Goal: Information Seeking & Learning: Learn about a topic

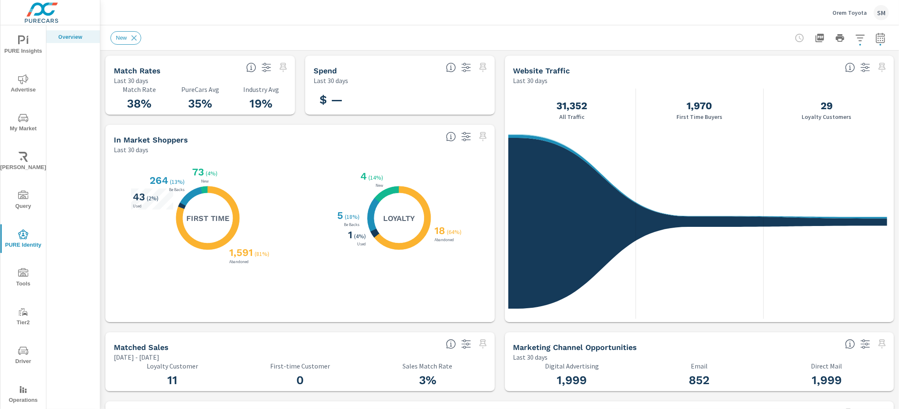
scroll to position [0, 0]
click at [17, 47] on span "PURE Insights" at bounding box center [23, 45] width 40 height 21
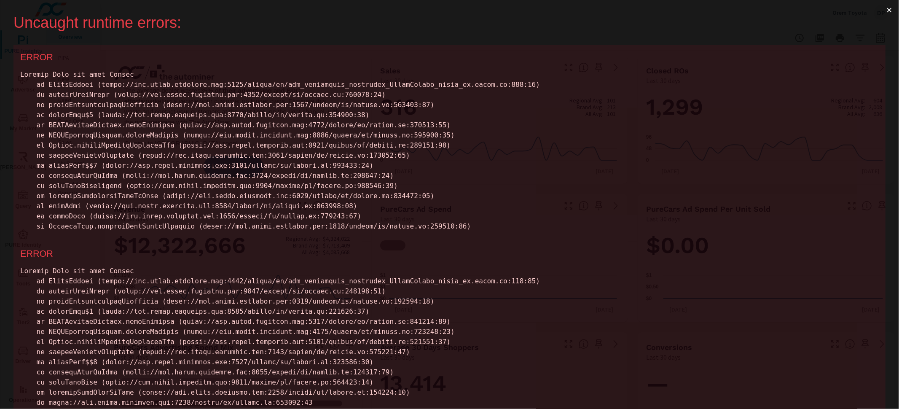
click at [886, 13] on button "×" at bounding box center [888, 10] width 19 height 20
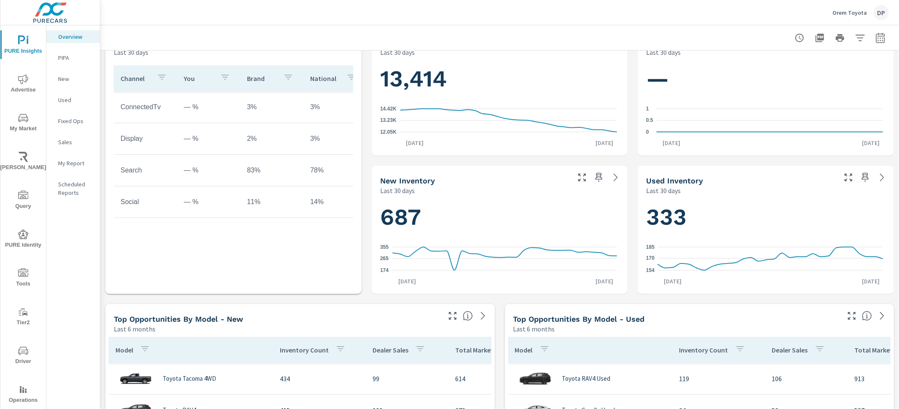
scroll to position [453, 0]
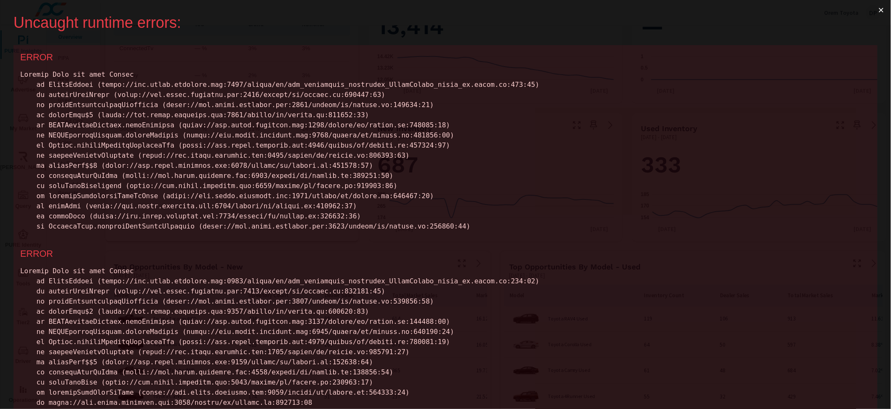
click at [876, 11] on button "×" at bounding box center [881, 10] width 19 height 20
click at [879, 12] on button "×" at bounding box center [881, 10] width 19 height 20
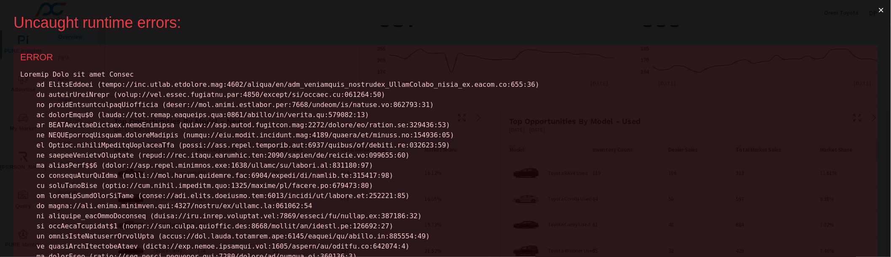
click at [884, 10] on button "×" at bounding box center [881, 10] width 19 height 20
click at [881, 11] on button "×" at bounding box center [881, 10] width 19 height 20
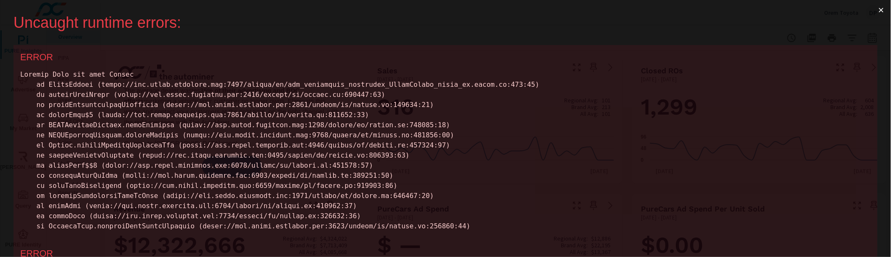
click at [881, 11] on button "×" at bounding box center [881, 10] width 19 height 20
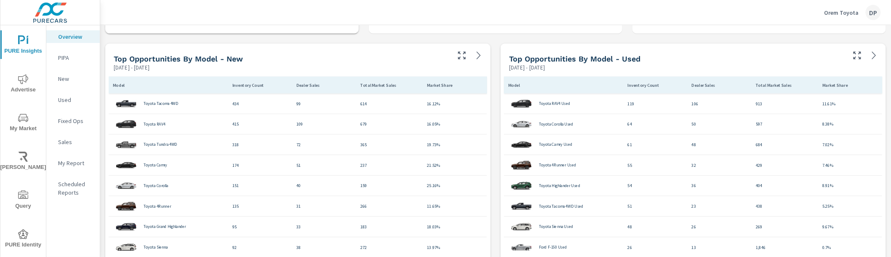
scroll to position [565, 0]
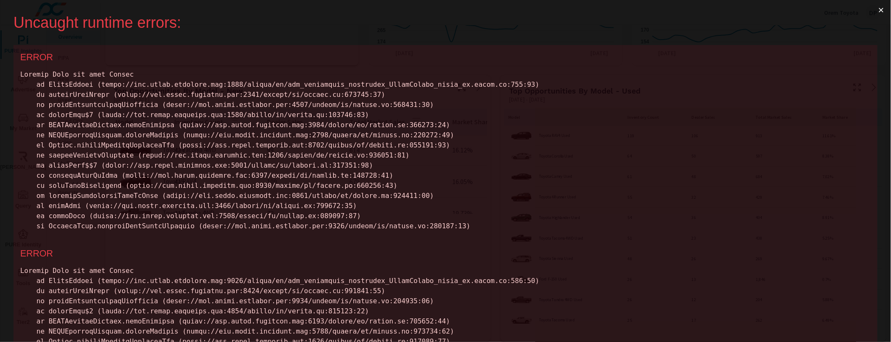
click at [883, 5] on button "×" at bounding box center [881, 10] width 19 height 20
click at [882, 10] on button "×" at bounding box center [881, 10] width 19 height 20
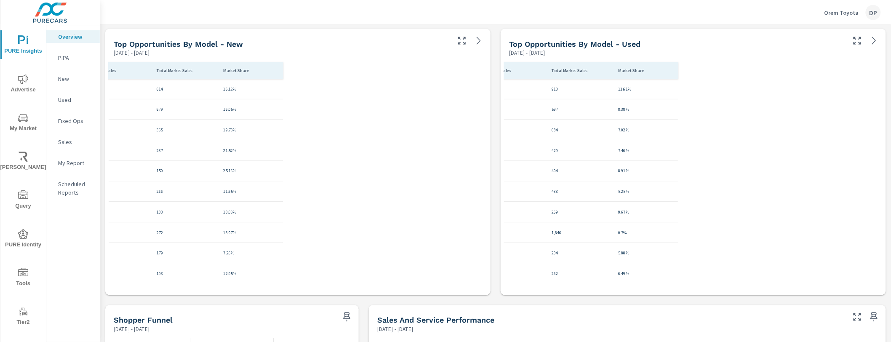
scroll to position [0, 203]
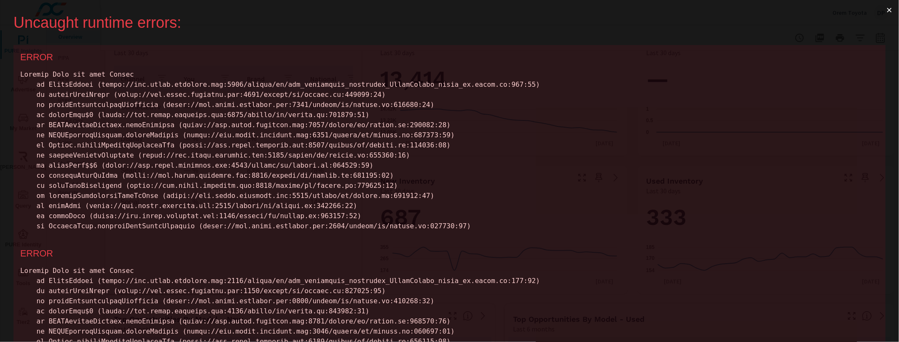
click at [879, 14] on button "×" at bounding box center [888, 10] width 19 height 20
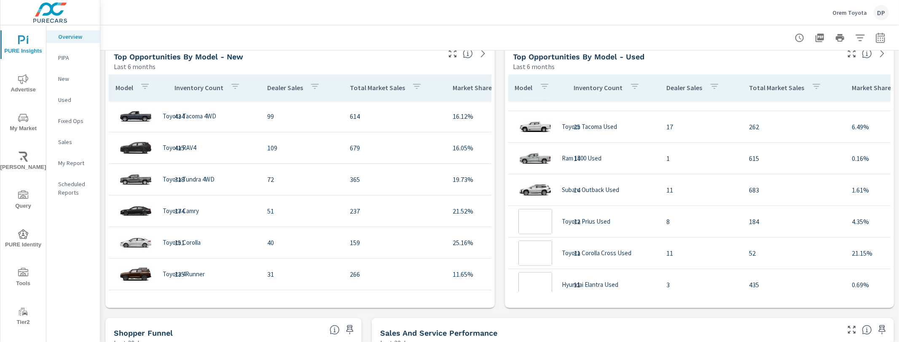
scroll to position [284, 0]
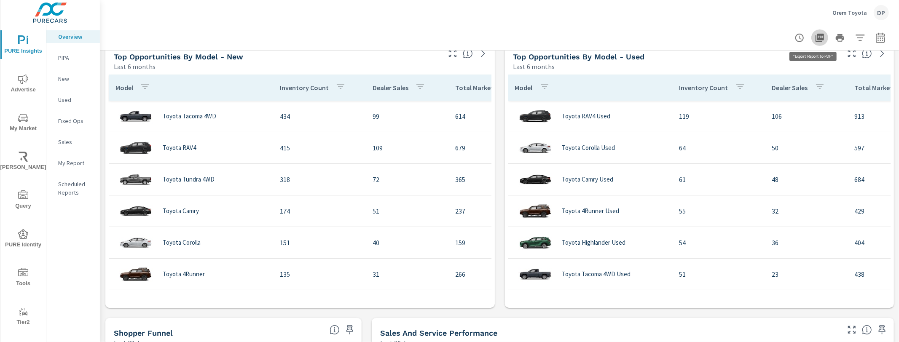
click at [814, 37] on icon "button" at bounding box center [819, 38] width 10 height 10
click at [815, 38] on icon "button" at bounding box center [819, 38] width 8 height 8
click at [819, 42] on button "button" at bounding box center [819, 37] width 17 height 17
click at [27, 229] on span "PURE Identity" at bounding box center [23, 239] width 40 height 21
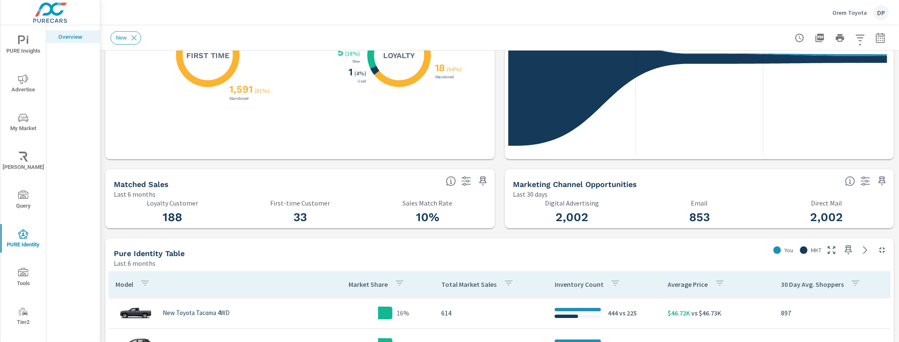
scroll to position [114, 0]
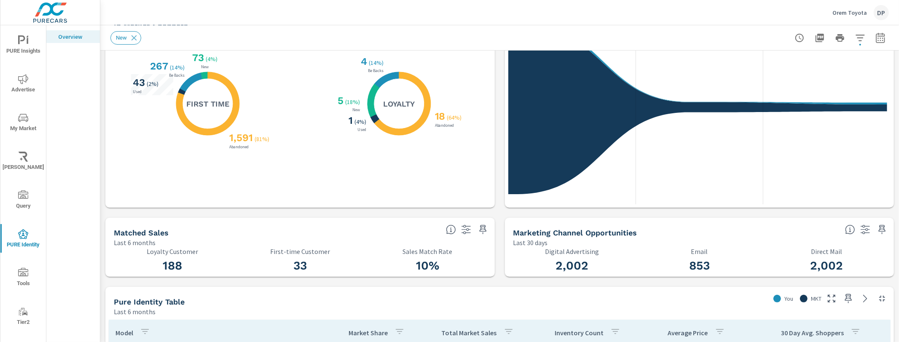
click at [815, 39] on icon "button" at bounding box center [819, 38] width 8 height 8
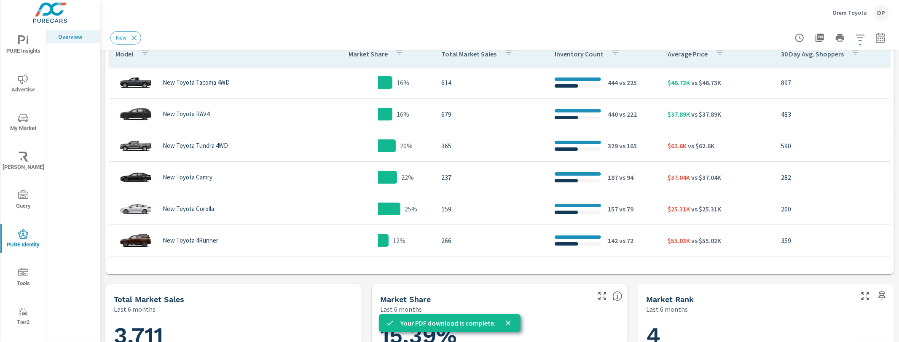
scroll to position [333, 0]
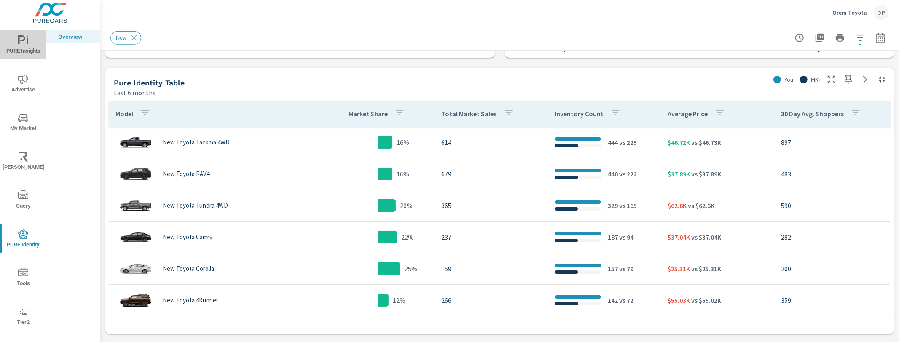
click at [30, 51] on span "PURE Insights" at bounding box center [23, 45] width 40 height 21
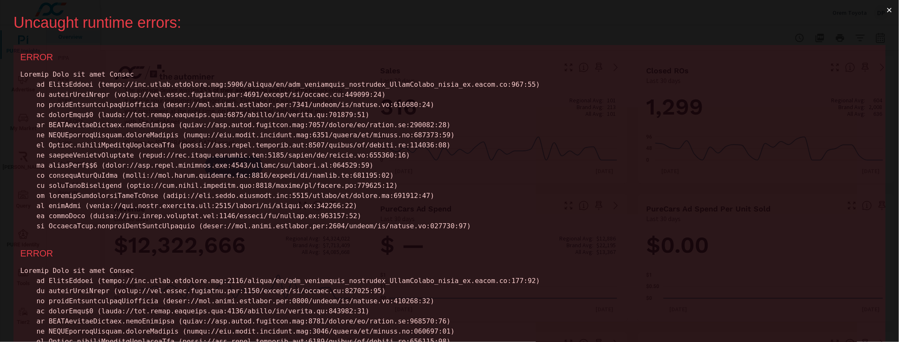
click at [888, 11] on button "×" at bounding box center [888, 10] width 19 height 20
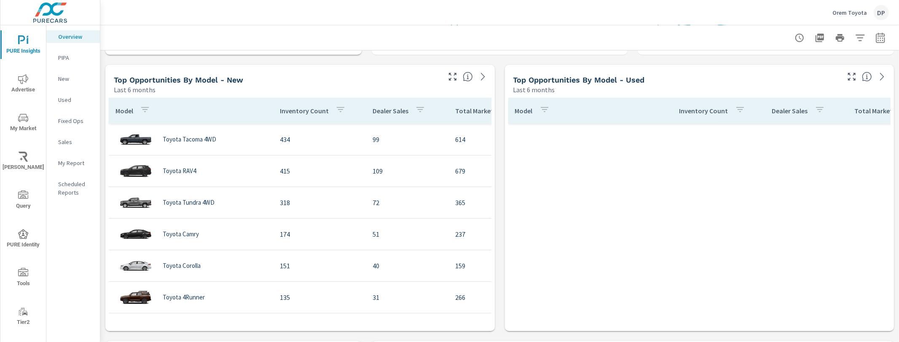
scroll to position [2281, 0]
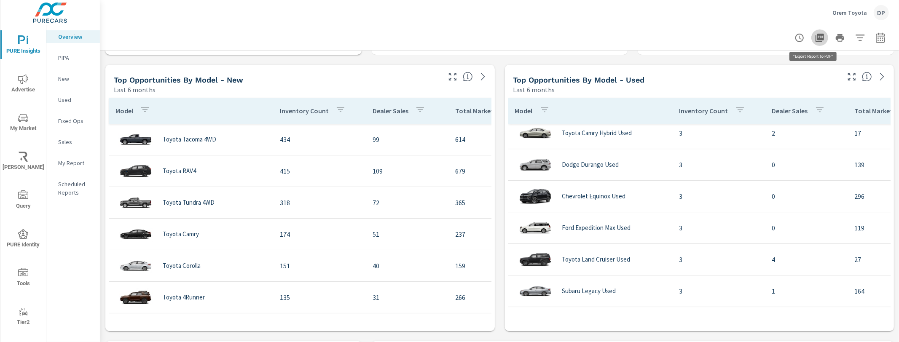
click at [814, 40] on icon "button" at bounding box center [819, 38] width 10 height 10
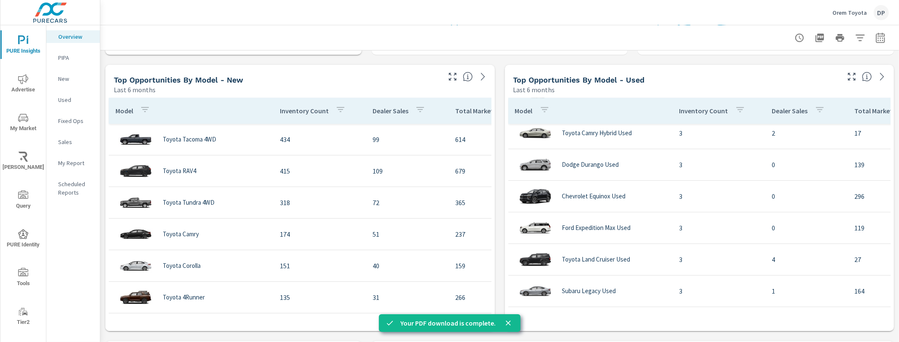
scroll to position [2281, 0]
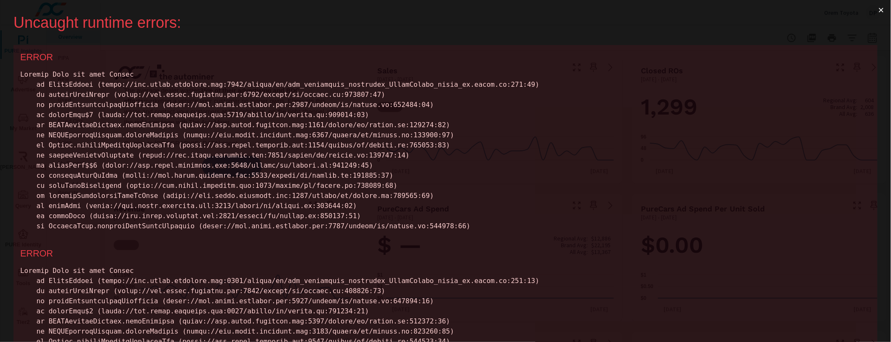
scroll to position [2275, 0]
click at [881, 14] on button "×" at bounding box center [881, 10] width 19 height 20
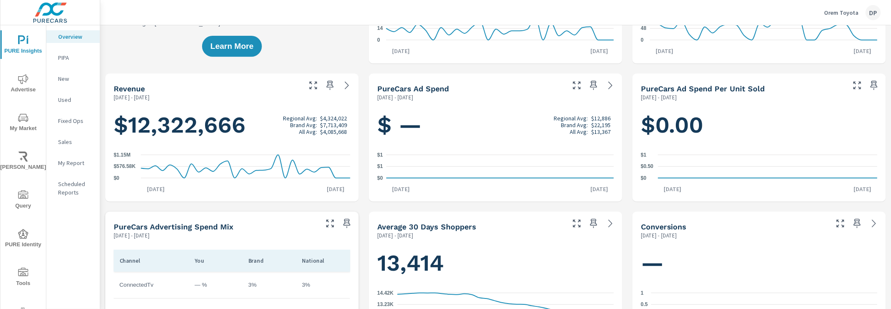
scroll to position [0, 0]
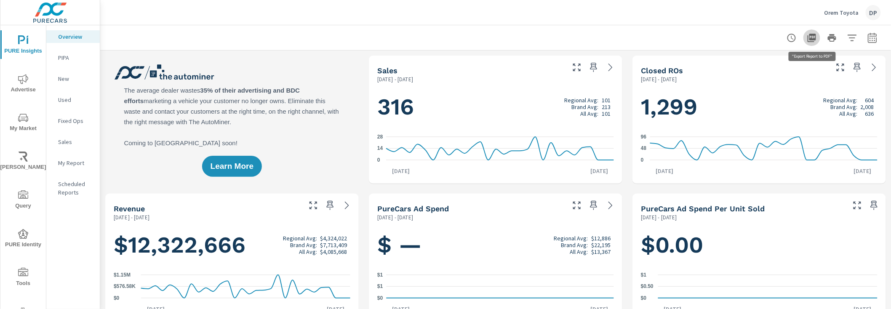
click at [810, 43] on button "button" at bounding box center [812, 37] width 17 height 17
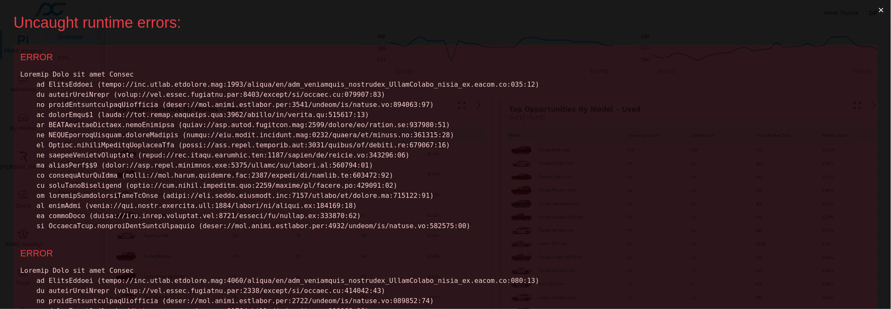
click at [875, 10] on button "×" at bounding box center [881, 10] width 19 height 20
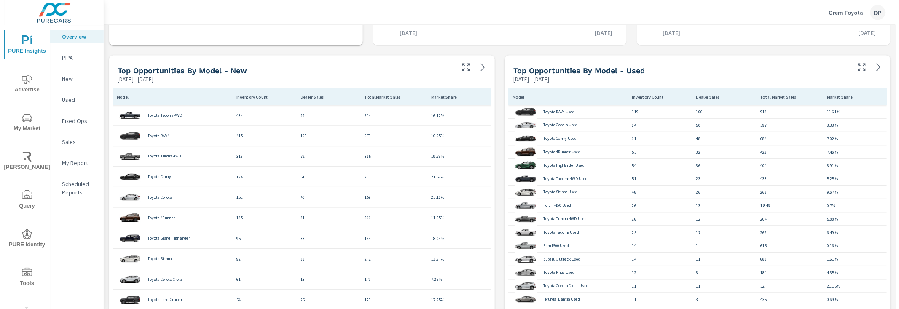
scroll to position [538, 0]
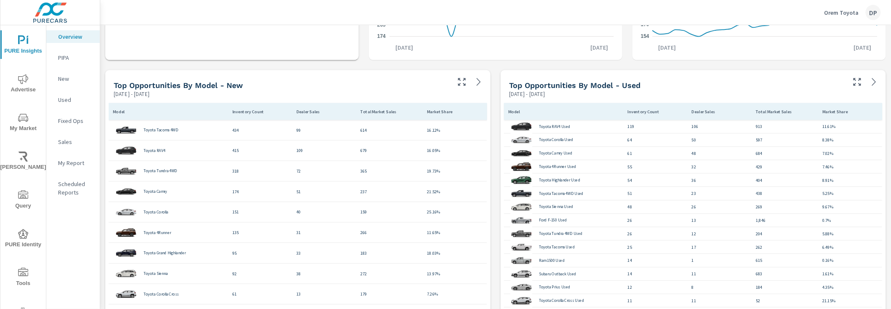
click at [836, 15] on p "Orem Toyota" at bounding box center [842, 13] width 35 height 8
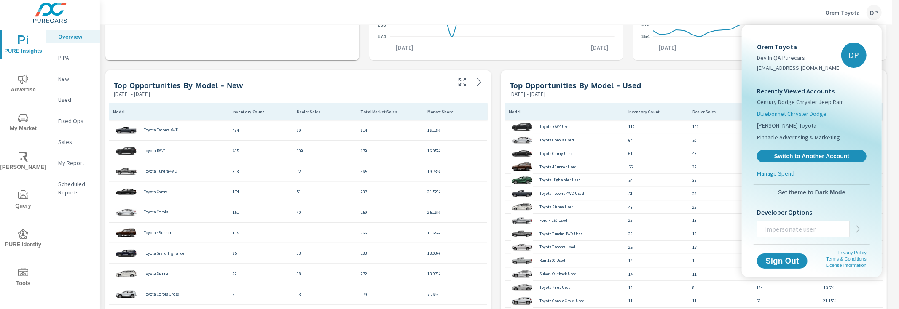
click at [796, 114] on span "Bluebonnet Chrysler Dodge" at bounding box center [792, 114] width 70 height 8
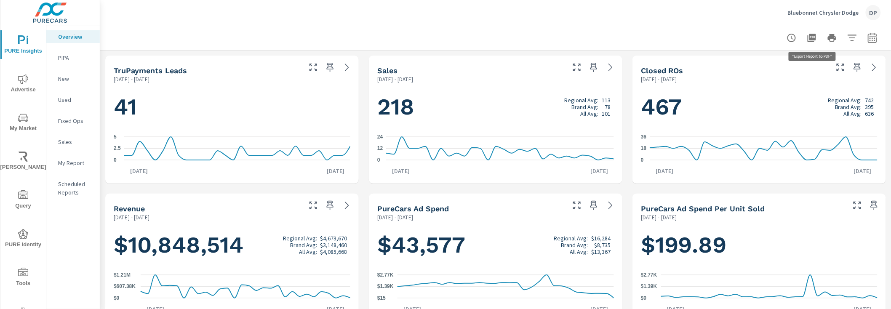
click at [809, 37] on icon "button" at bounding box center [812, 38] width 10 height 10
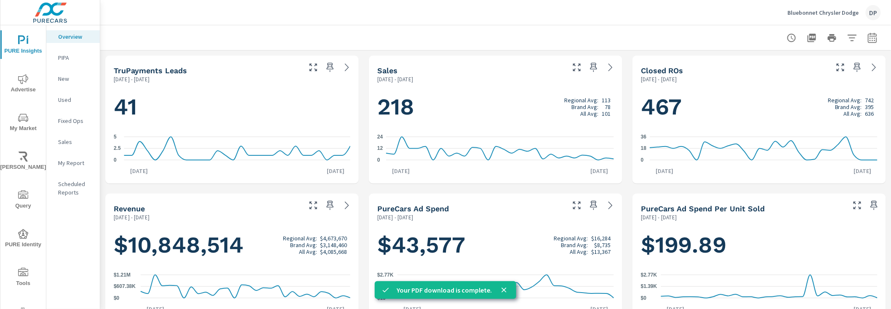
click at [62, 59] on p "PIPA" at bounding box center [75, 58] width 35 height 8
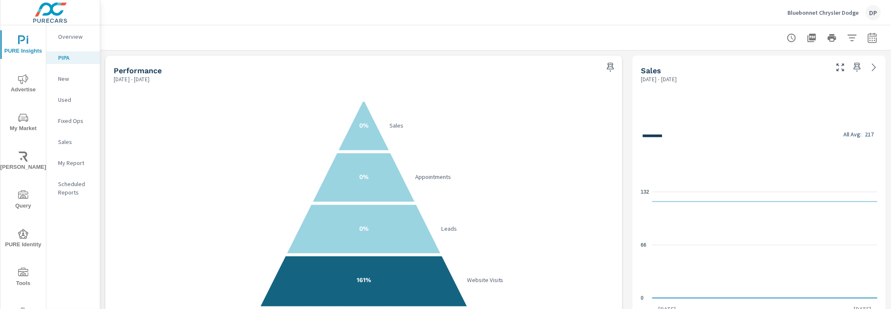
click at [74, 76] on p "New" at bounding box center [75, 79] width 35 height 8
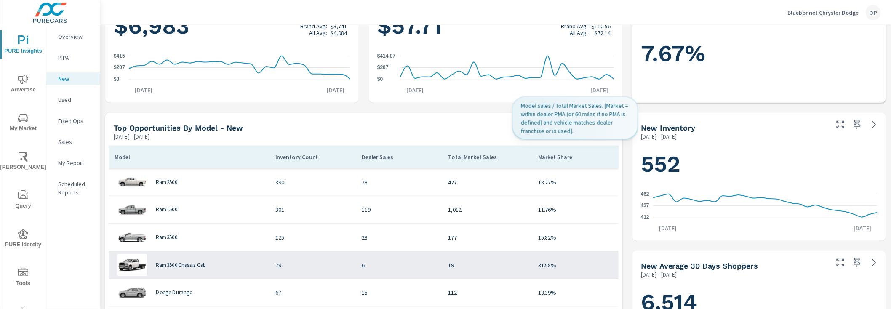
scroll to position [221, 0]
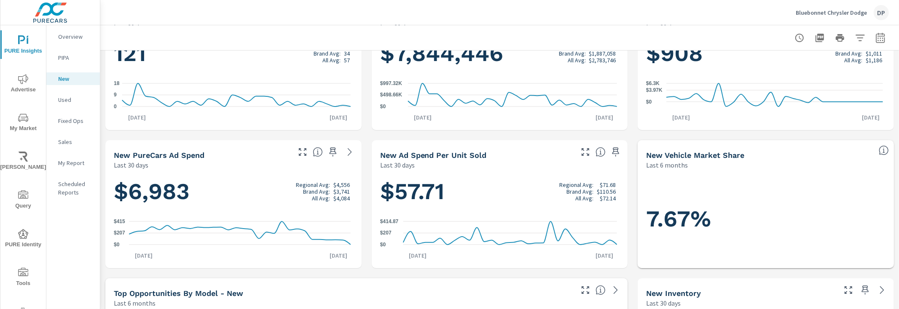
scroll to position [56, 0]
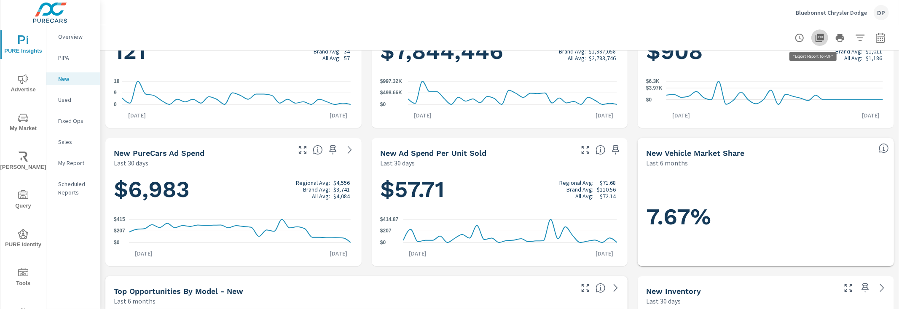
click at [814, 37] on icon "button" at bounding box center [819, 38] width 10 height 10
click at [73, 144] on p "Sales" at bounding box center [75, 142] width 35 height 8
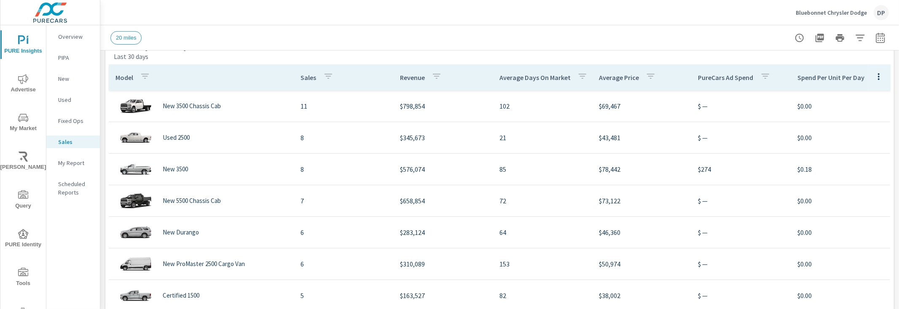
scroll to position [256, 0]
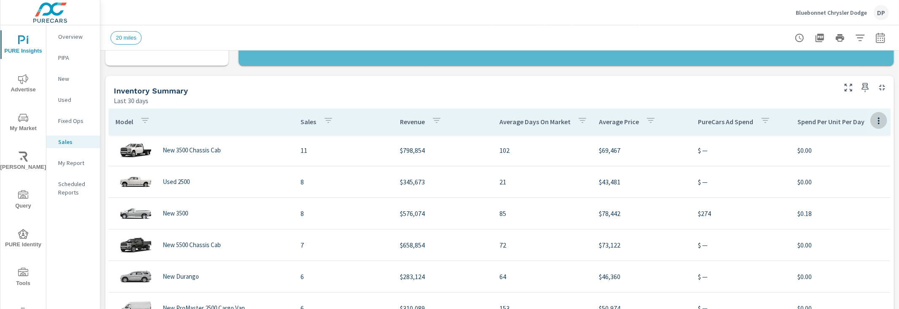
click at [873, 118] on icon "button" at bounding box center [878, 121] width 10 height 10
click at [620, 76] on div at bounding box center [449, 154] width 899 height 309
click at [873, 123] on icon "button" at bounding box center [878, 121] width 10 height 10
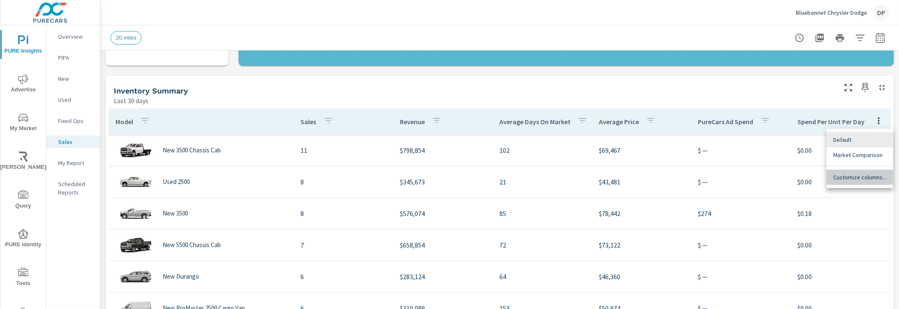
click at [856, 178] on span "Customize columns..." at bounding box center [859, 177] width 53 height 8
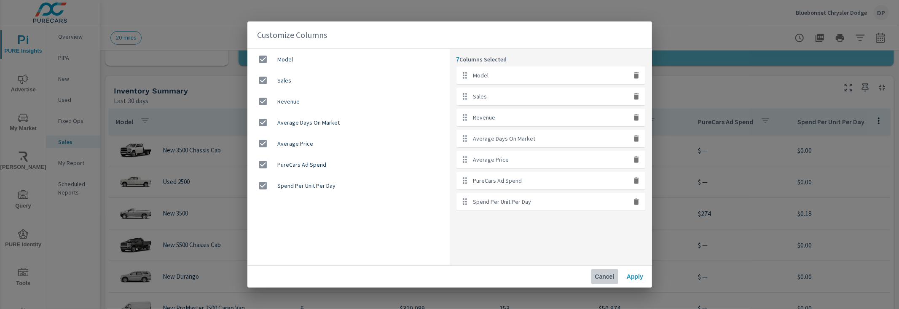
click at [606, 277] on span "Cancel" at bounding box center [604, 277] width 20 height 8
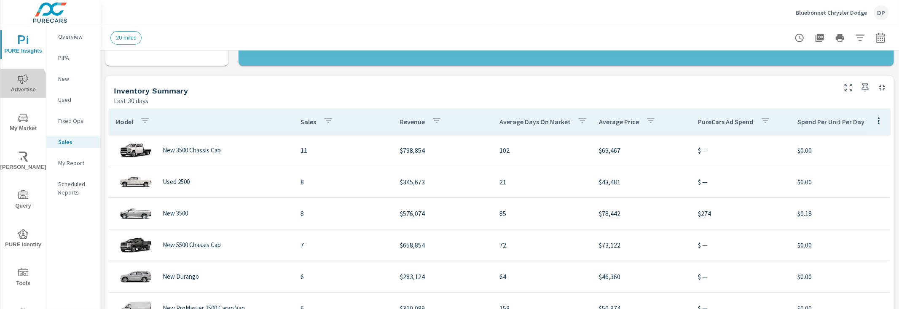
click at [19, 86] on span "Advertise" at bounding box center [23, 84] width 40 height 21
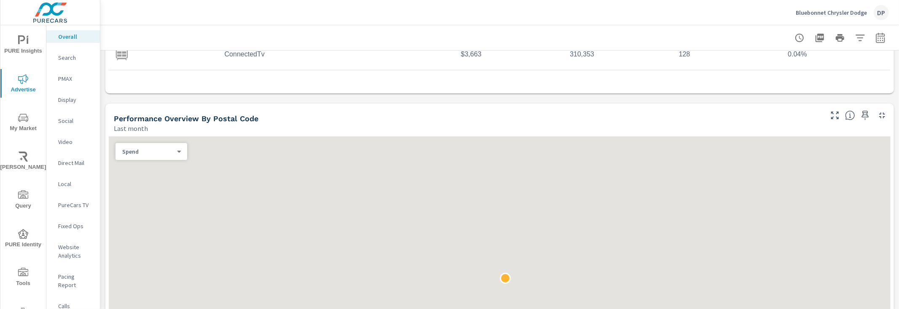
scroll to position [51, 0]
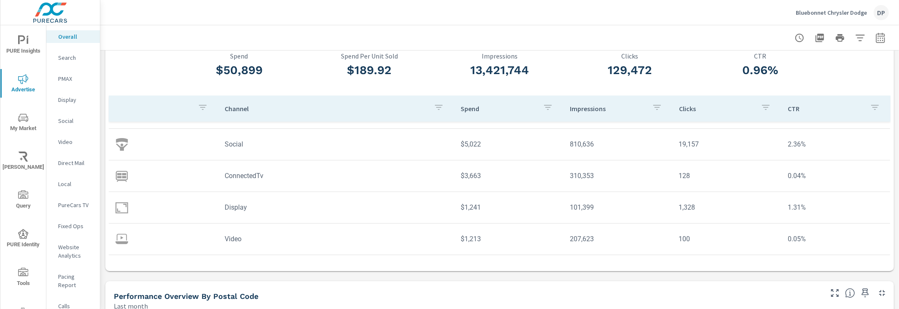
scroll to position [32, 0]
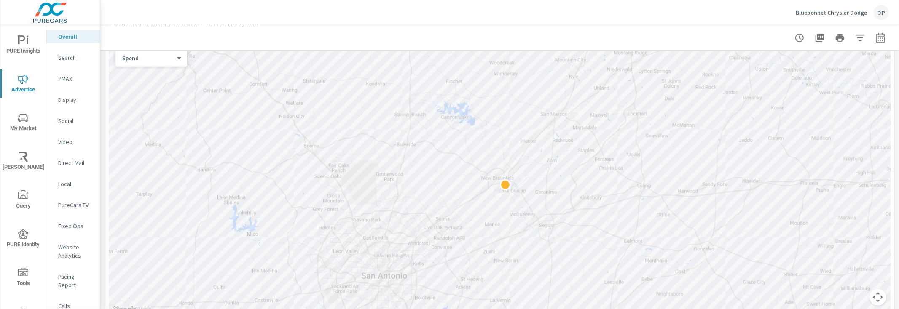
scroll to position [347, 0]
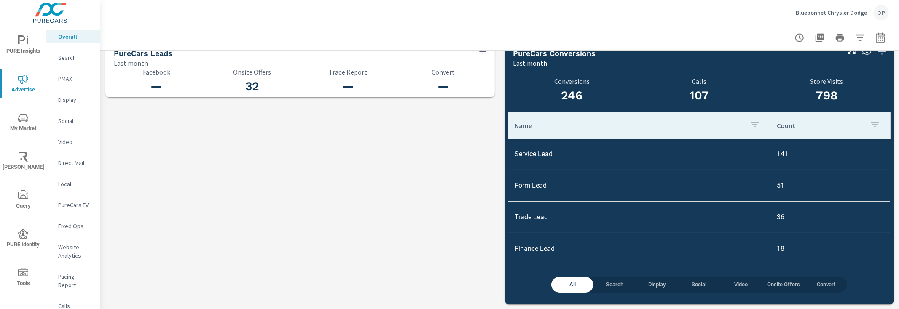
scroll to position [0, 0]
click at [613, 281] on span "Search" at bounding box center [614, 285] width 32 height 10
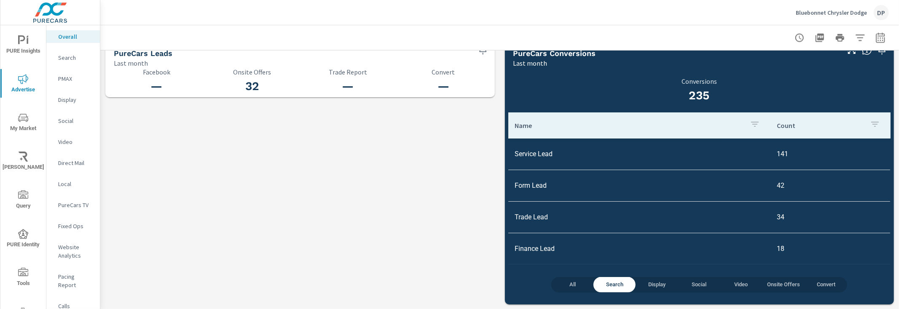
click at [701, 284] on span "Social" at bounding box center [698, 285] width 32 height 10
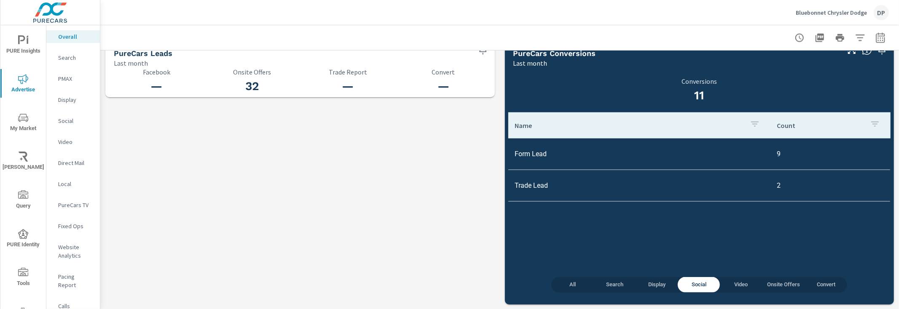
click at [25, 114] on icon "nav menu" at bounding box center [23, 118] width 10 height 10
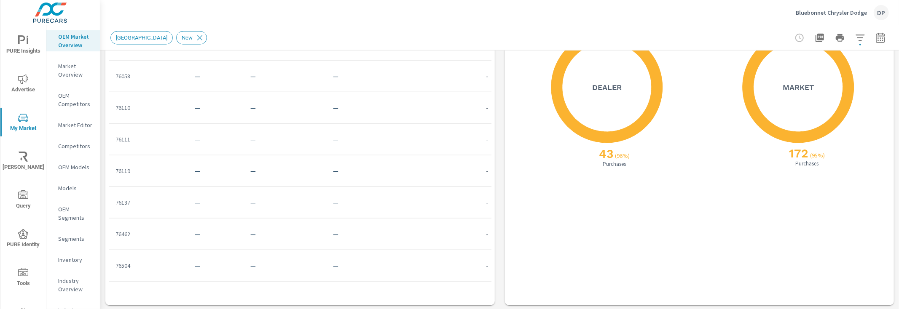
scroll to position [847, 0]
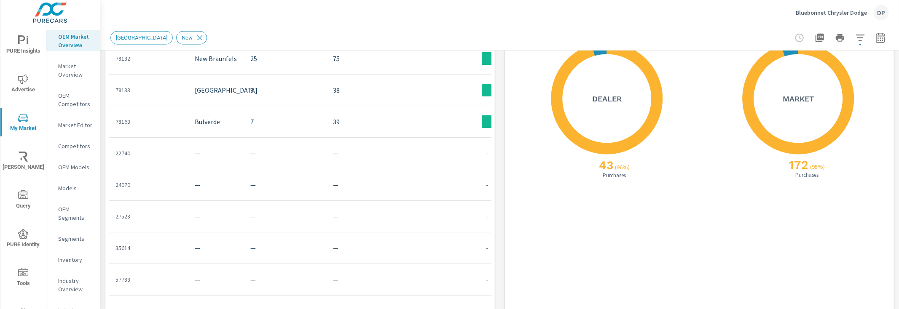
scroll to position [788, 0]
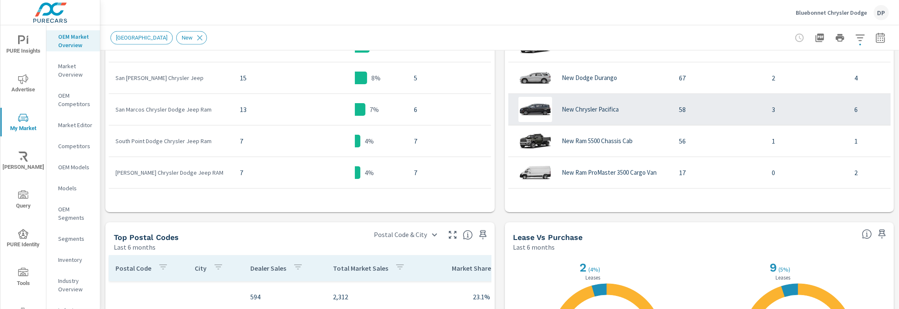
scroll to position [567, 0]
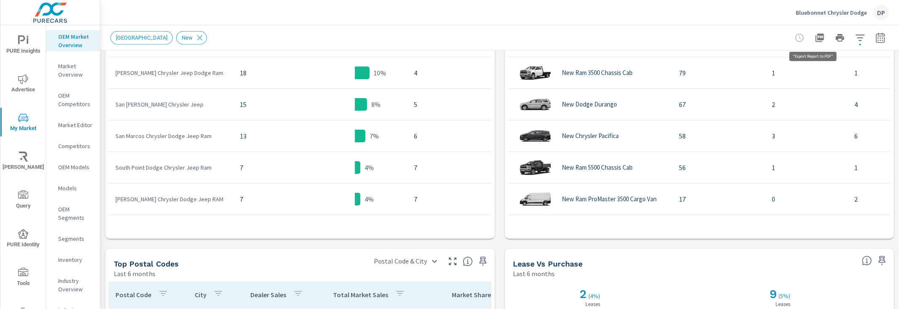
click at [815, 38] on icon "button" at bounding box center [819, 38] width 8 height 8
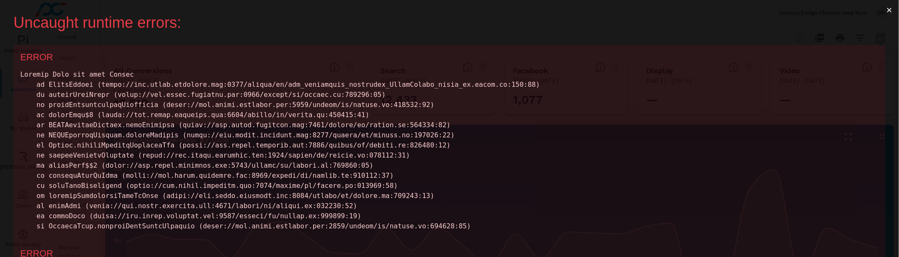
click at [885, 8] on button "×" at bounding box center [888, 10] width 19 height 20
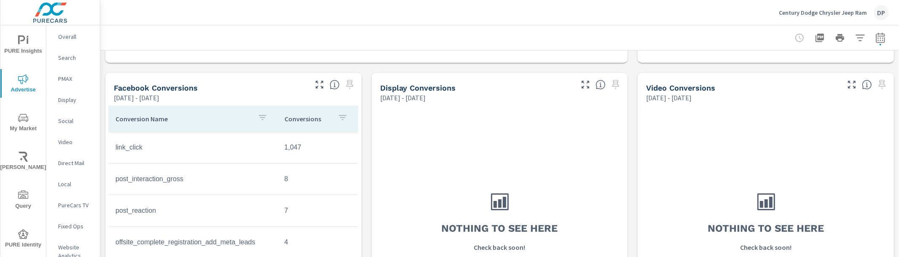
scroll to position [403, 0]
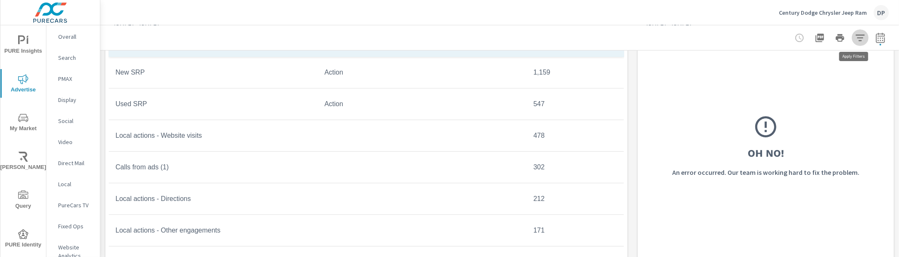
click at [855, 40] on icon "button" at bounding box center [860, 38] width 10 height 10
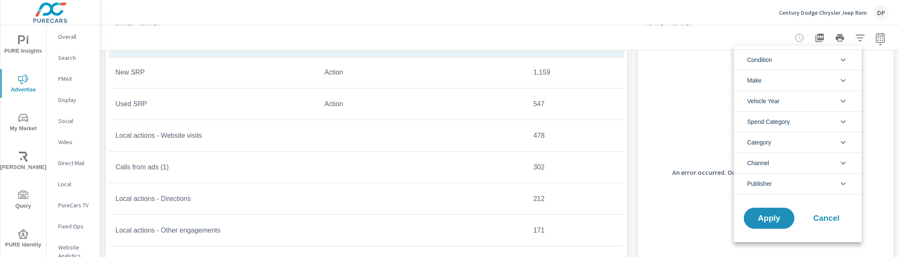
click at [855, 35] on div at bounding box center [449, 128] width 899 height 257
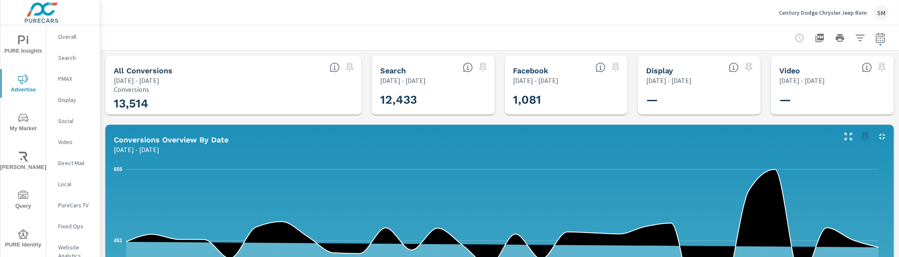
scroll to position [2, 0]
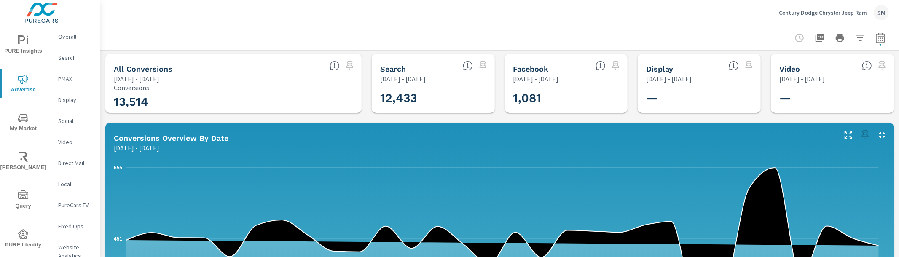
click at [26, 124] on span "My Market" at bounding box center [23, 123] width 40 height 21
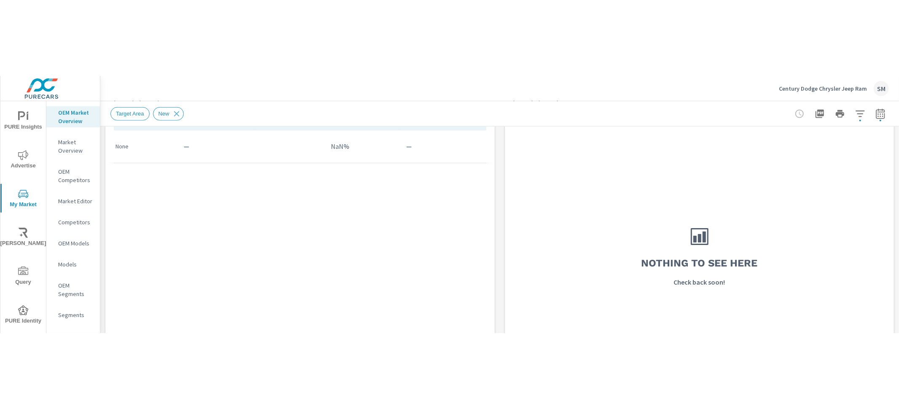
scroll to position [420, 0]
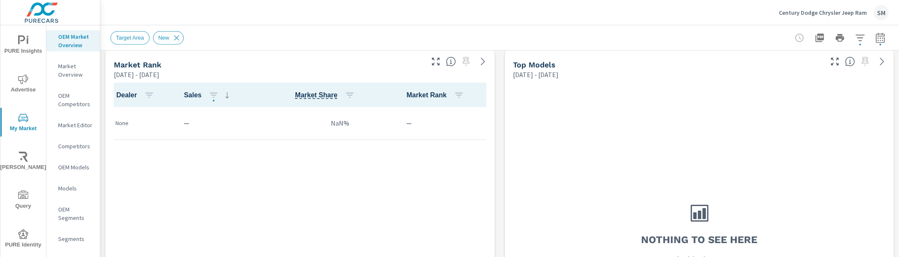
click at [827, 10] on p "Century Dodge Chrysler Jeep Ram" at bounding box center [823, 13] width 88 height 8
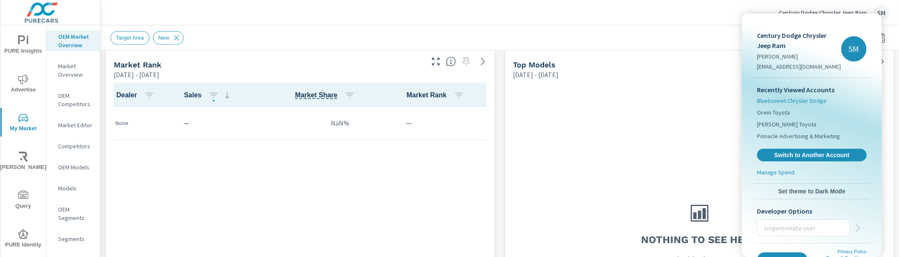
click at [790, 103] on span "Bluebonnet Chrysler Dodge" at bounding box center [792, 100] width 70 height 8
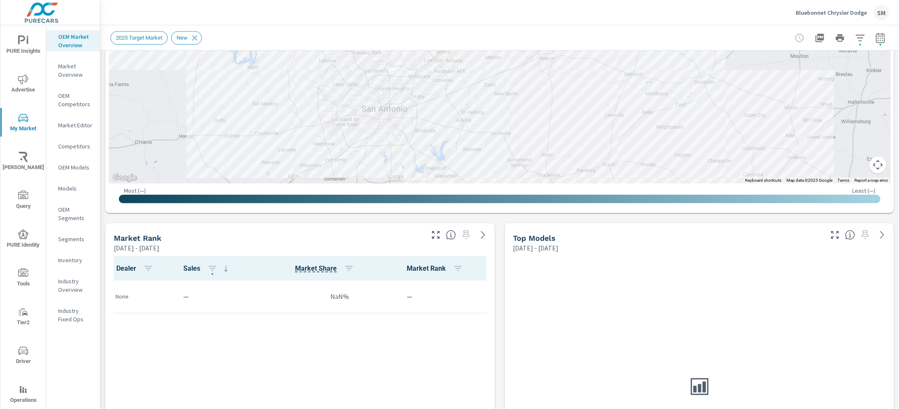
scroll to position [217, 0]
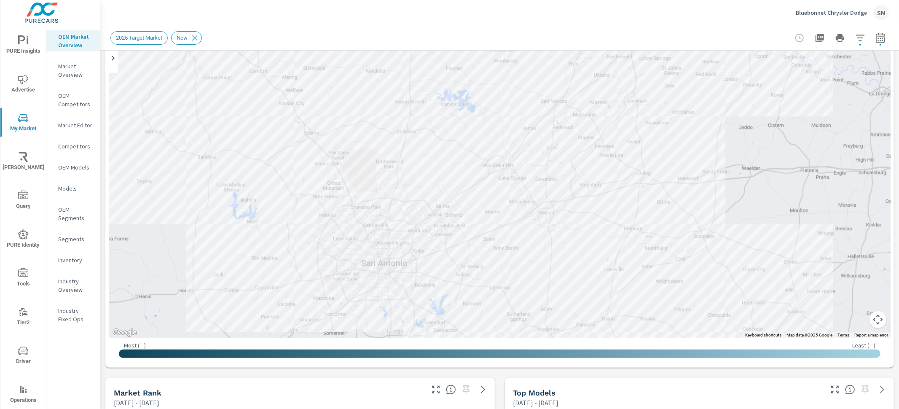
scroll to position [70, 0]
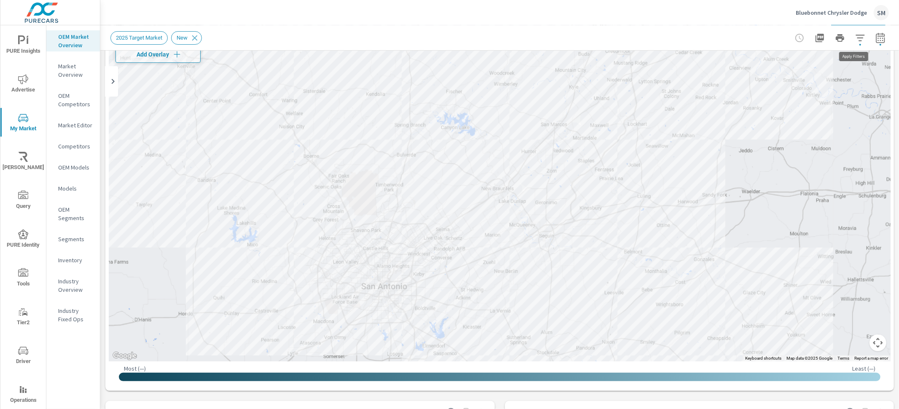
click at [857, 43] on button "button" at bounding box center [859, 37] width 17 height 17
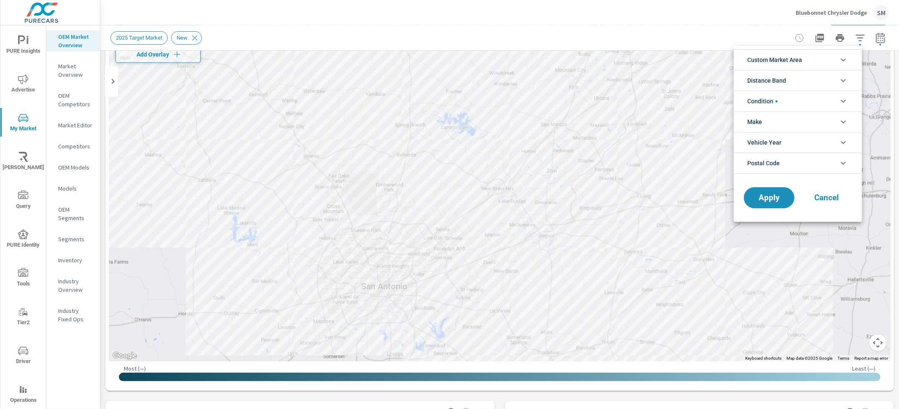
click at [841, 55] on icon "filter options" at bounding box center [843, 60] width 10 height 10
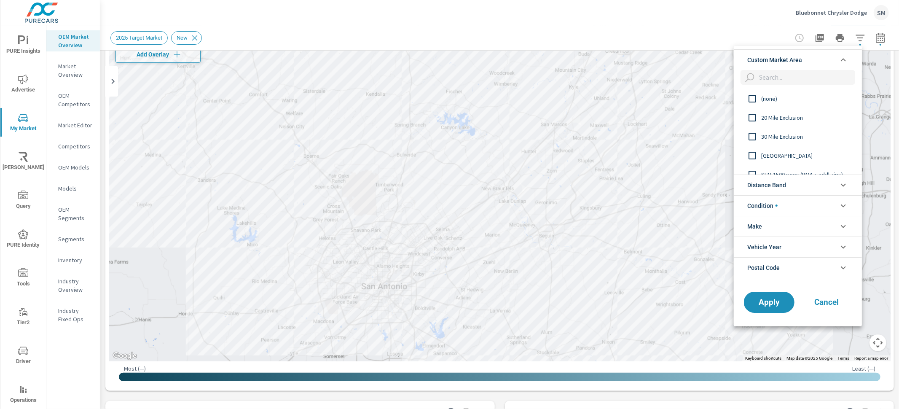
click at [841, 55] on icon "filter options" at bounding box center [843, 60] width 10 height 10
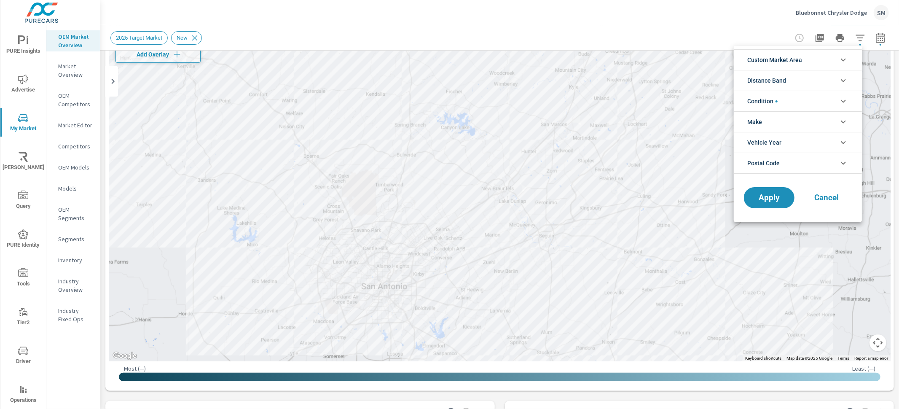
click at [830, 59] on li "Custom Market Area" at bounding box center [797, 59] width 128 height 21
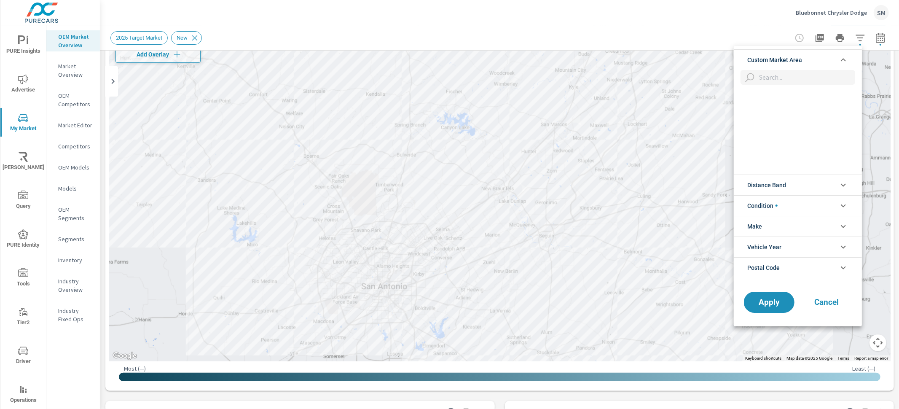
scroll to position [256, 0]
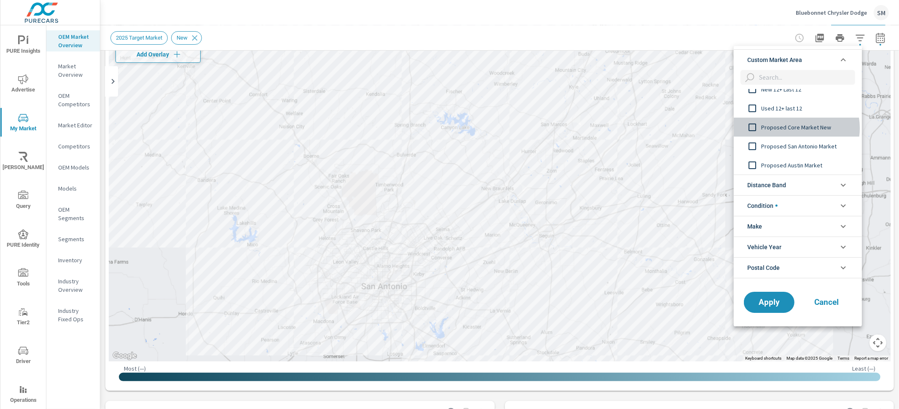
click at [796, 128] on span "Proposed Core Market New" at bounding box center [807, 127] width 92 height 10
click at [768, 257] on span "Apply" at bounding box center [769, 302] width 35 height 8
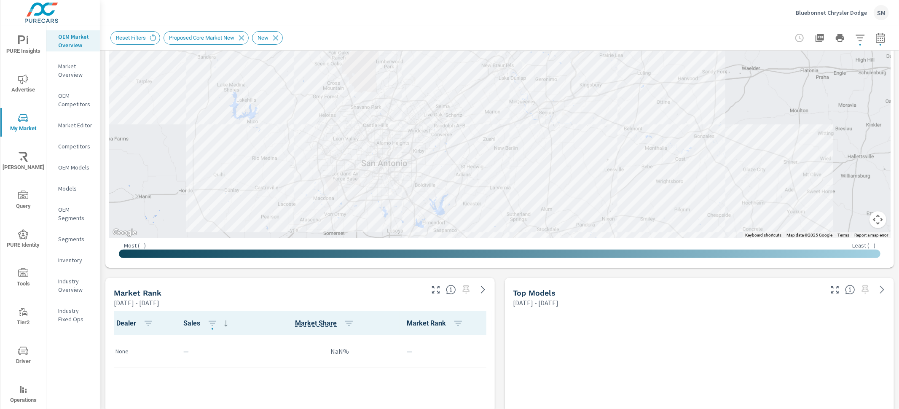
scroll to position [182, 0]
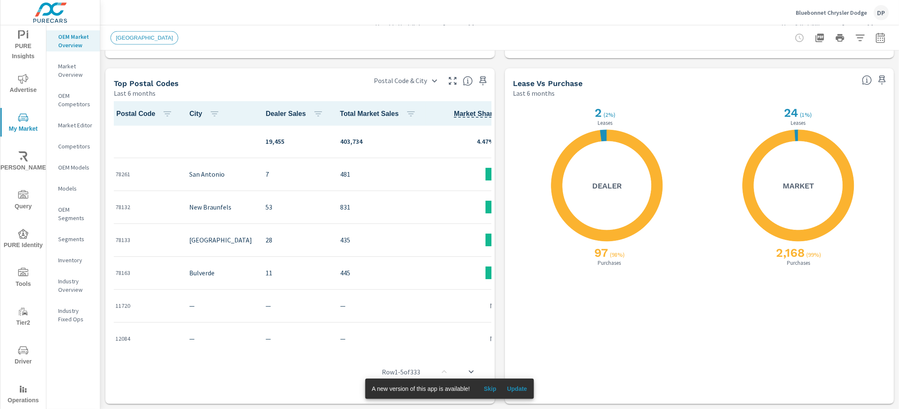
scroll to position [451, 0]
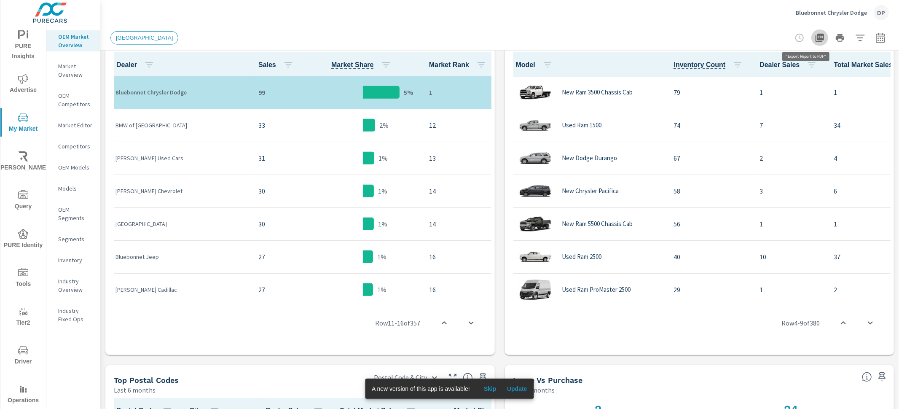
click at [815, 38] on icon "button" at bounding box center [819, 38] width 8 height 8
click at [87, 256] on p "Inventory" at bounding box center [75, 260] width 35 height 8
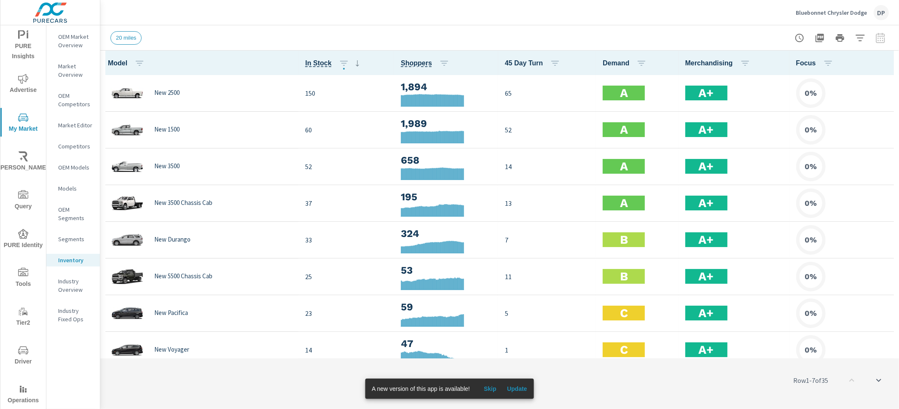
scroll to position [0, 0]
click at [882, 63] on icon "button" at bounding box center [887, 63] width 10 height 10
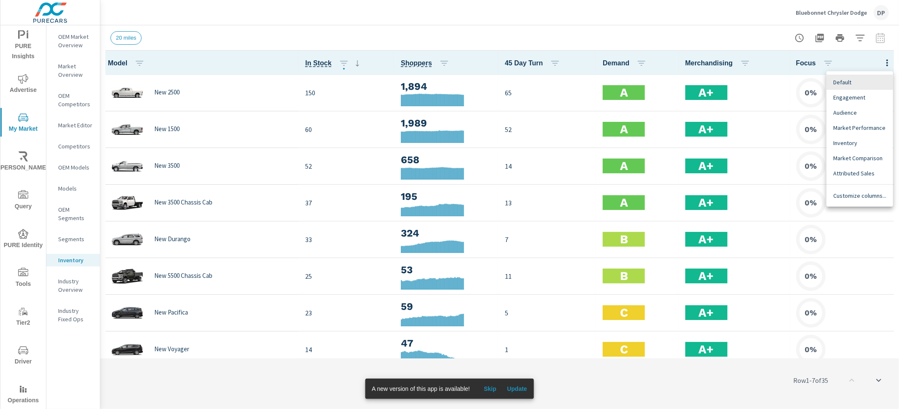
click at [866, 129] on span "Market Performance" at bounding box center [859, 127] width 53 height 8
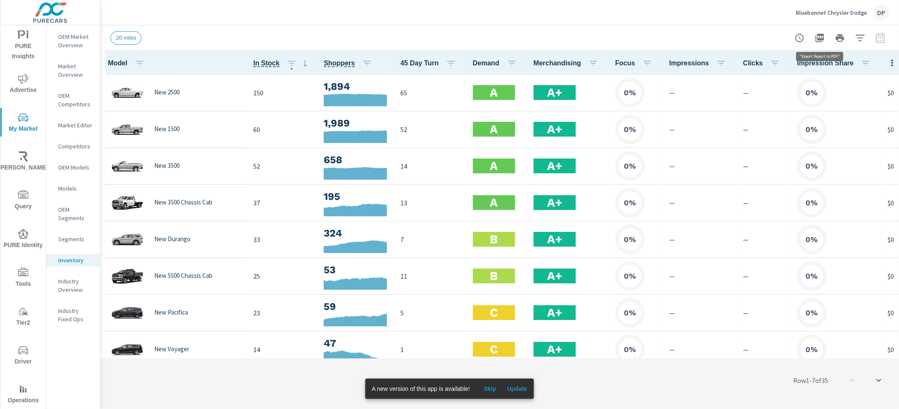
click at [816, 37] on icon "button" at bounding box center [819, 38] width 10 height 10
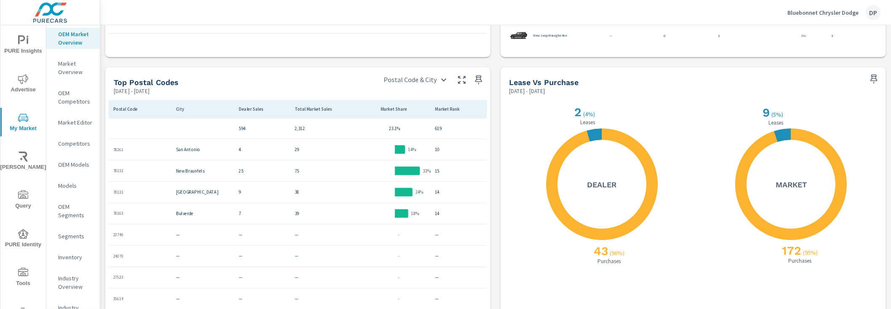
scroll to position [27, 0]
click at [71, 283] on p "Industry Overview" at bounding box center [75, 282] width 35 height 17
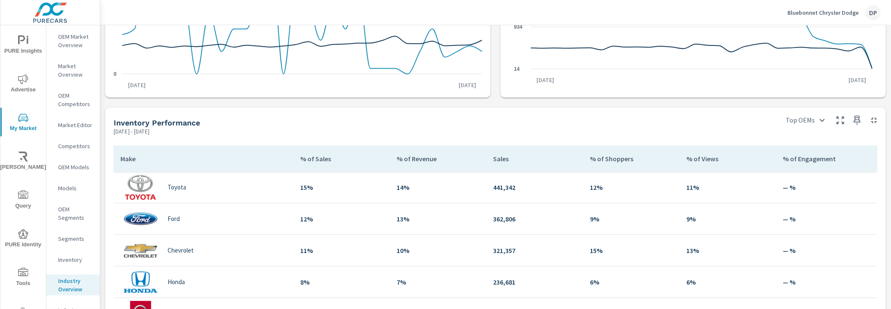
scroll to position [217, 0]
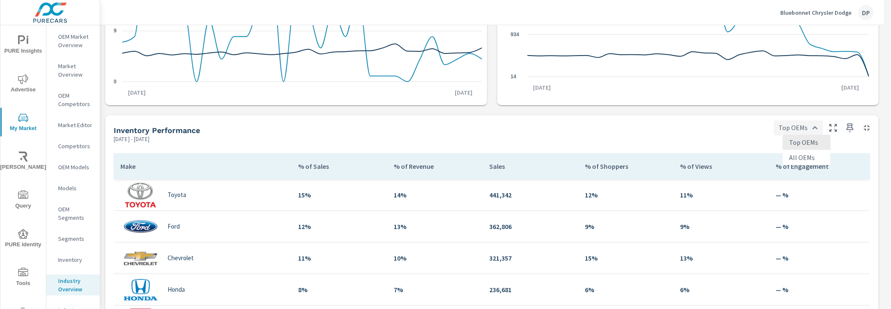
click at [804, 125] on body "PURE Insights Advertise My Market [PERSON_NAME] Query PURE Identity Tools Tier2…" at bounding box center [445, 153] width 891 height 741
click at [797, 155] on li "All OEMs" at bounding box center [807, 157] width 48 height 15
type input "All OEMs"
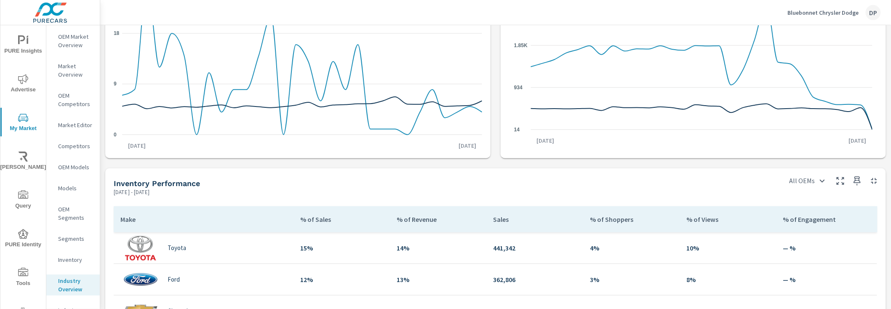
scroll to position [51, 0]
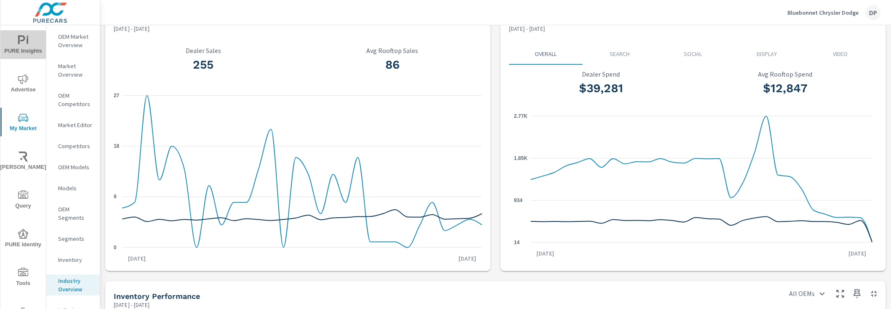
click at [22, 48] on span "PURE Insights" at bounding box center [23, 45] width 40 height 21
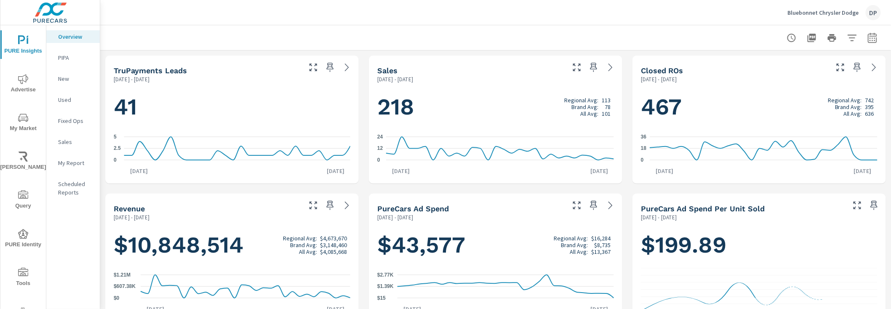
scroll to position [38, 0]
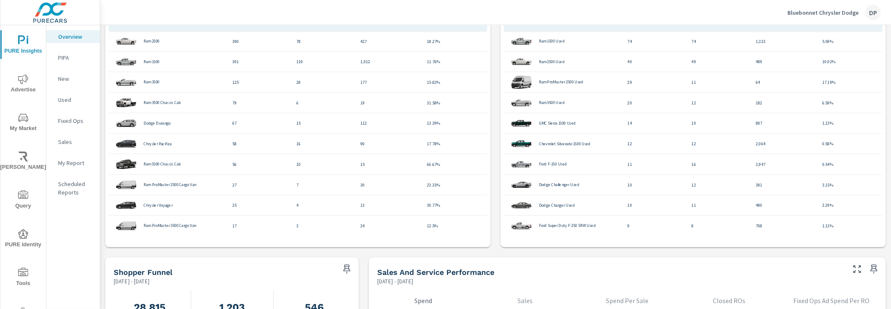
scroll to position [620, 0]
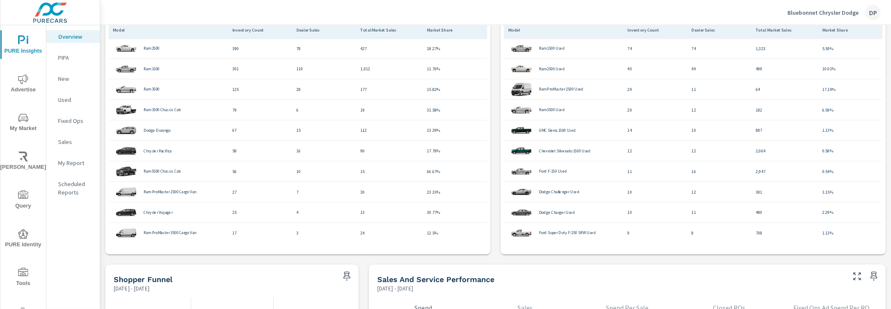
click at [23, 118] on icon "nav menu" at bounding box center [23, 118] width 10 height 10
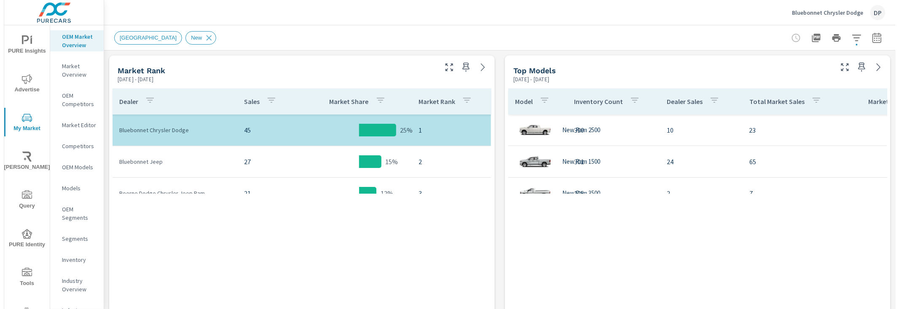
scroll to position [11, 0]
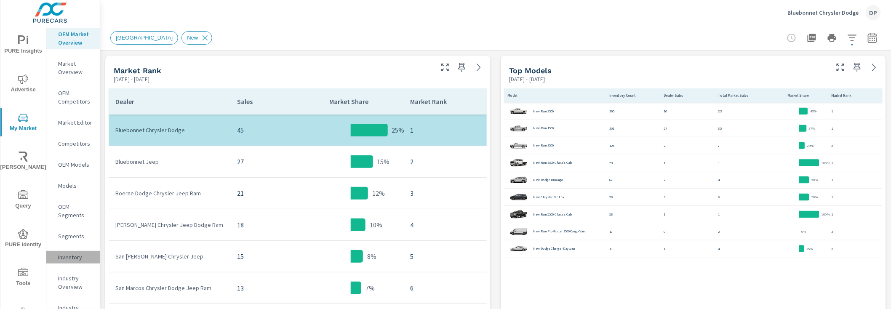
click at [74, 262] on p "Inventory" at bounding box center [75, 257] width 35 height 8
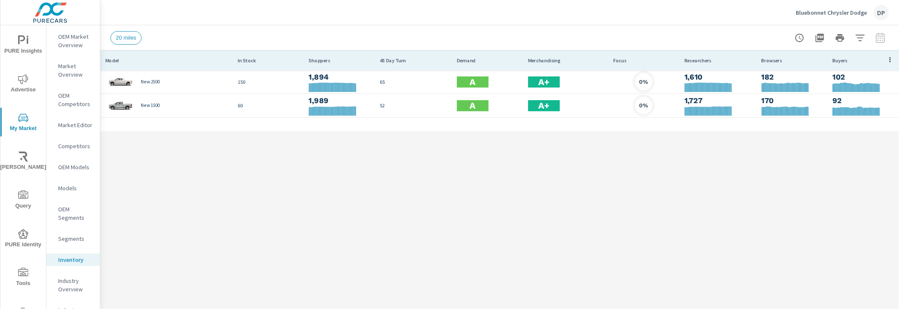
click at [885, 59] on button "button" at bounding box center [889, 59] width 13 height 13
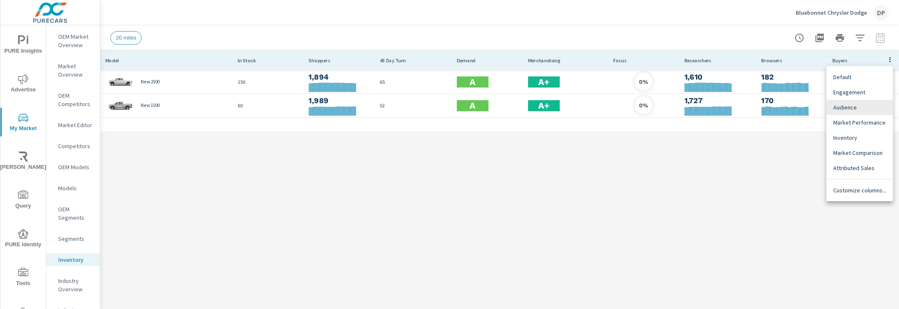
click at [885, 59] on div at bounding box center [449, 154] width 899 height 309
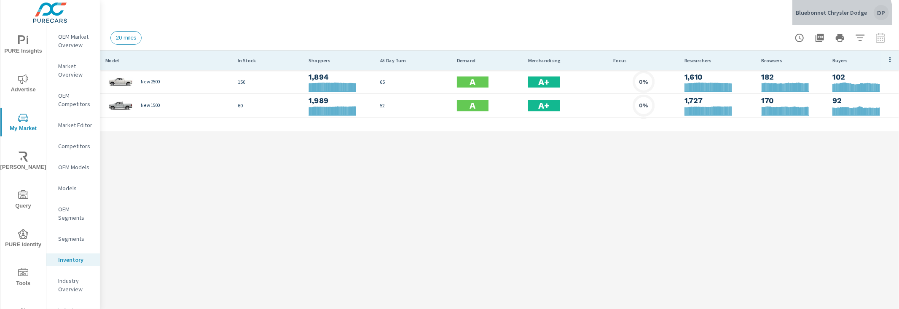
click at [837, 15] on p "Bluebonnet Chrysler Dodge" at bounding box center [830, 13] width 71 height 8
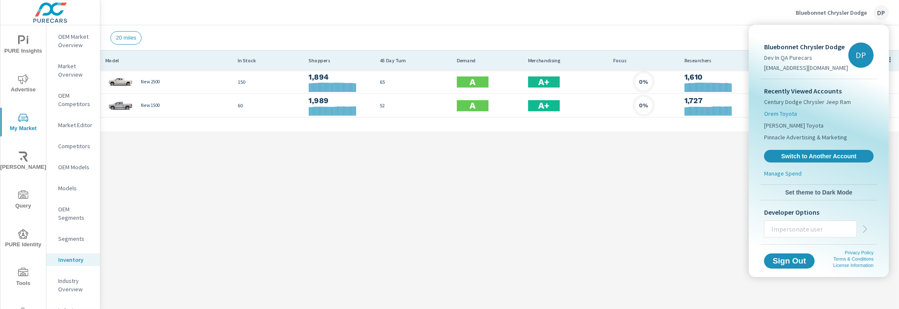
click at [798, 112] on li "Orem Toyota" at bounding box center [819, 114] width 110 height 12
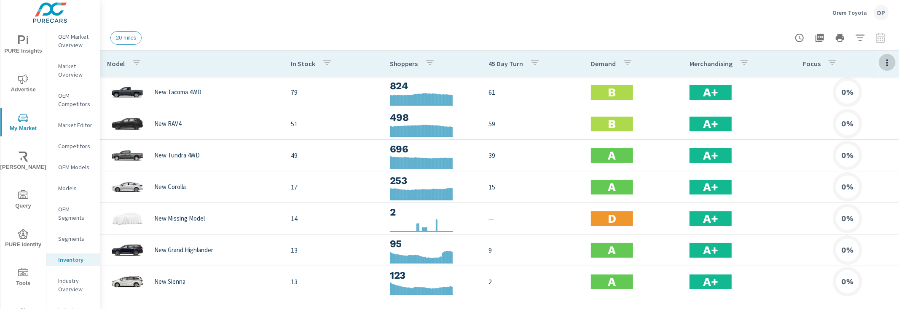
click at [878, 68] on button "button" at bounding box center [886, 62] width 17 height 17
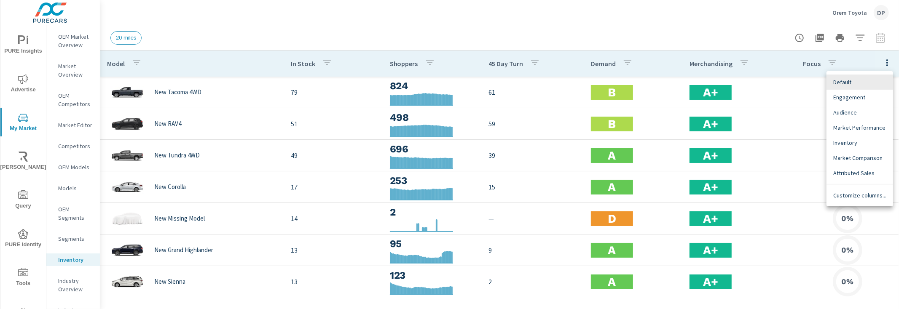
click at [853, 133] on div "Market Performance" at bounding box center [859, 127] width 67 height 15
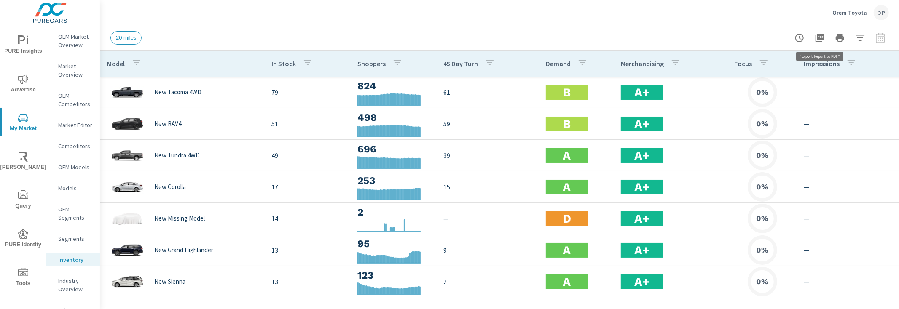
click at [824, 39] on icon "button" at bounding box center [819, 38] width 8 height 8
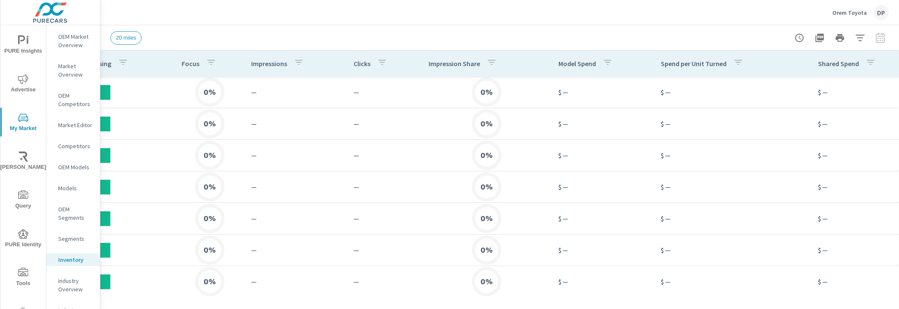
scroll to position [0, 697]
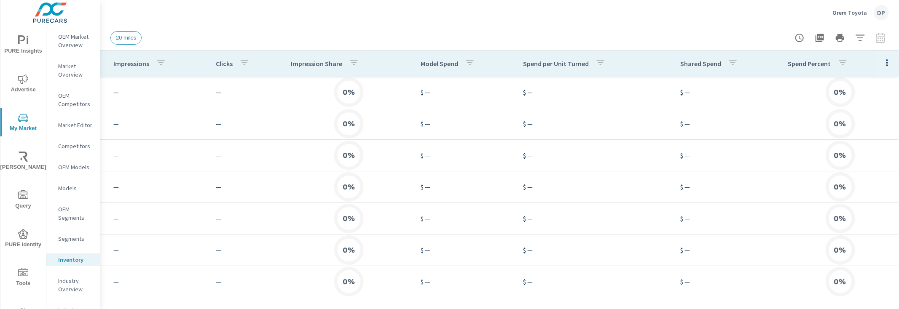
click at [882, 64] on icon "button" at bounding box center [887, 63] width 10 height 10
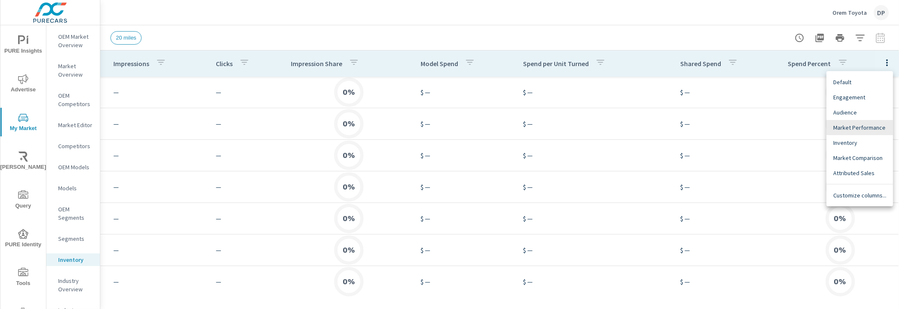
click at [881, 64] on div at bounding box center [449, 154] width 899 height 309
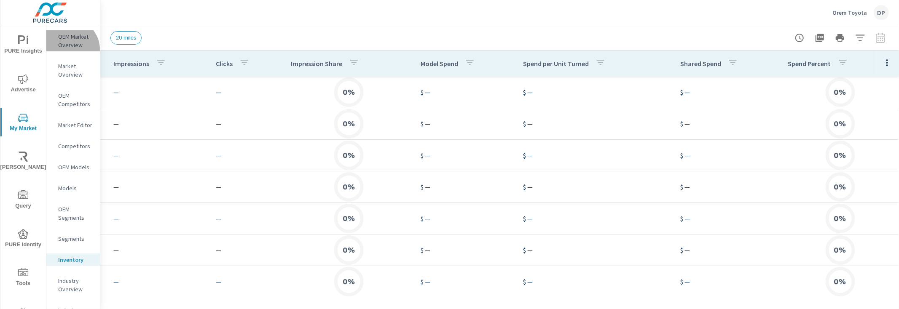
click at [69, 49] on p "OEM Market Overview" at bounding box center [75, 40] width 35 height 17
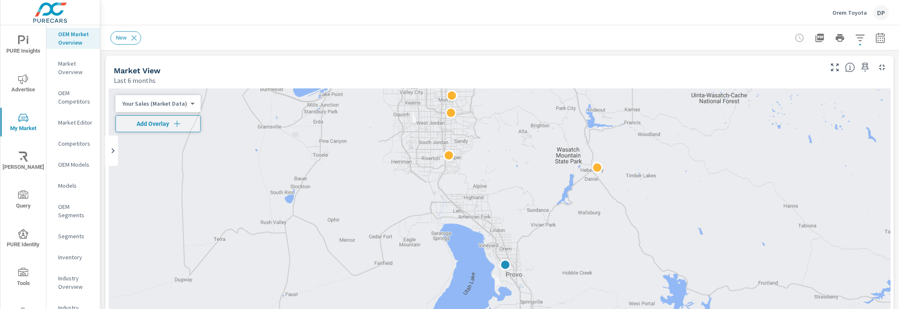
scroll to position [27, 0]
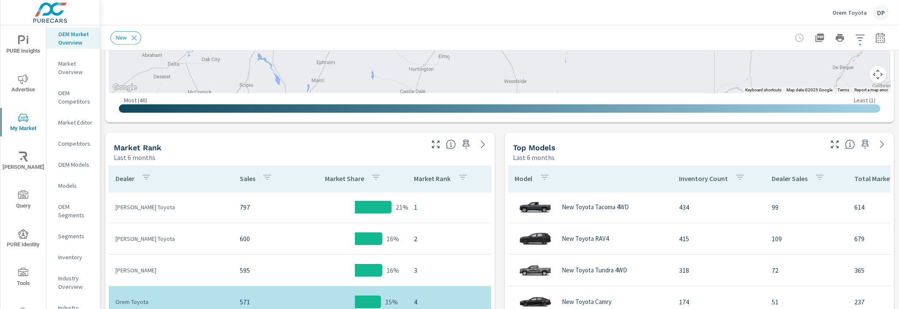
scroll to position [338, 0]
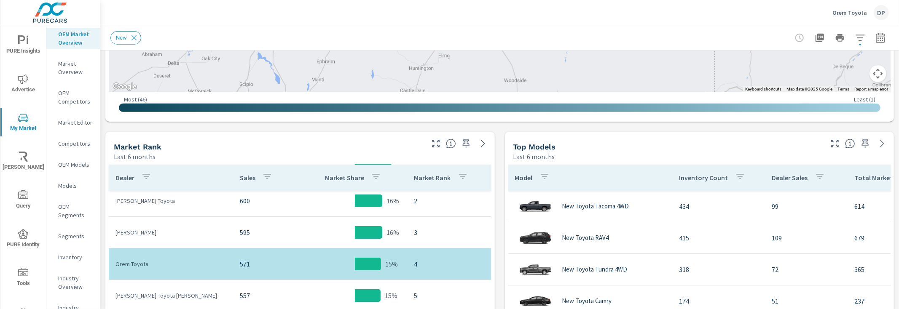
scroll to position [54, 0]
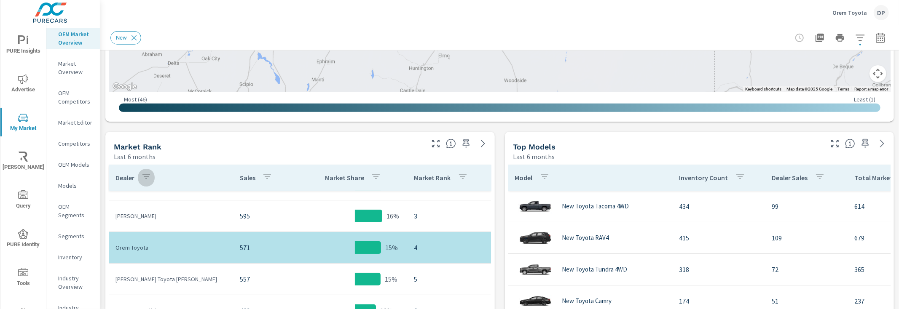
click at [147, 178] on icon "button" at bounding box center [146, 176] width 10 height 10
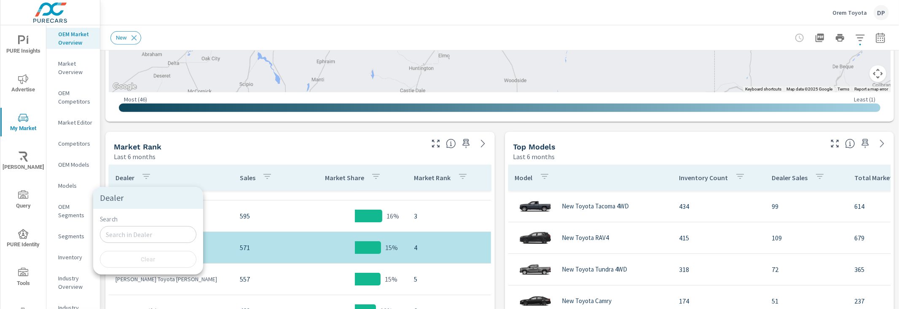
click at [146, 227] on input "Search" at bounding box center [148, 234] width 96 height 17
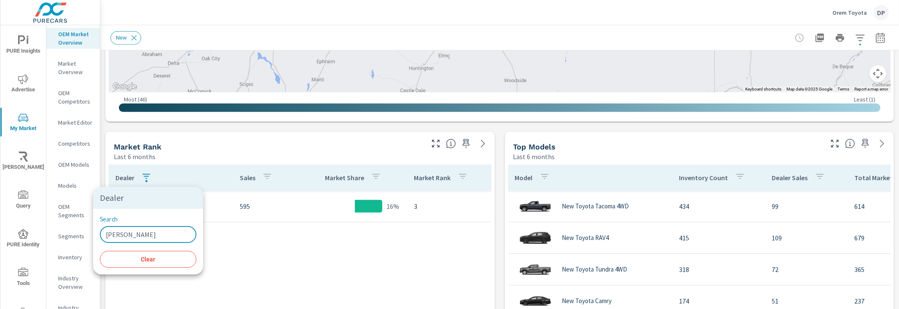
type input "karl"
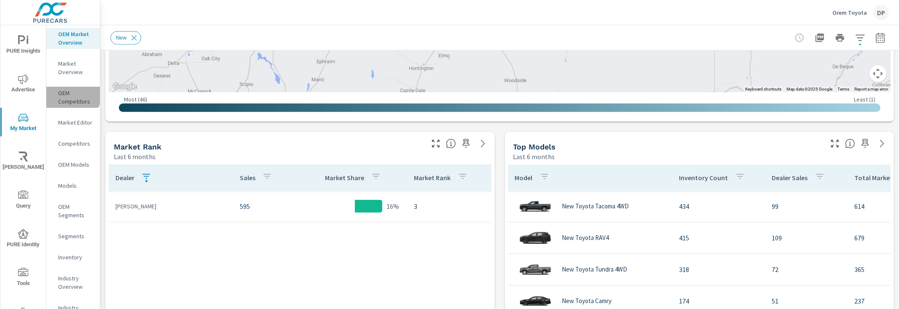
click at [72, 89] on p "OEM Competitors" at bounding box center [75, 97] width 35 height 17
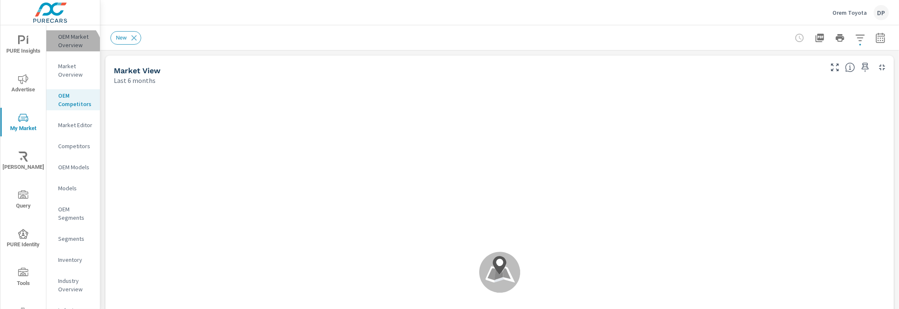
click at [71, 49] on p "OEM Market Overview" at bounding box center [75, 40] width 35 height 17
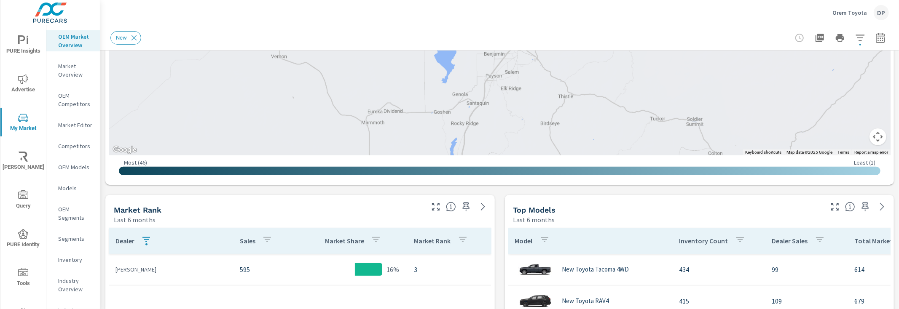
scroll to position [378, 0]
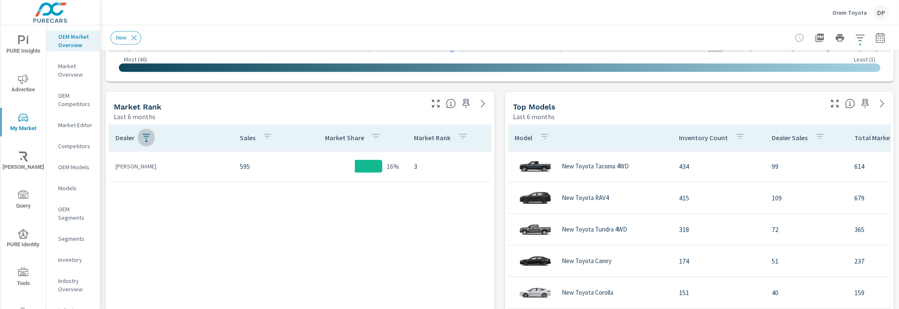
click at [142, 132] on icon "button" at bounding box center [146, 136] width 10 height 10
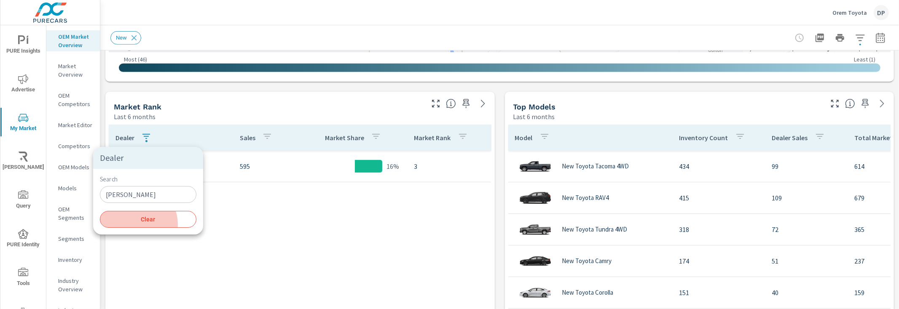
click at [134, 225] on button "Clear" at bounding box center [148, 219] width 96 height 17
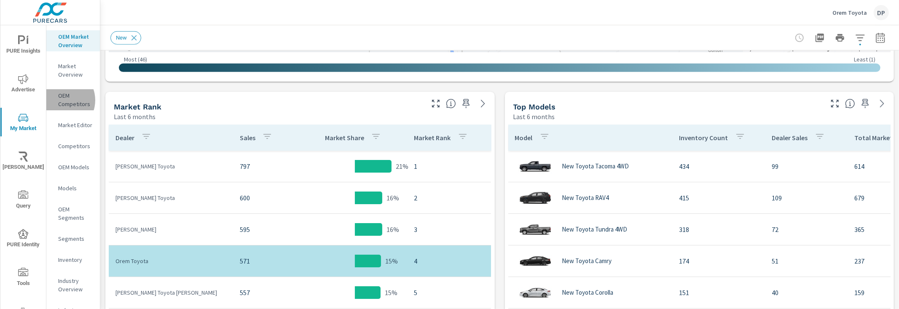
click at [62, 108] on p "OEM Competitors" at bounding box center [75, 99] width 35 height 17
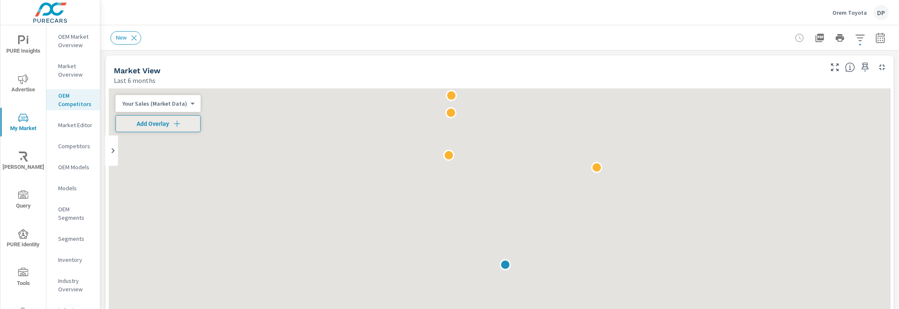
click at [61, 39] on p "OEM Market Overview" at bounding box center [75, 40] width 35 height 17
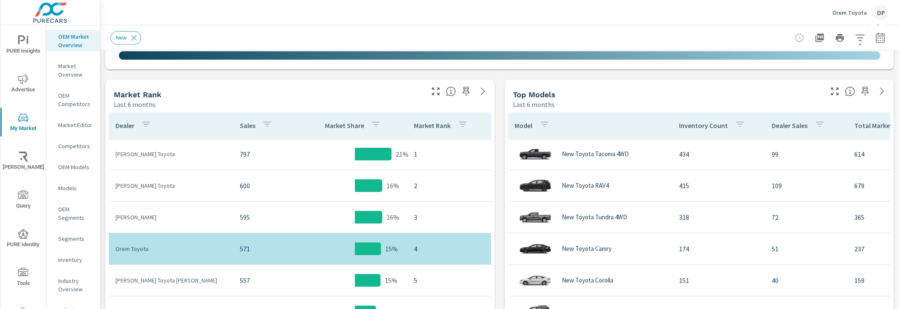
scroll to position [372, 0]
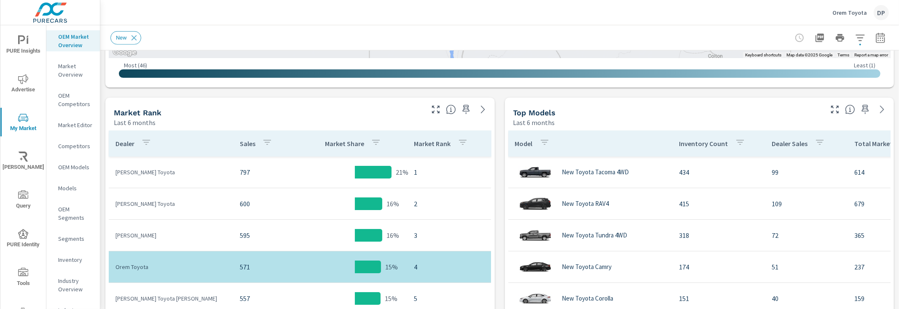
click at [71, 100] on p "OEM Competitors" at bounding box center [75, 99] width 35 height 17
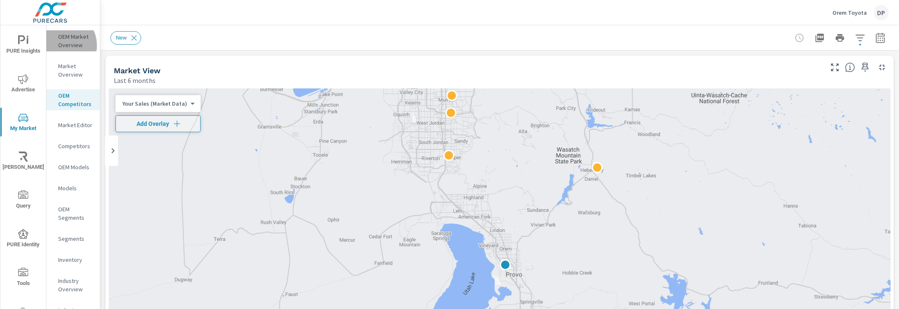
click at [62, 45] on p "OEM Market Overview" at bounding box center [75, 40] width 35 height 17
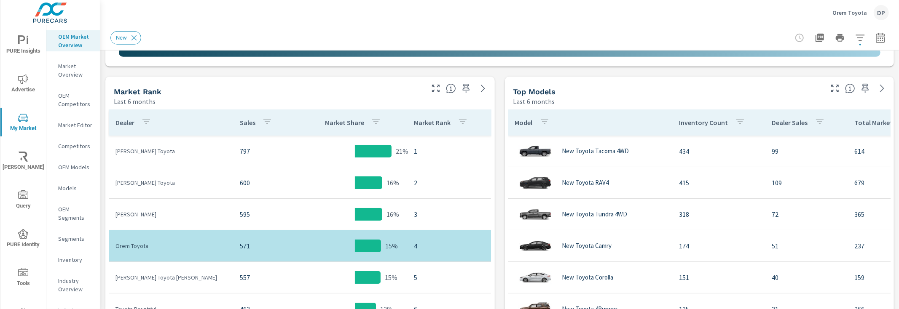
scroll to position [433, 0]
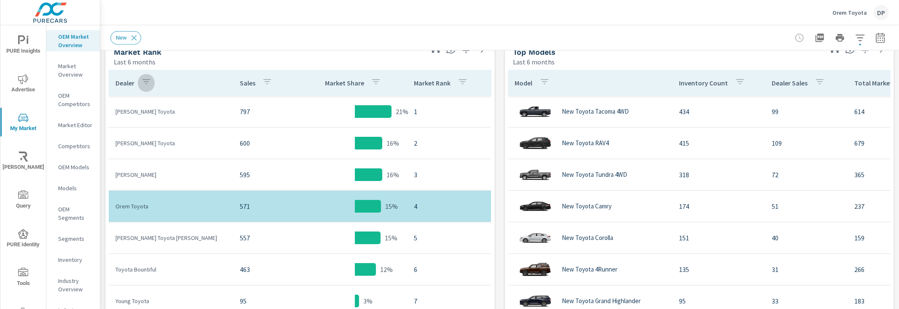
click at [142, 80] on icon "button" at bounding box center [146, 82] width 10 height 10
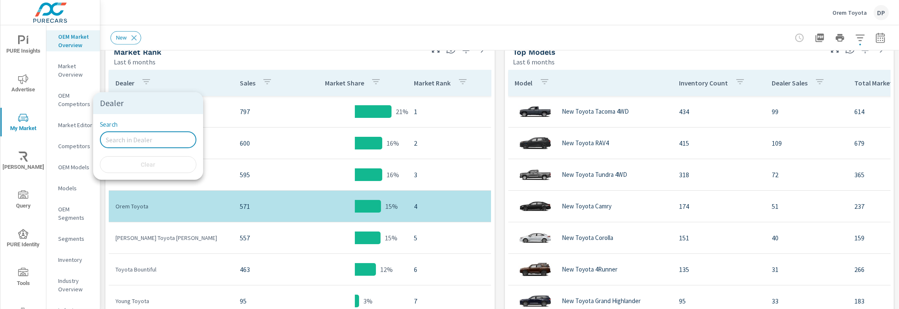
click at [140, 136] on input "Search" at bounding box center [148, 139] width 96 height 17
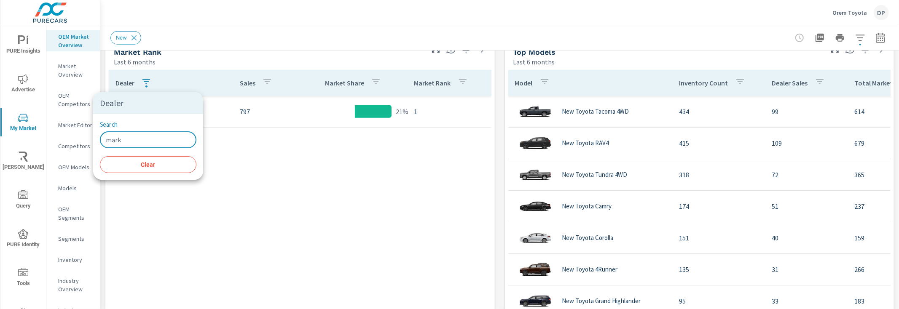
type input "mark"
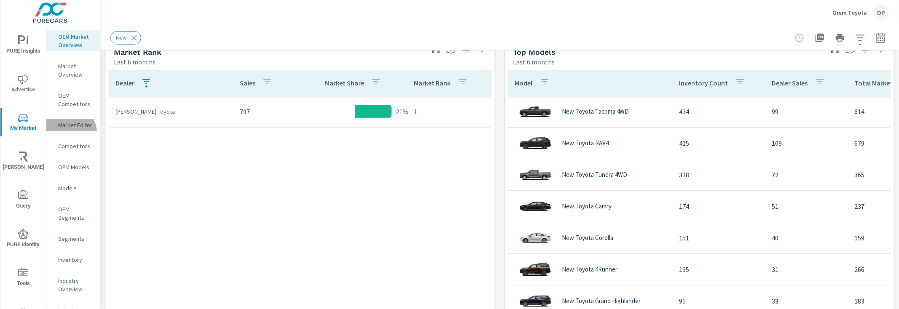
click at [67, 129] on p "Market Editor" at bounding box center [75, 125] width 35 height 8
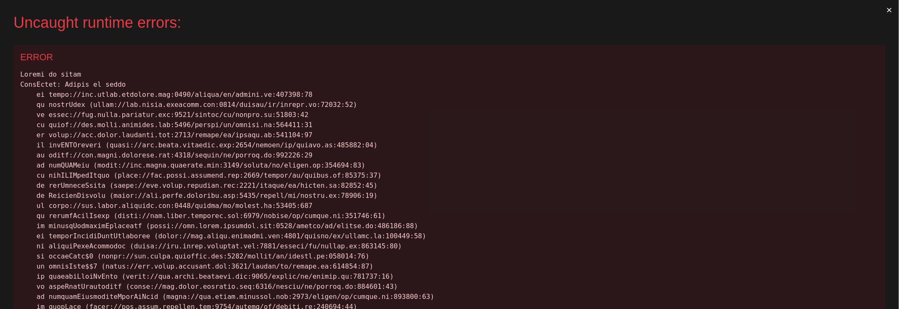
click at [879, 10] on button "×" at bounding box center [888, 10] width 19 height 20
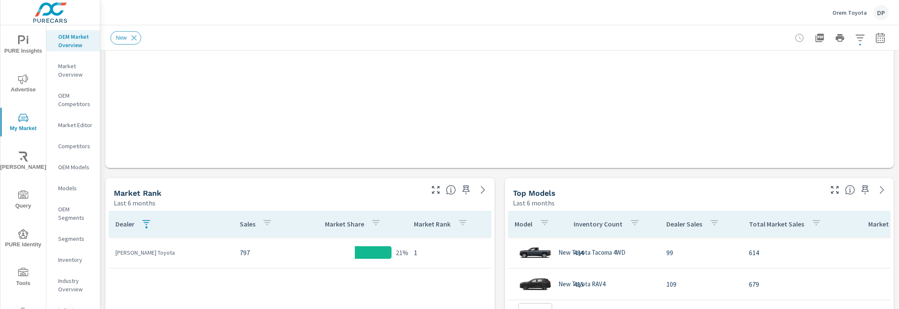
scroll to position [381, 0]
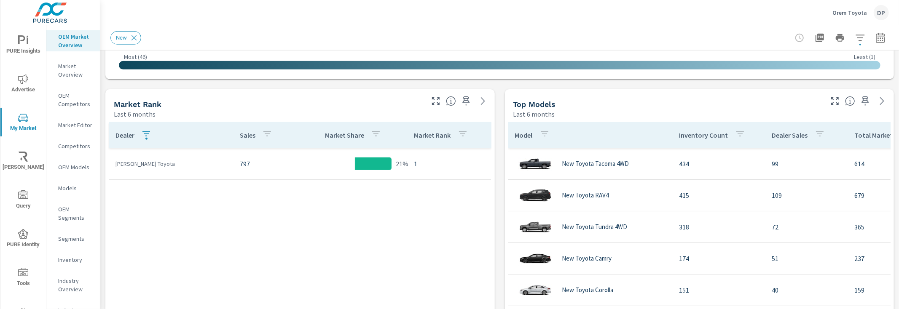
click at [70, 108] on p "OEM Competitors" at bounding box center [75, 99] width 35 height 17
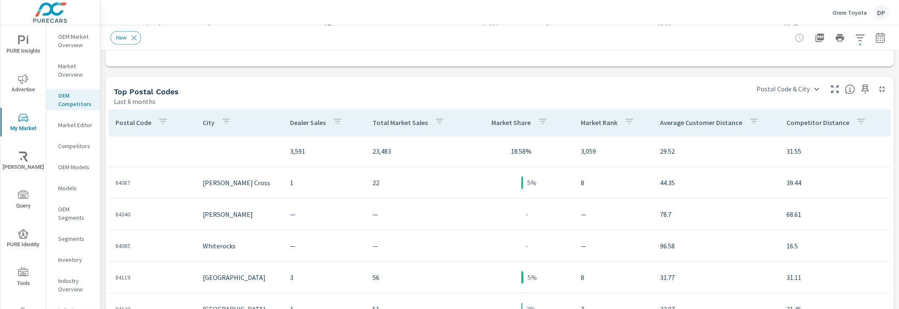
scroll to position [687, 0]
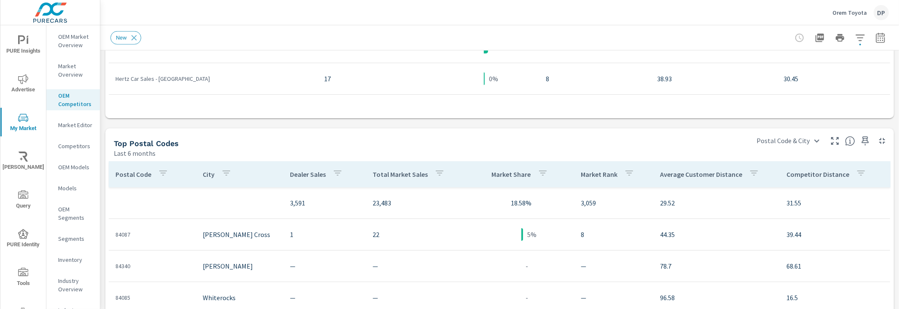
click at [77, 49] on p "OEM Market Overview" at bounding box center [75, 40] width 35 height 17
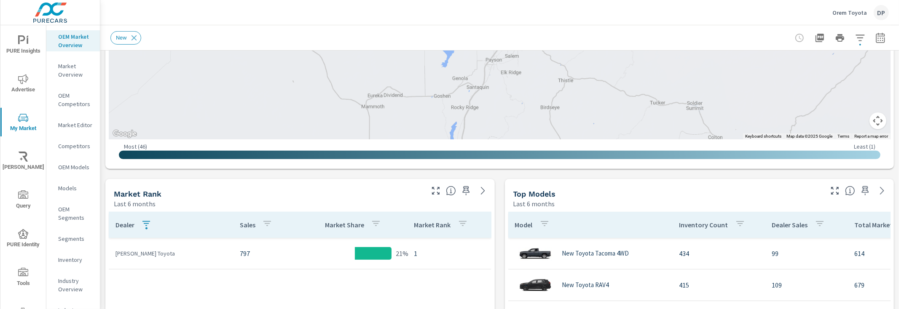
scroll to position [417, 0]
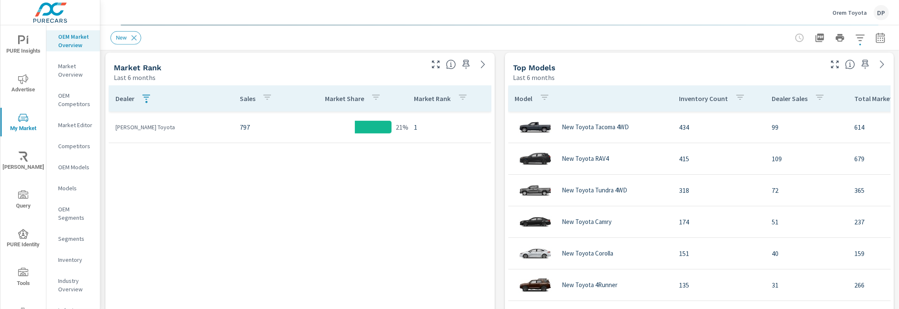
click at [139, 93] on button "button" at bounding box center [146, 98] width 17 height 19
type input "mark"
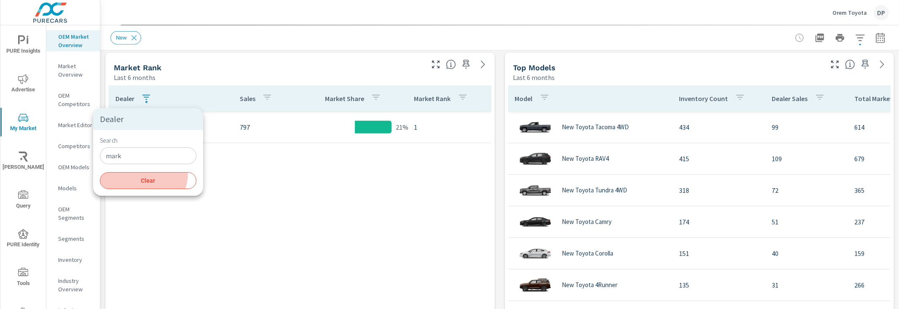
click at [142, 174] on button "Clear" at bounding box center [148, 180] width 96 height 17
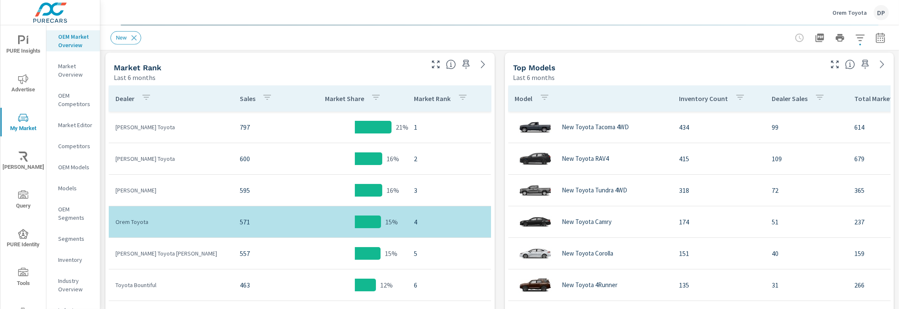
click at [71, 108] on p "OEM Competitors" at bounding box center [75, 99] width 35 height 17
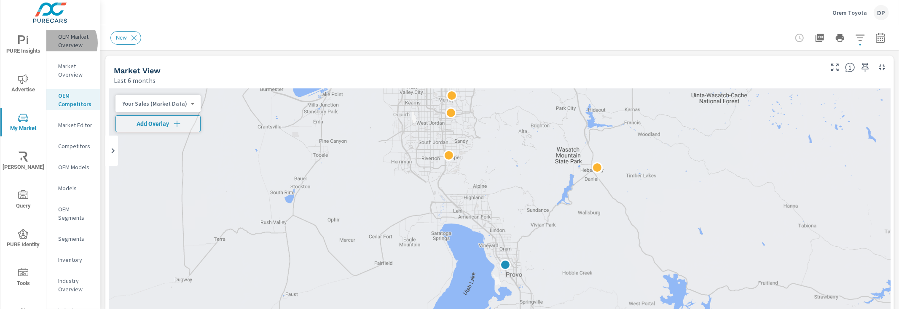
click at [64, 43] on p "OEM Market Overview" at bounding box center [75, 40] width 35 height 17
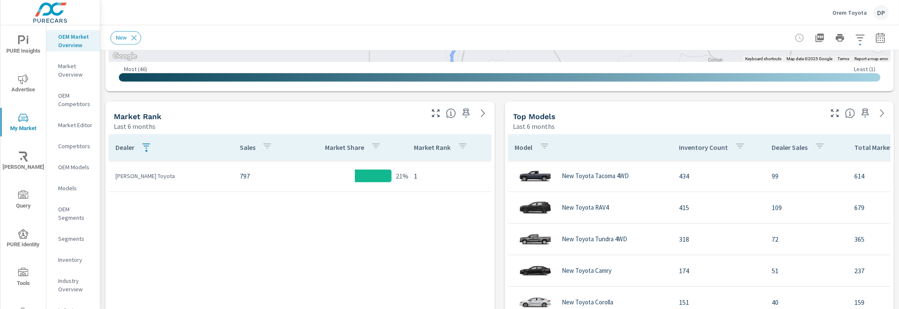
scroll to position [415, 0]
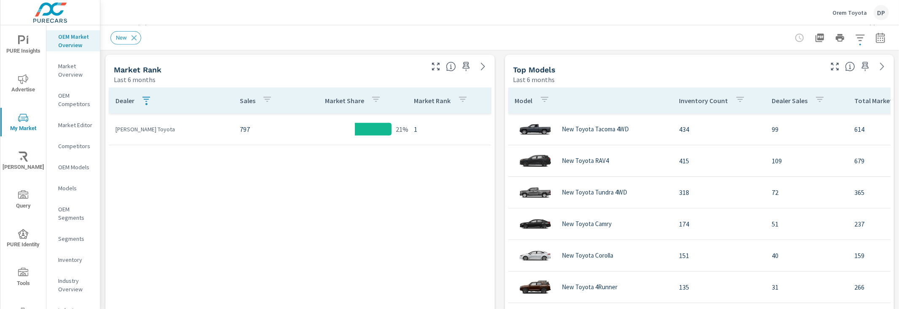
click at [146, 98] on icon "button" at bounding box center [146, 99] width 10 height 10
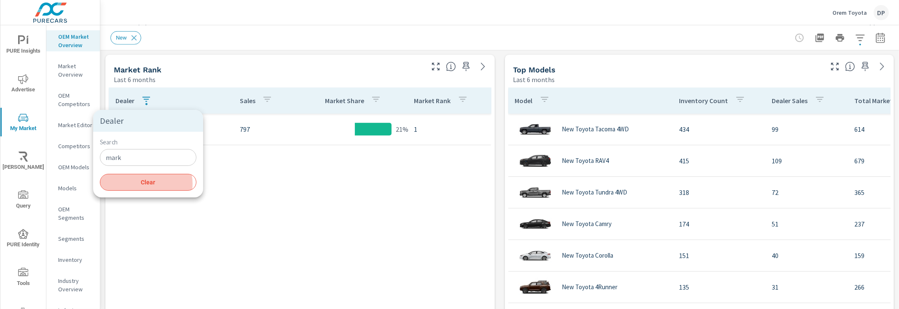
click at [146, 184] on span "Clear" at bounding box center [148, 183] width 86 height 8
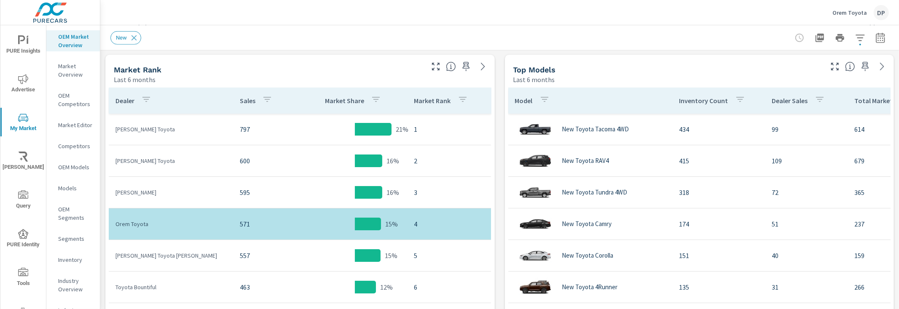
click at [73, 108] on p "OEM Competitors" at bounding box center [75, 99] width 35 height 17
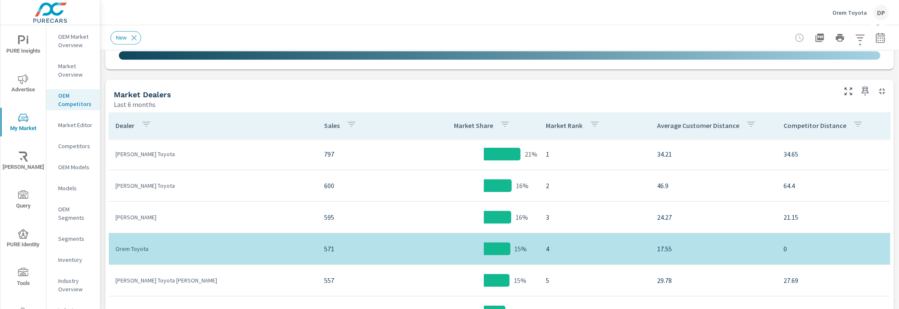
scroll to position [386, 0]
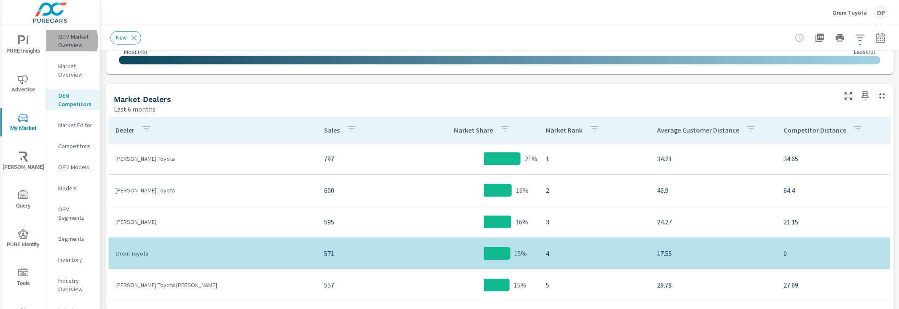
click at [59, 41] on p "OEM Market Overview" at bounding box center [75, 40] width 35 height 17
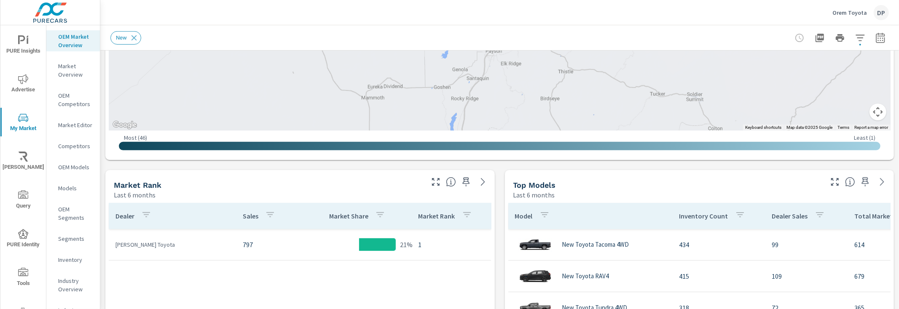
scroll to position [351, 0]
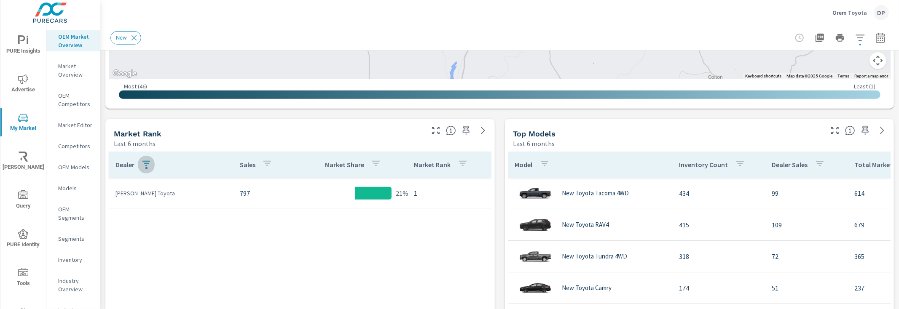
click at [146, 164] on icon "button" at bounding box center [146, 163] width 10 height 10
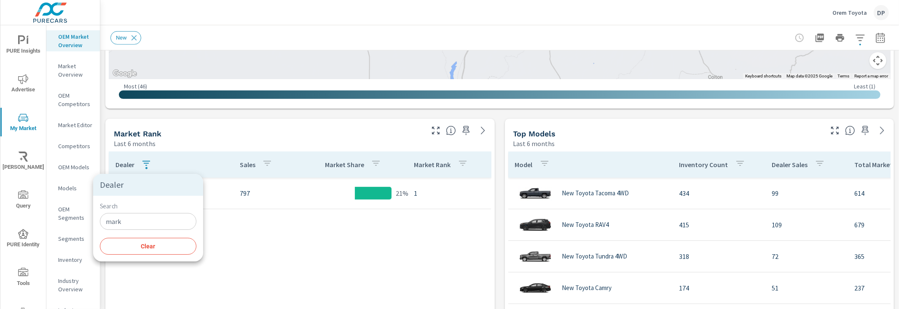
click at [146, 249] on span "Clear" at bounding box center [148, 247] width 86 height 8
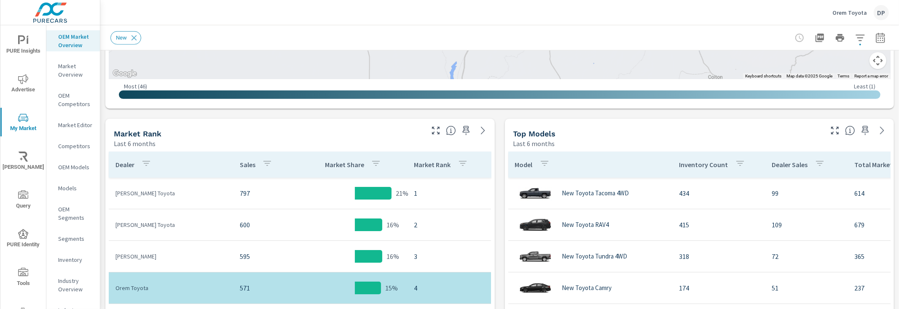
click at [76, 108] on p "OEM Competitors" at bounding box center [75, 99] width 35 height 17
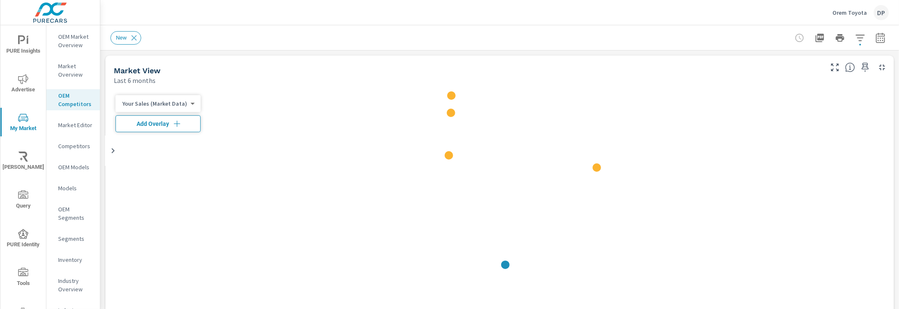
click at [69, 43] on p "OEM Market Overview" at bounding box center [75, 40] width 35 height 17
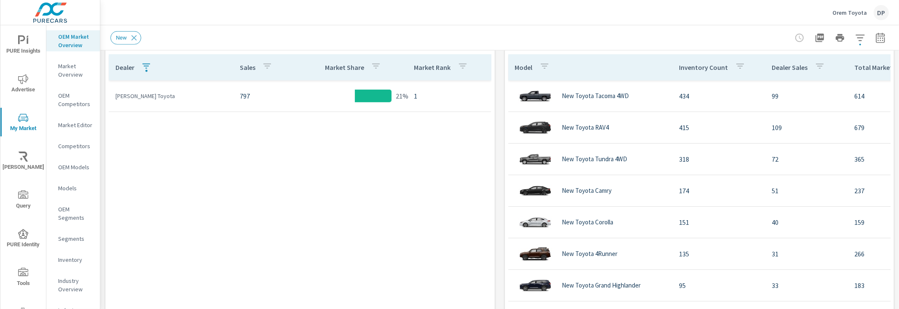
scroll to position [448, 0]
click at [140, 73] on button "button" at bounding box center [146, 67] width 17 height 19
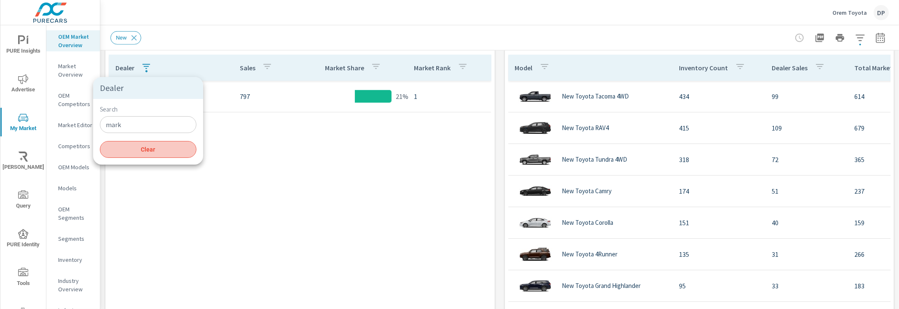
click at [152, 147] on span "Clear" at bounding box center [148, 150] width 86 height 8
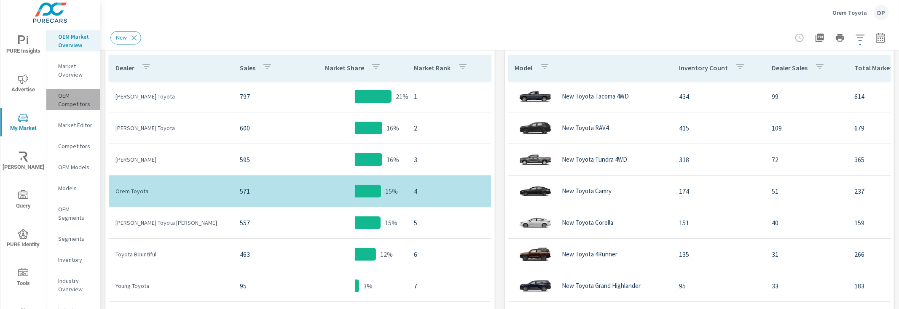
click at [73, 108] on p "OEM Competitors" at bounding box center [75, 99] width 35 height 17
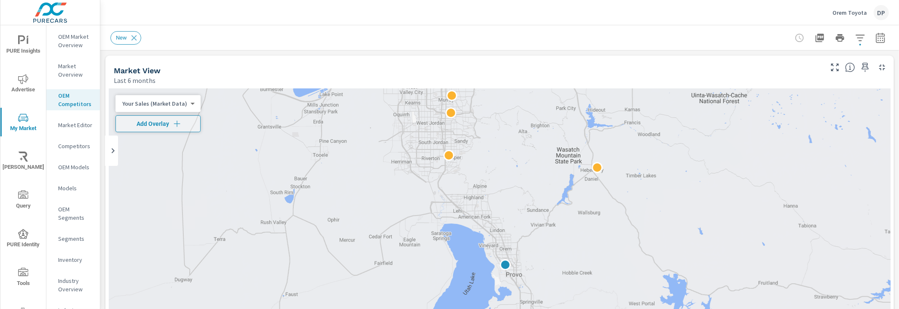
click at [70, 45] on p "OEM Market Overview" at bounding box center [75, 40] width 35 height 17
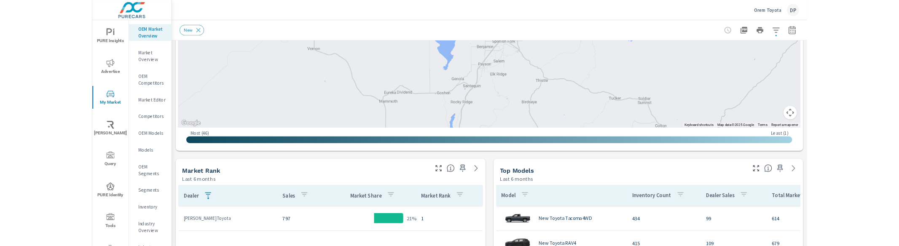
scroll to position [273, 0]
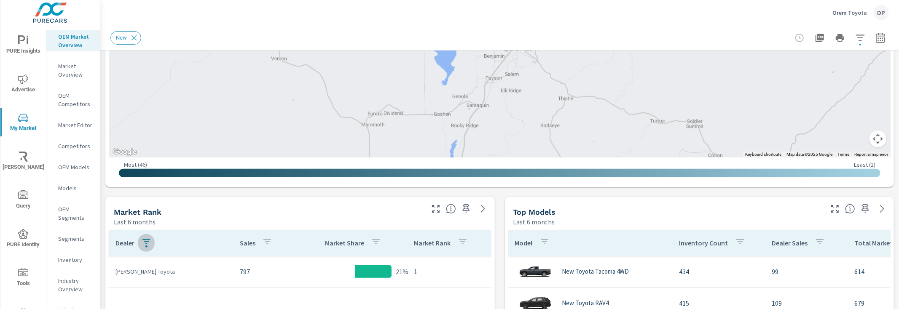
click at [148, 243] on icon "button" at bounding box center [146, 242] width 10 height 10
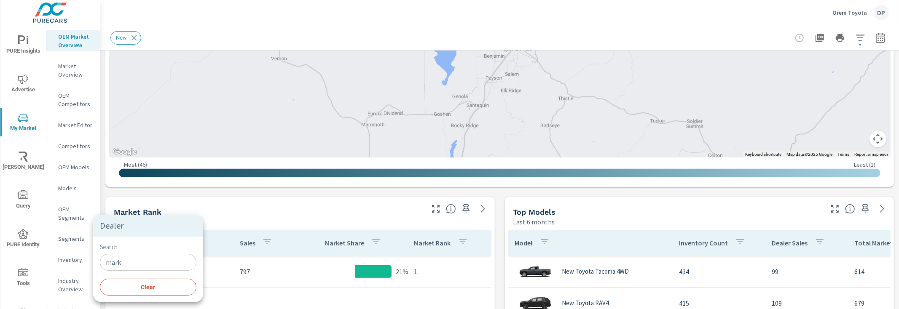
click at [146, 281] on button "Clear" at bounding box center [148, 287] width 96 height 17
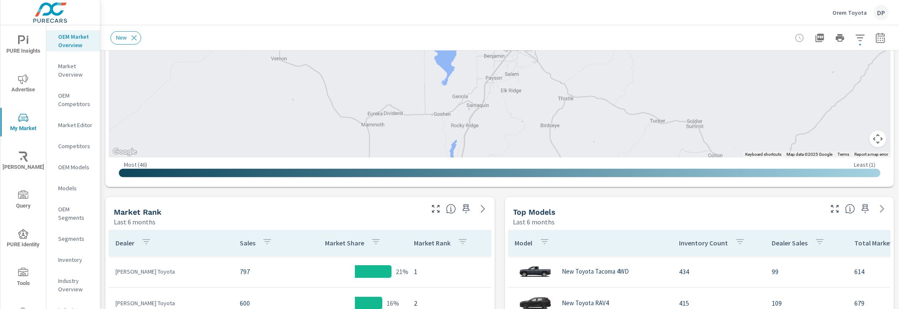
click at [76, 102] on p "OEM Competitors" at bounding box center [75, 99] width 35 height 17
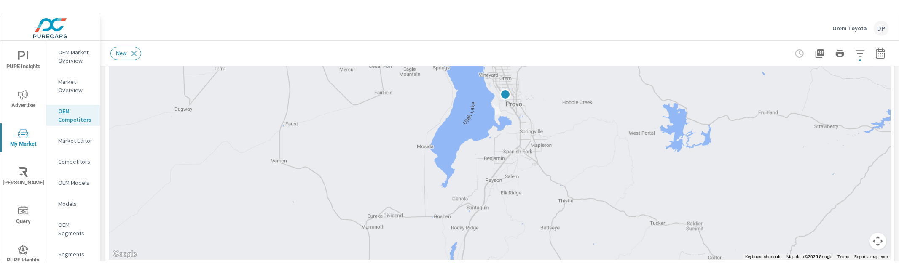
scroll to position [218, 0]
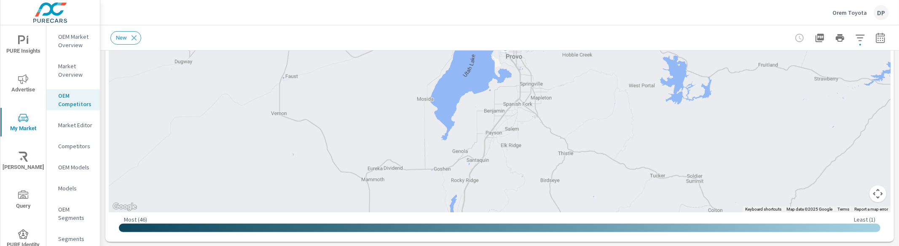
click at [69, 40] on p "OEM Market Overview" at bounding box center [75, 40] width 35 height 17
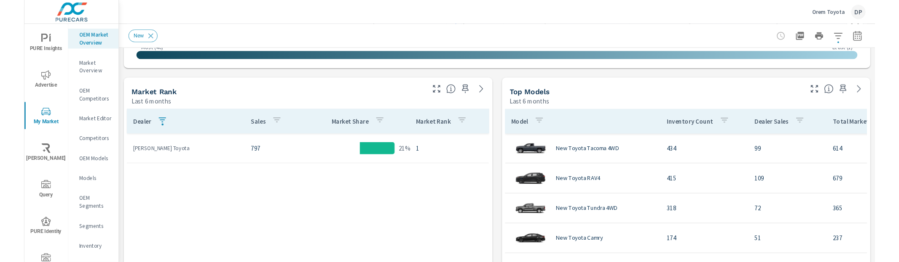
scroll to position [402, 0]
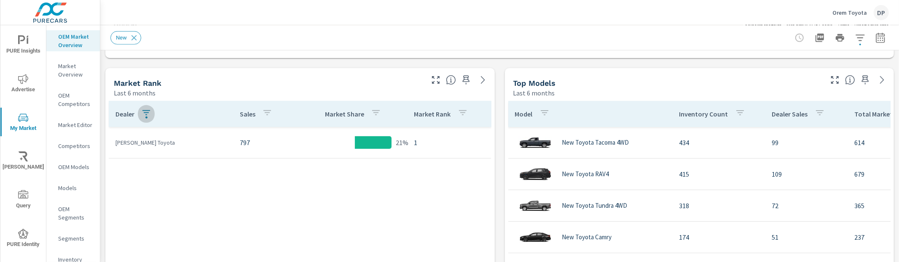
click at [149, 115] on icon "button" at bounding box center [146, 113] width 10 height 10
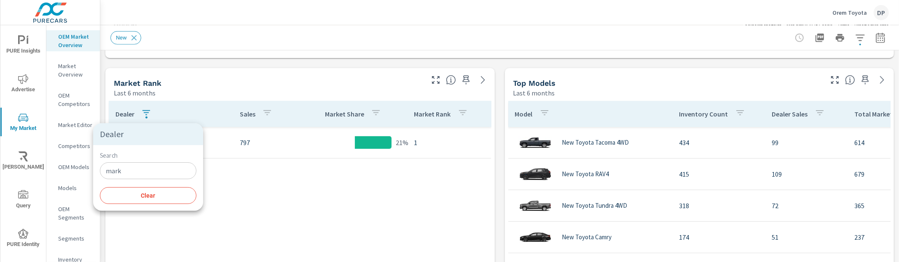
click at [170, 72] on div at bounding box center [449, 131] width 899 height 262
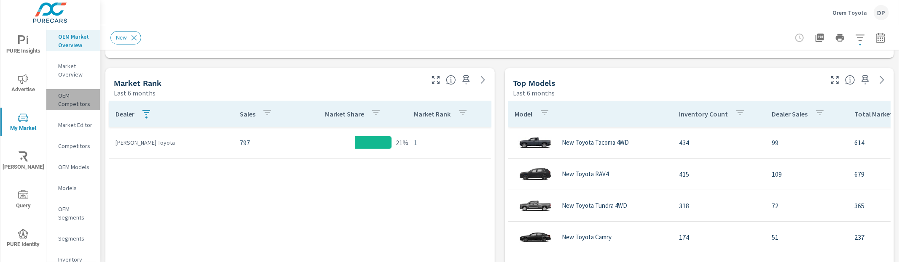
click at [74, 108] on p "OEM Competitors" at bounding box center [75, 99] width 35 height 17
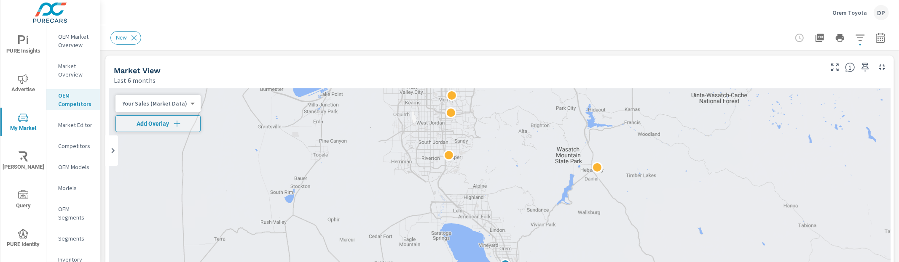
click at [60, 48] on p "OEM Market Overview" at bounding box center [75, 40] width 35 height 17
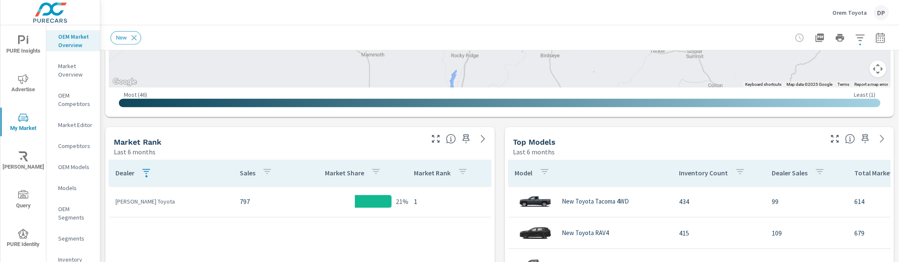
scroll to position [367, 0]
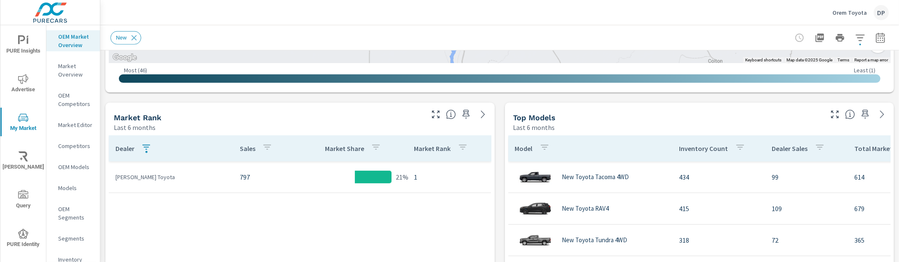
click at [147, 147] on icon "button" at bounding box center [146, 147] width 8 height 5
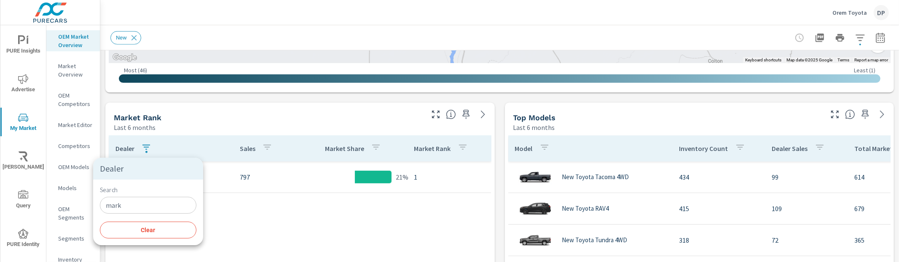
click at [147, 230] on span "Clear" at bounding box center [148, 231] width 86 height 8
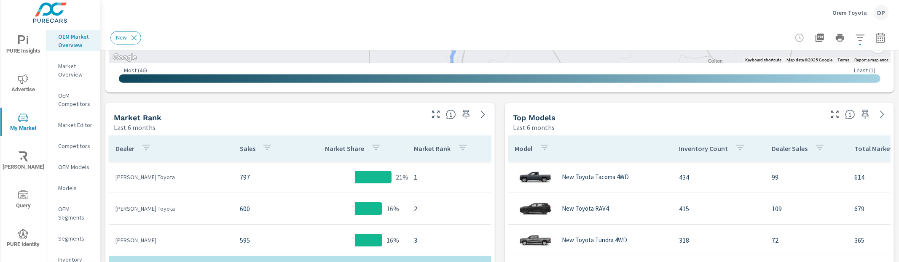
click at [77, 107] on p "OEM Competitors" at bounding box center [75, 99] width 35 height 17
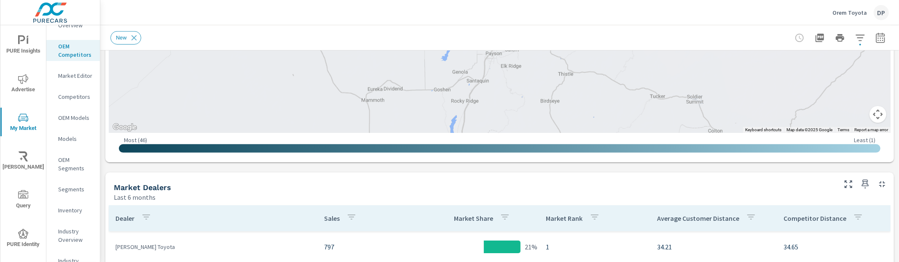
scroll to position [72, 0]
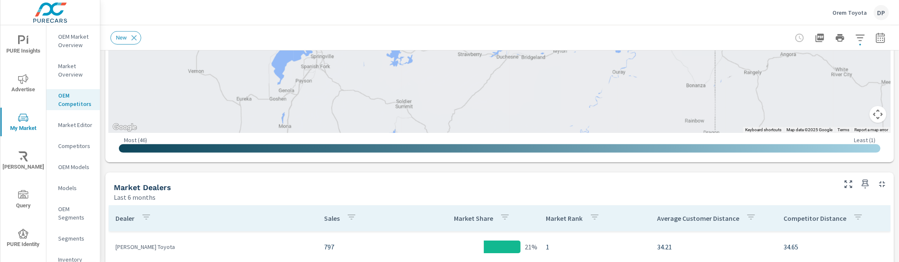
click at [77, 47] on p "OEM Market Overview" at bounding box center [75, 40] width 35 height 17
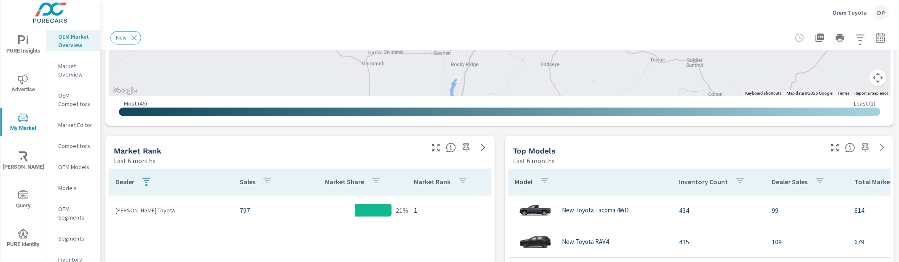
scroll to position [401, 0]
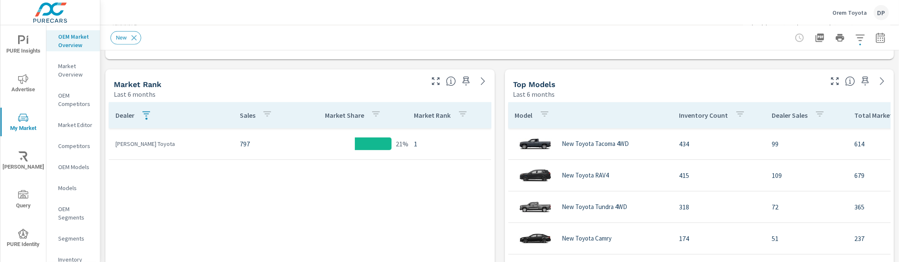
click at [151, 116] on button "button" at bounding box center [146, 115] width 17 height 19
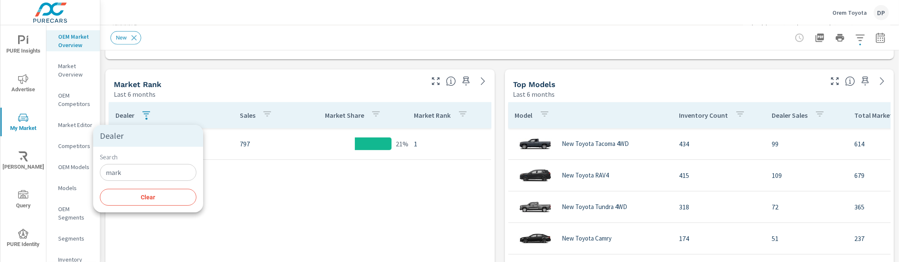
click at [150, 197] on span "Clear" at bounding box center [148, 198] width 86 height 8
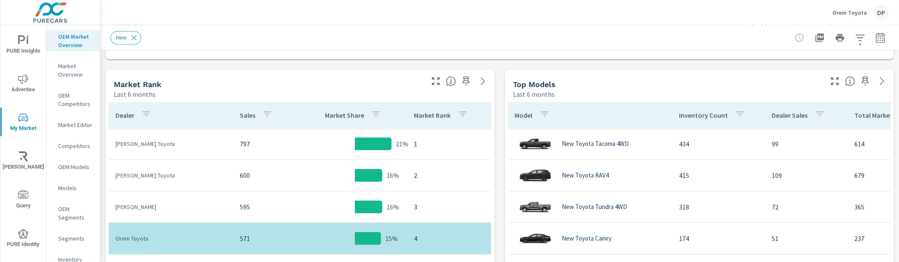
click at [78, 108] on p "OEM Competitors" at bounding box center [75, 99] width 35 height 17
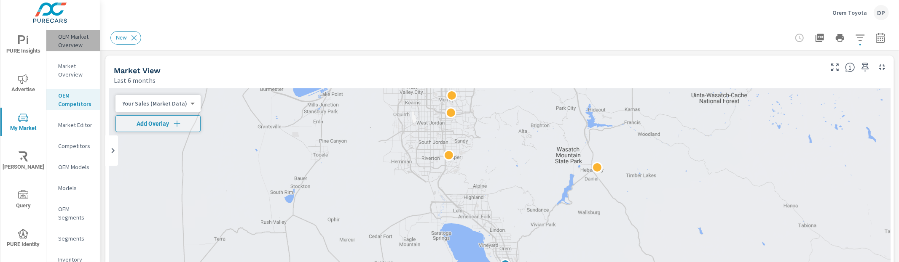
click at [76, 49] on p "OEM Market Overview" at bounding box center [75, 40] width 35 height 17
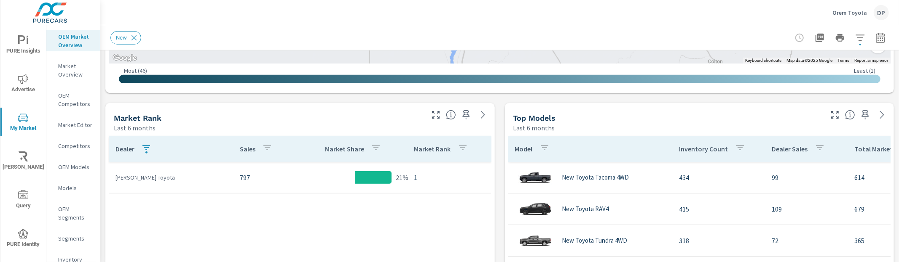
scroll to position [389, 0]
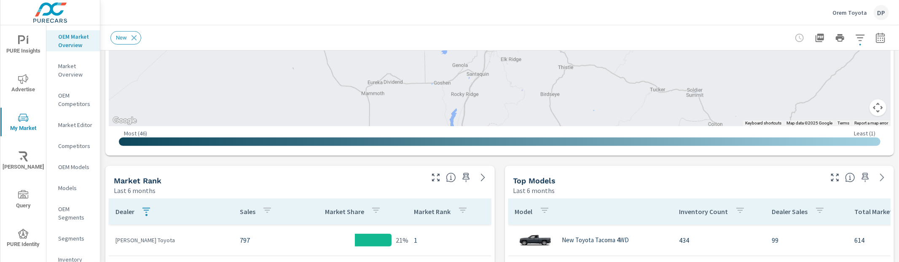
scroll to position [380, 0]
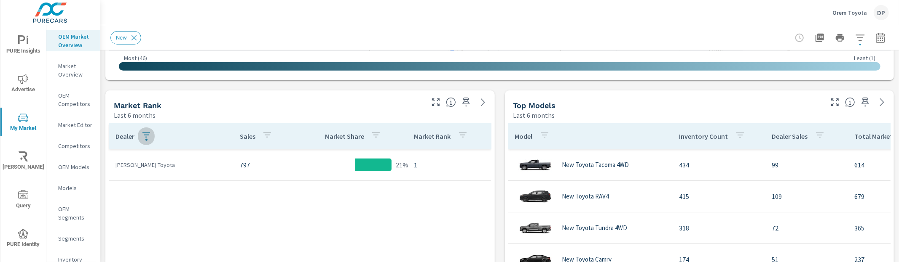
click at [145, 139] on div "button" at bounding box center [146, 140] width 2 height 2
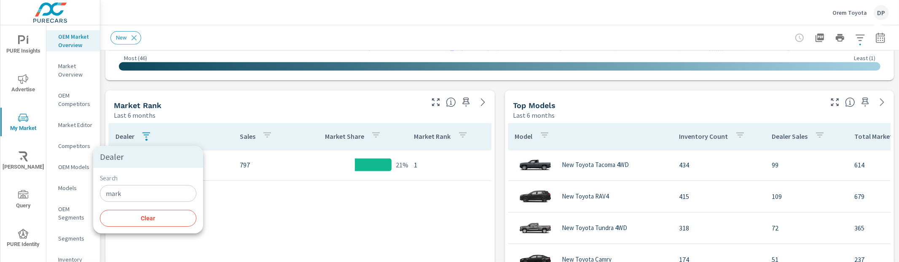
click at [134, 222] on span "Clear" at bounding box center [148, 219] width 86 height 8
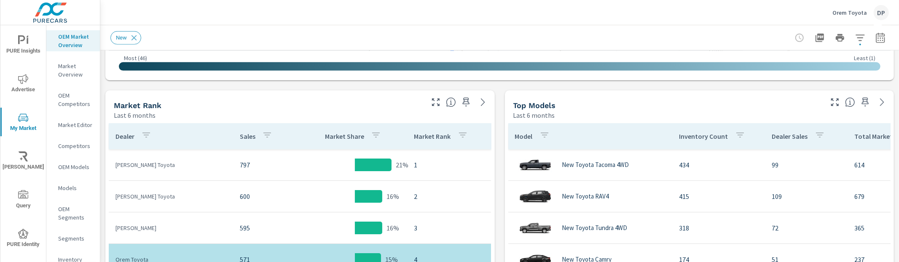
click at [104, 91] on div "Market View Last 6 months ← Move left → Move right ↑ Move up ↓ Move down + Zoom…" at bounding box center [499, 223] width 798 height 1105
click at [71, 108] on p "OEM Competitors" at bounding box center [75, 99] width 35 height 17
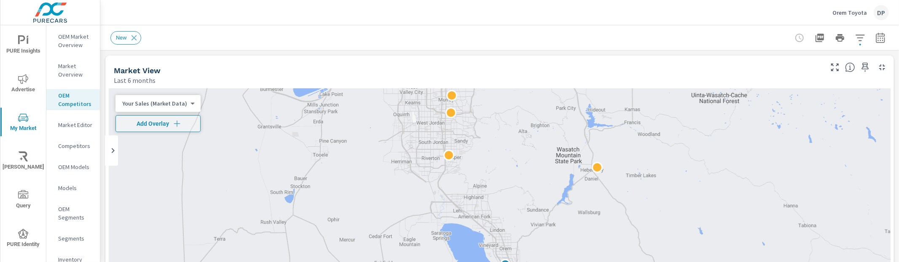
click at [80, 49] on p "OEM Market Overview" at bounding box center [75, 40] width 35 height 17
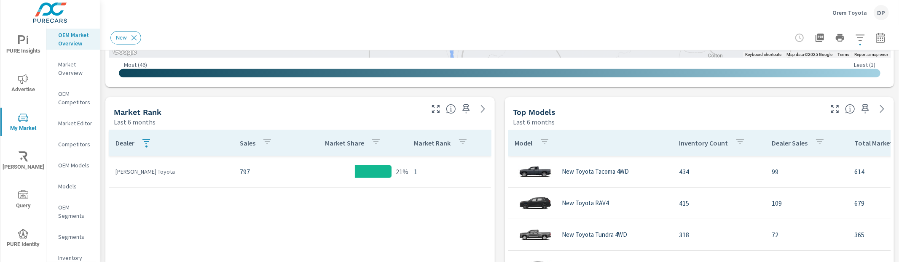
scroll to position [399, 0]
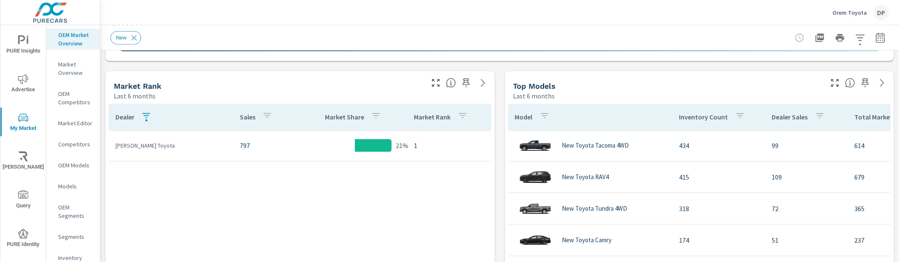
click at [141, 117] on icon "button" at bounding box center [146, 116] width 10 height 10
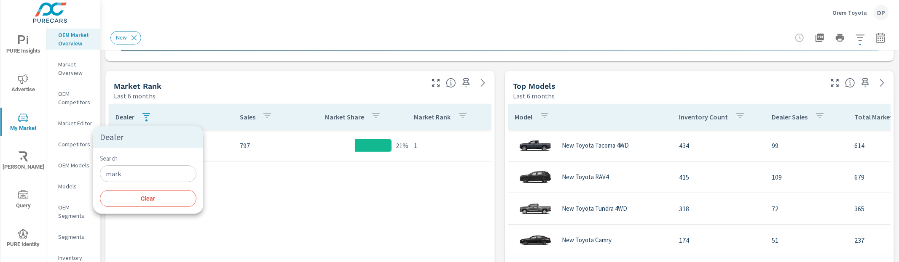
click at [148, 201] on span "Clear" at bounding box center [148, 199] width 86 height 8
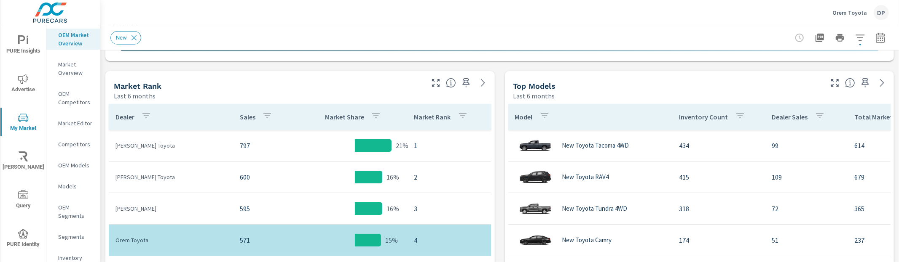
click at [75, 102] on p "OEM Competitors" at bounding box center [75, 98] width 35 height 17
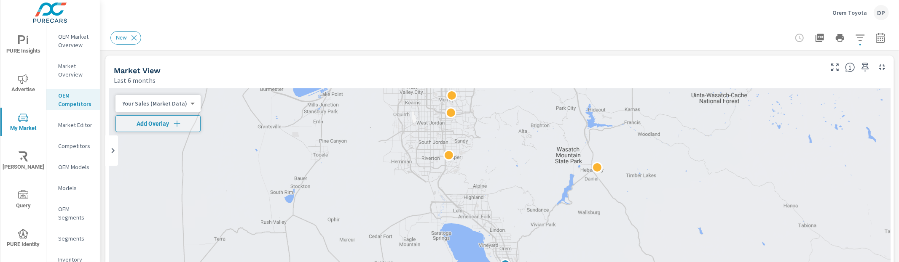
click at [76, 42] on p "OEM Market Overview" at bounding box center [75, 40] width 35 height 17
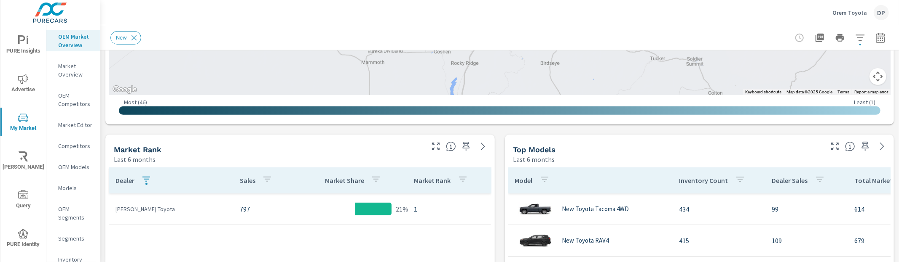
scroll to position [336, 0]
click at [77, 108] on p "OEM Competitors" at bounding box center [75, 99] width 35 height 17
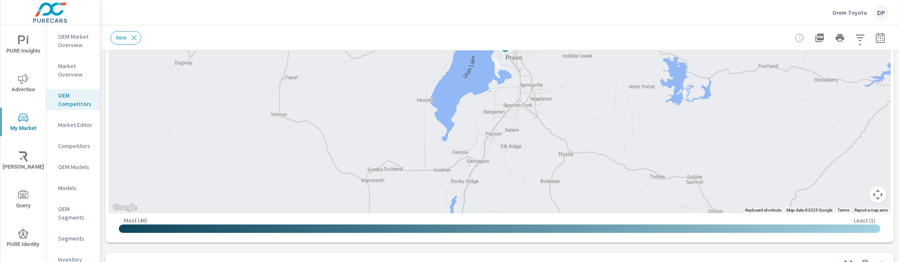
scroll to position [322, 0]
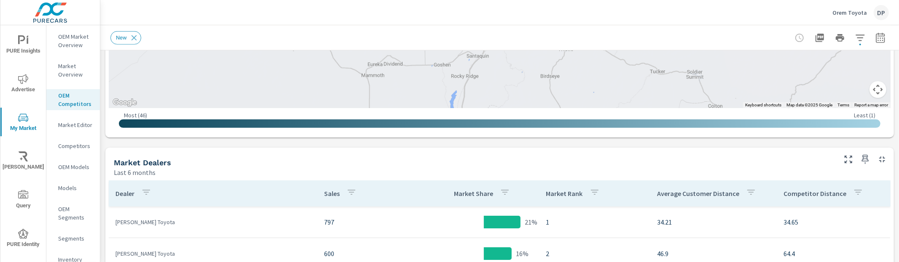
click at [70, 47] on p "OEM Market Overview" at bounding box center [75, 40] width 35 height 17
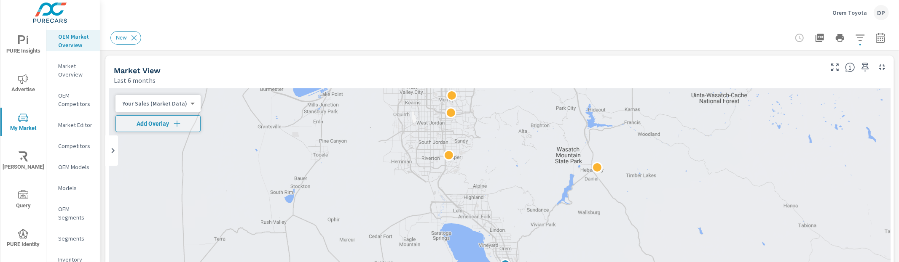
scroll to position [371, 0]
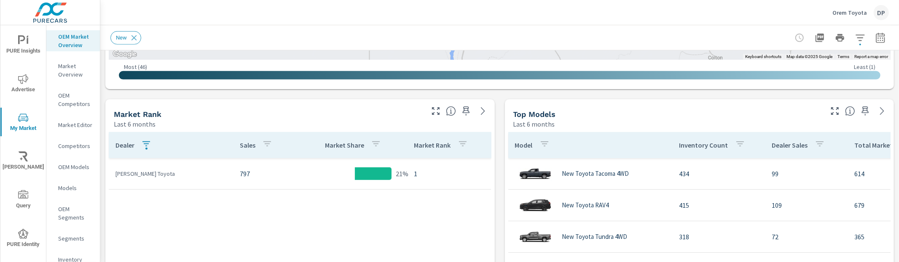
click at [152, 142] on button "button" at bounding box center [146, 145] width 17 height 19
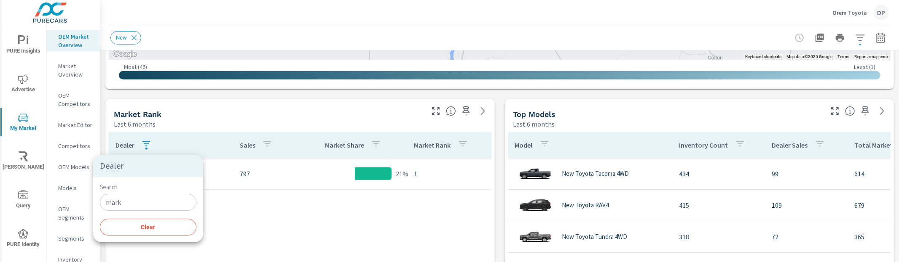
click at [150, 232] on button "Clear" at bounding box center [148, 227] width 96 height 17
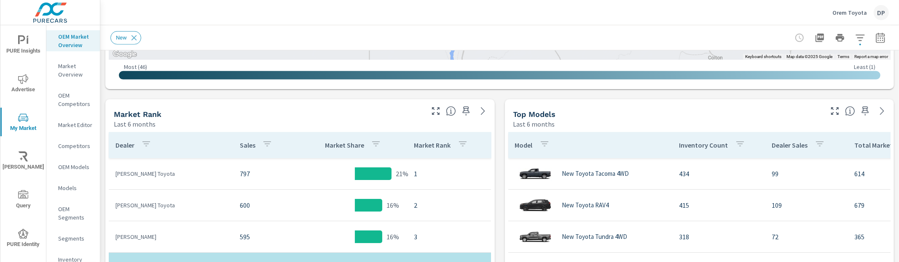
click at [77, 105] on p "OEM Competitors" at bounding box center [75, 99] width 35 height 17
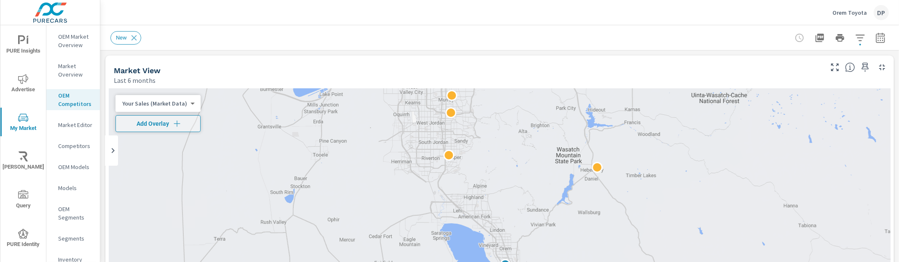
click at [72, 49] on p "OEM Market Overview" at bounding box center [75, 40] width 35 height 17
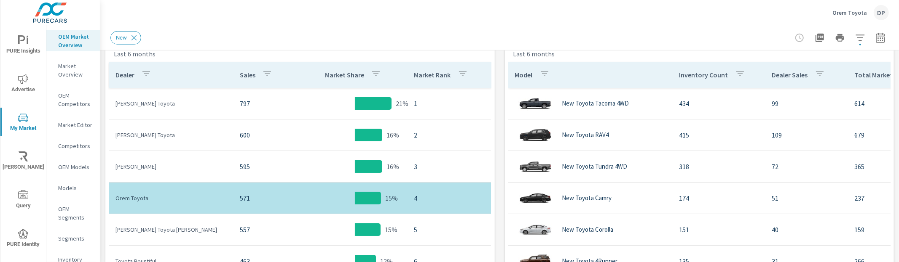
scroll to position [436, 0]
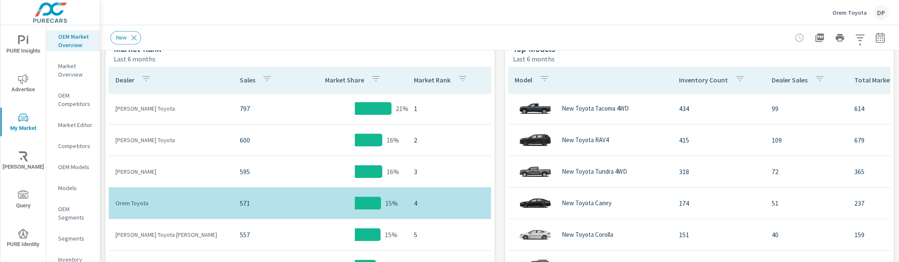
click at [128, 81] on p "Dealer" at bounding box center [124, 80] width 19 height 8
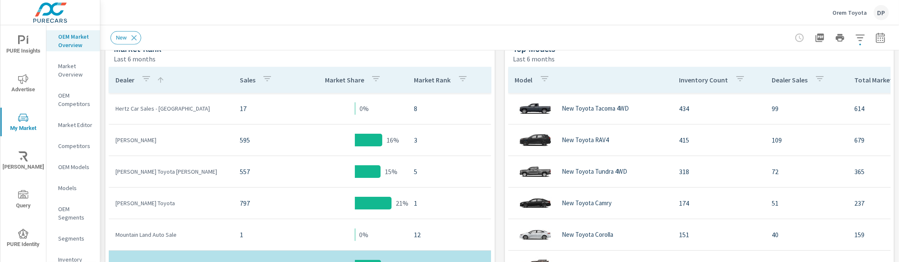
click at [120, 83] on p "Dealer" at bounding box center [124, 80] width 19 height 8
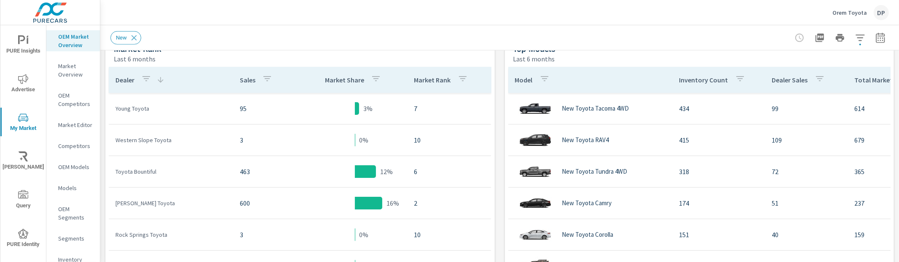
click at [240, 82] on p "Sales" at bounding box center [248, 80] width 16 height 8
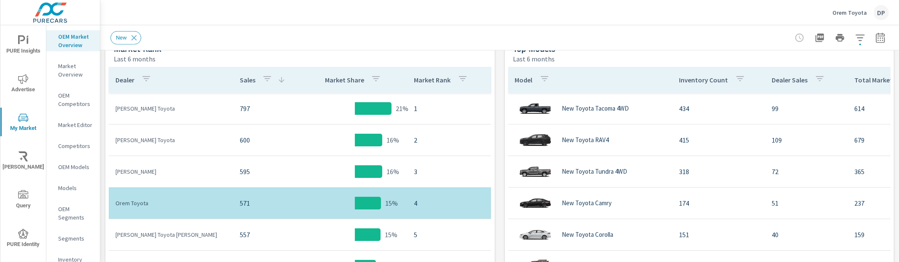
click at [527, 86] on div "Model" at bounding box center [534, 79] width 38 height 19
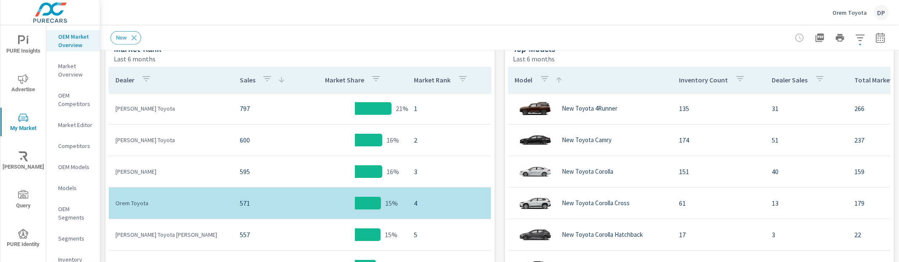
click at [527, 86] on div "Model" at bounding box center [539, 79] width 48 height 19
click at [68, 103] on p "OEM Competitors" at bounding box center [75, 99] width 35 height 17
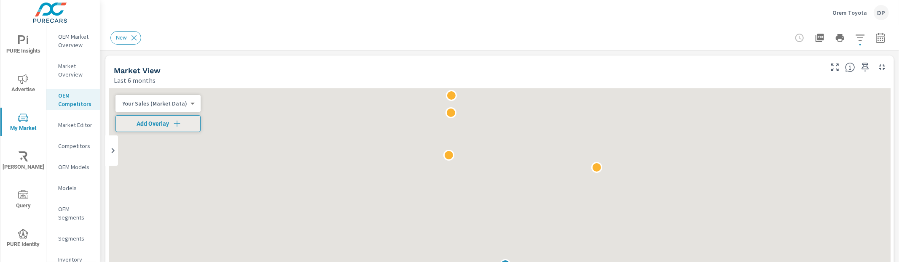
click at [65, 43] on p "OEM Market Overview" at bounding box center [75, 40] width 35 height 17
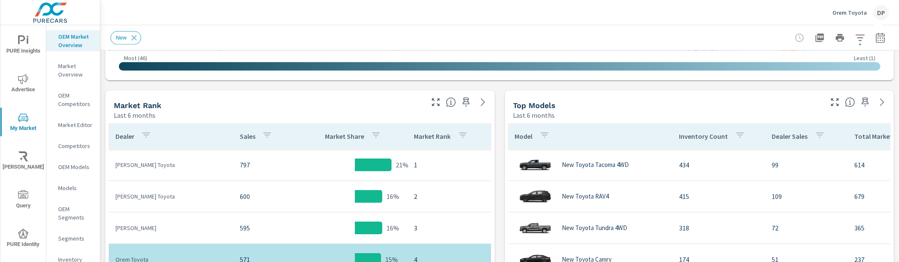
scroll to position [385, 0]
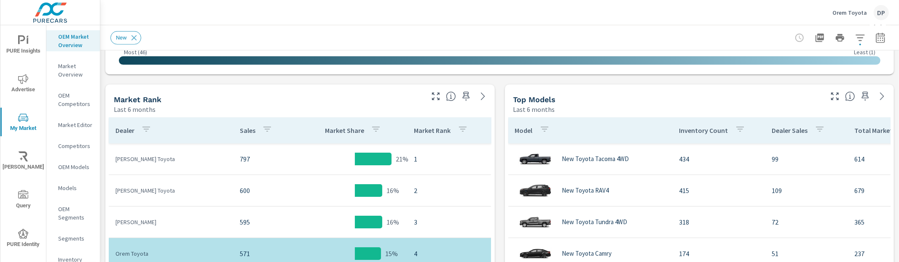
click at [123, 128] on p "Dealer" at bounding box center [124, 130] width 19 height 8
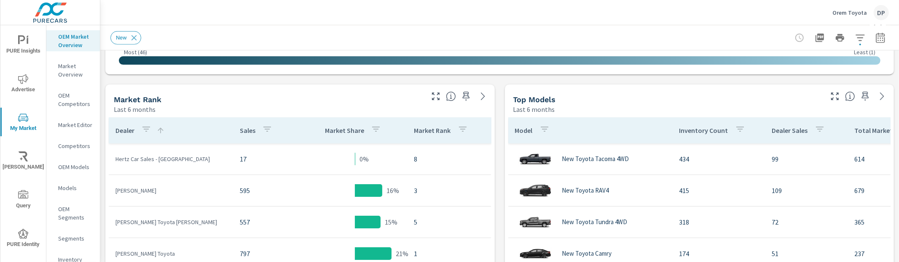
click at [123, 128] on p "Dealer" at bounding box center [124, 130] width 19 height 8
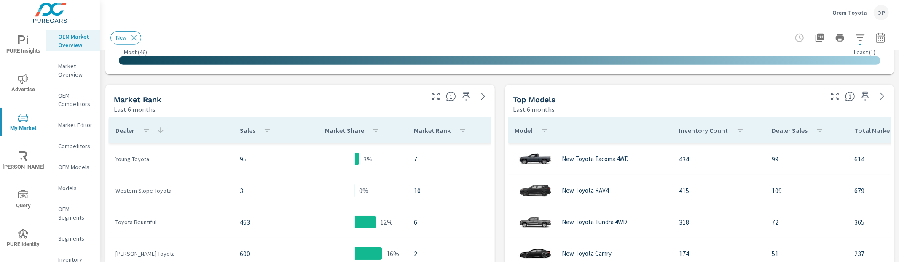
click at [219, 134] on th "Dealer" at bounding box center [171, 131] width 124 height 26
click at [240, 132] on p "Sales" at bounding box center [248, 130] width 16 height 8
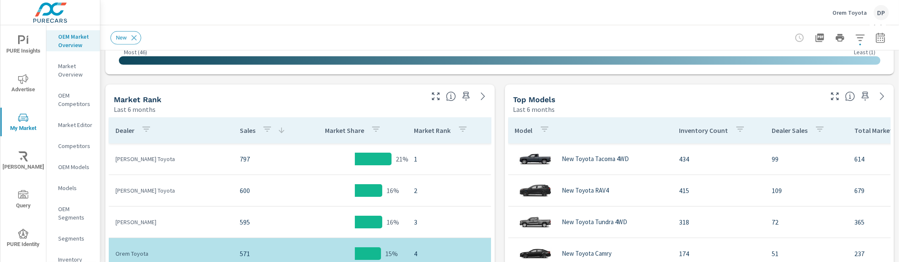
click at [240, 132] on p "Sales" at bounding box center [248, 130] width 16 height 8
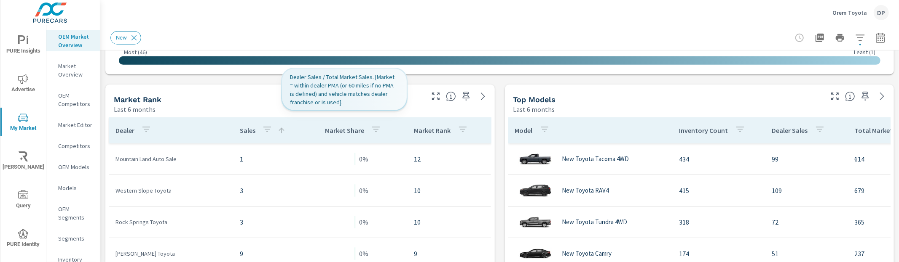
click at [336, 128] on p "Market Share" at bounding box center [344, 130] width 39 height 8
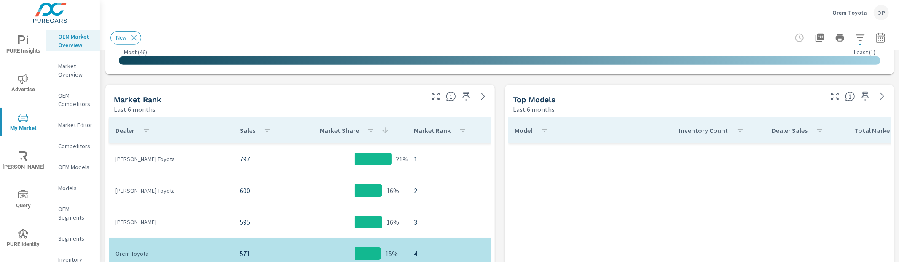
scroll to position [508, 0]
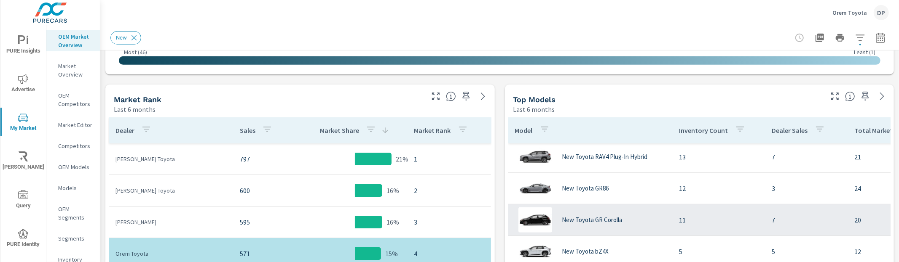
scroll to position [98, 0]
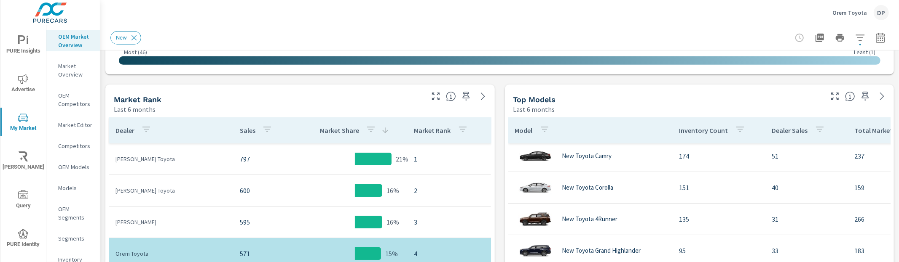
click at [520, 135] on div "Model" at bounding box center [534, 130] width 38 height 19
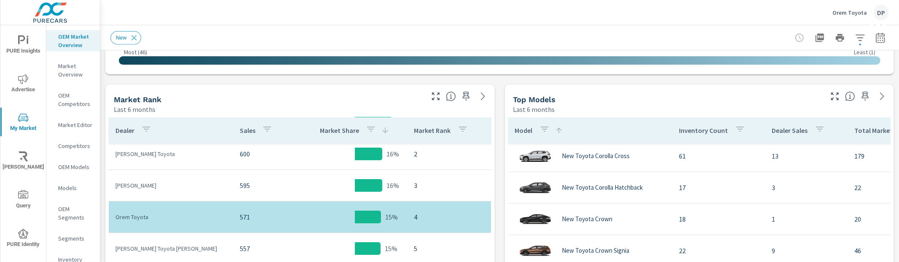
scroll to position [118, 0]
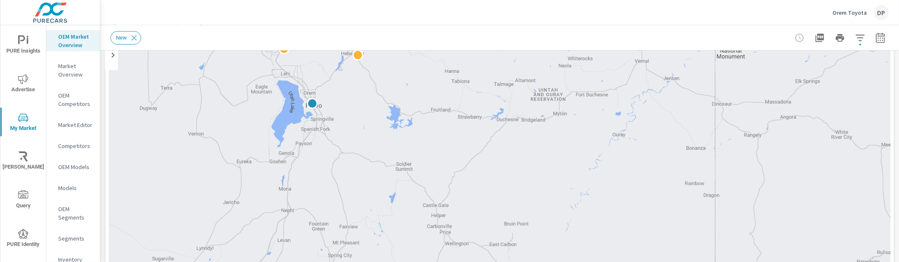
scroll to position [90, 0]
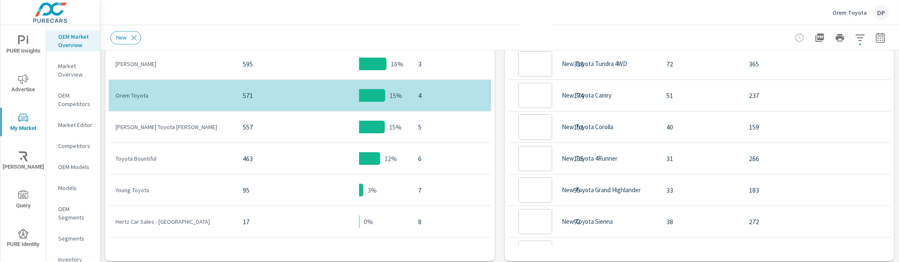
scroll to position [95, 0]
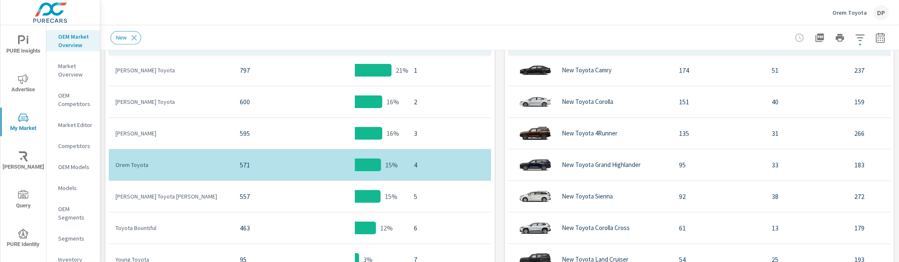
scroll to position [400, 0]
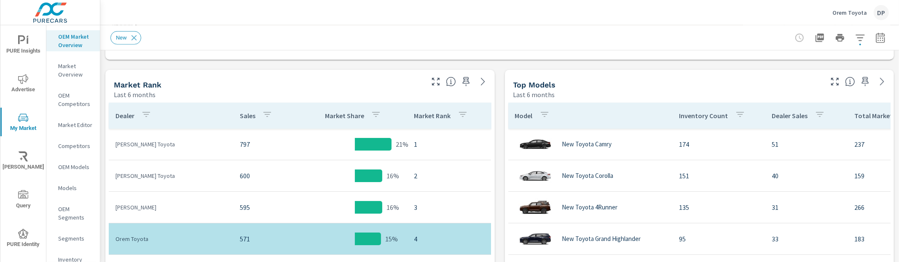
click at [522, 119] on p "Model" at bounding box center [524, 116] width 18 height 8
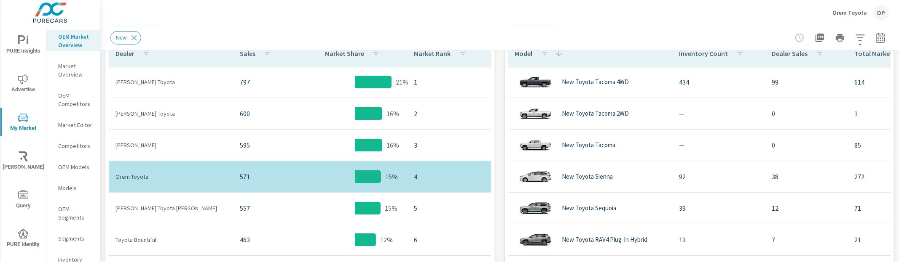
scroll to position [486, 0]
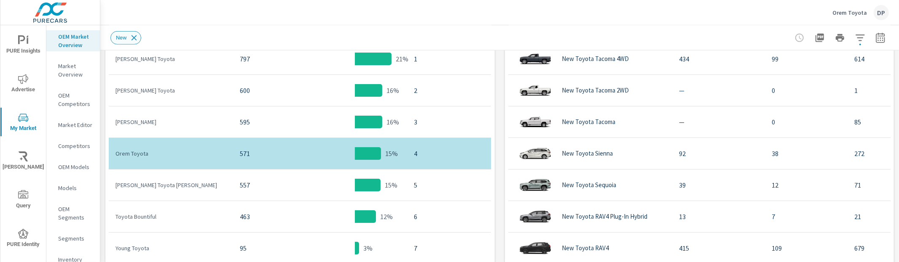
click at [136, 37] on icon at bounding box center [133, 37] width 9 height 9
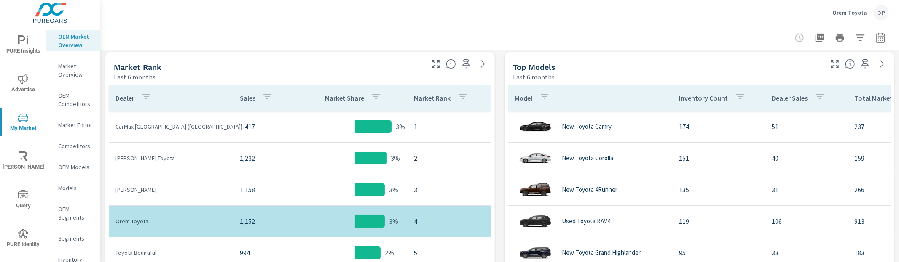
scroll to position [418, 0]
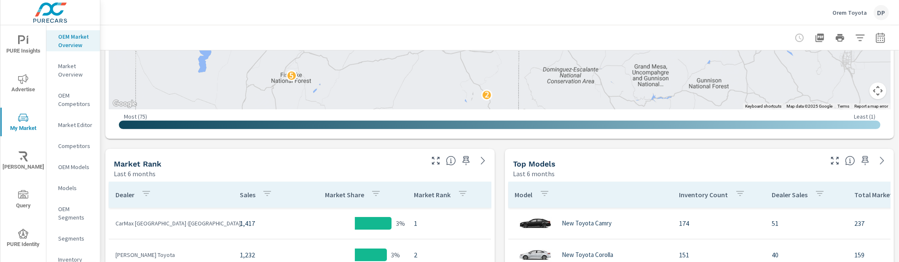
scroll to position [329, 0]
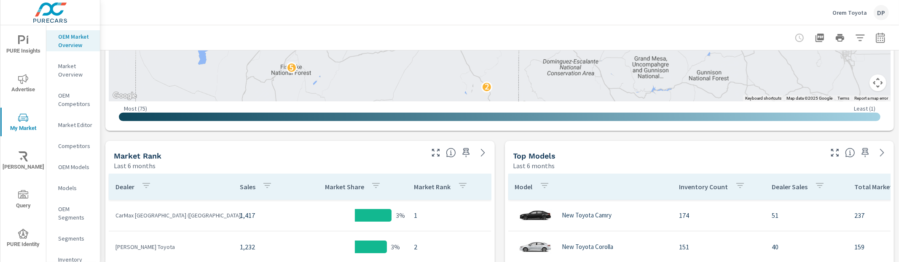
click at [240, 183] on p "Sales" at bounding box center [248, 187] width 16 height 8
click at [125, 190] on p "Dealer" at bounding box center [124, 187] width 19 height 8
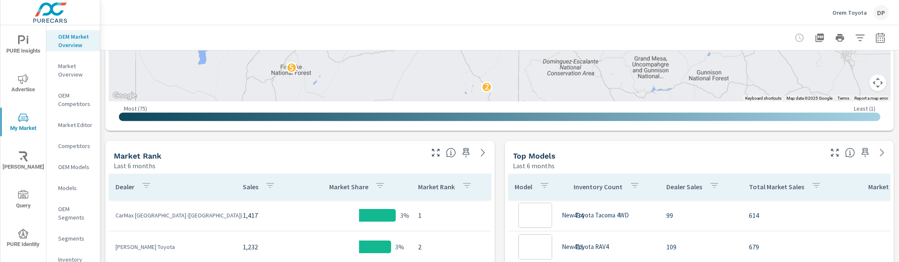
scroll to position [95, 0]
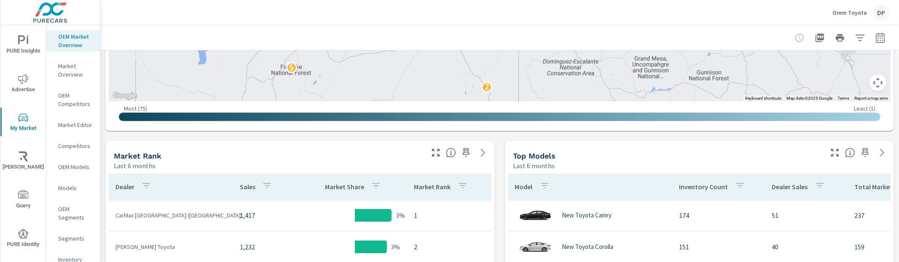
click at [131, 189] on p "Dealer" at bounding box center [124, 187] width 19 height 8
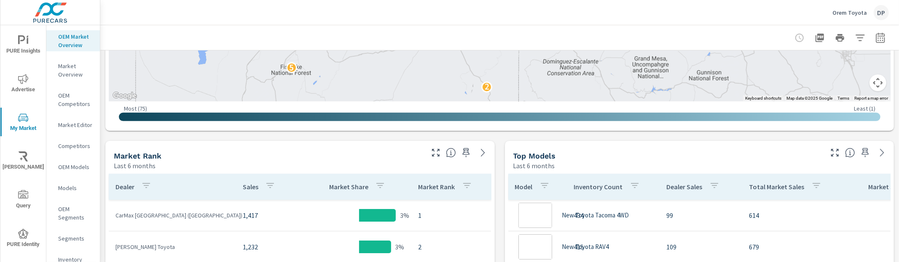
scroll to position [95, 0]
click at [125, 187] on p "Dealer" at bounding box center [124, 187] width 19 height 8
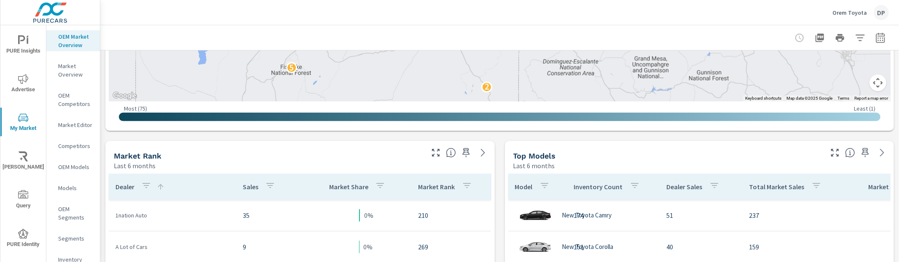
click at [125, 187] on p "Dealer" at bounding box center [124, 187] width 19 height 8
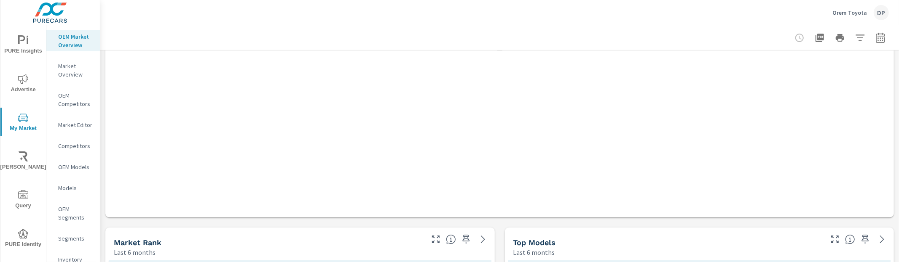
scroll to position [95, 0]
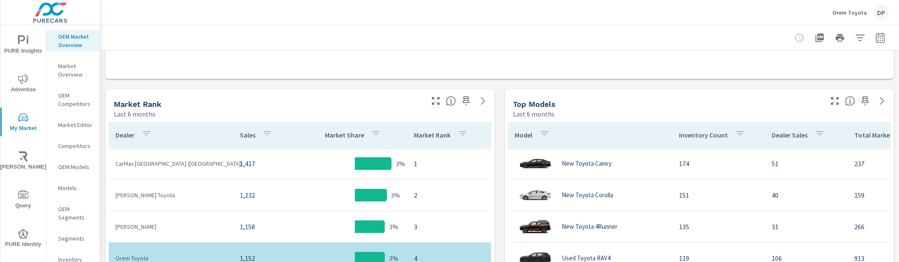
click at [127, 141] on div "Dealer" at bounding box center [134, 135] width 39 height 19
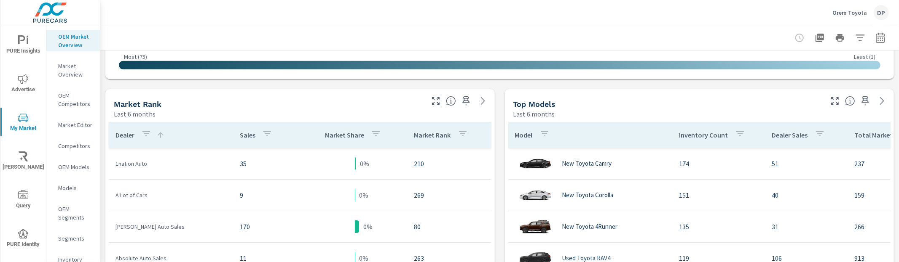
click at [127, 141] on div "Dealer" at bounding box center [139, 135] width 49 height 19
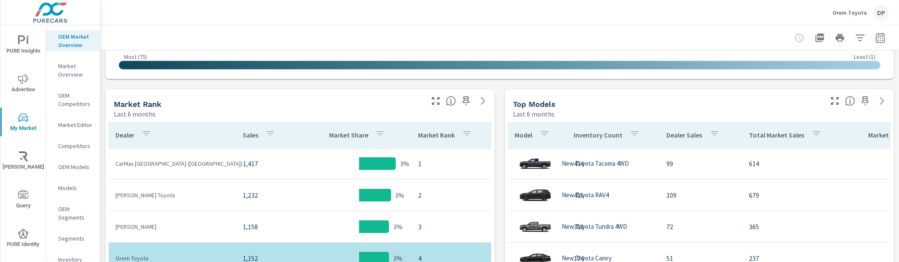
scroll to position [95, 0]
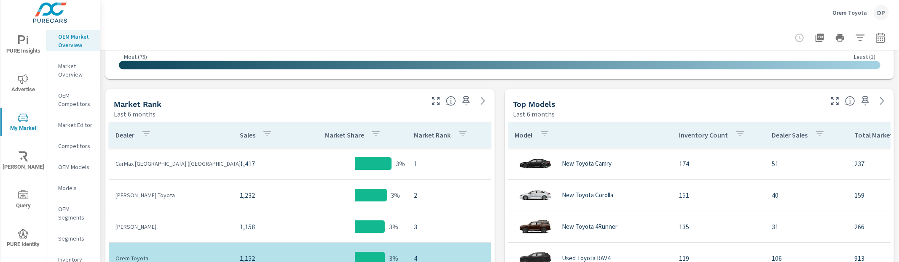
click at [123, 134] on p "Dealer" at bounding box center [124, 135] width 19 height 8
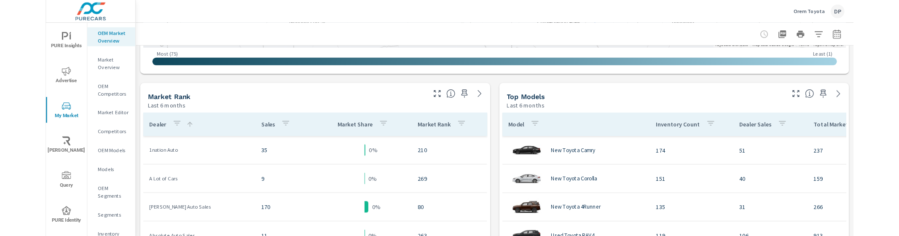
scroll to position [385, 0]
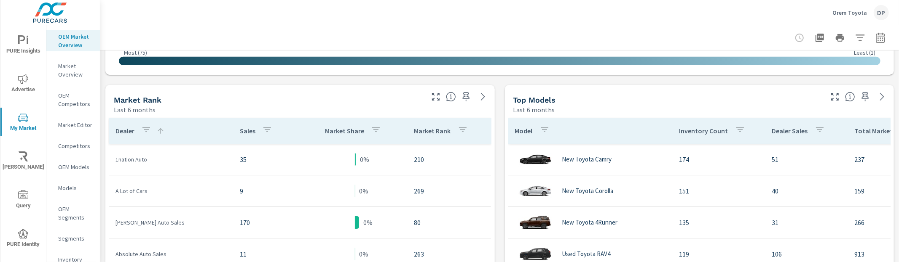
click at [144, 129] on icon "button" at bounding box center [146, 129] width 8 height 5
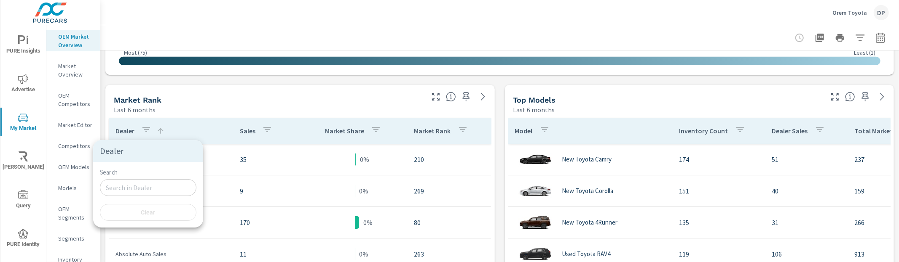
click at [137, 182] on input "Search" at bounding box center [148, 187] width 96 height 17
type input "abso"
click at [186, 127] on div at bounding box center [449, 131] width 899 height 262
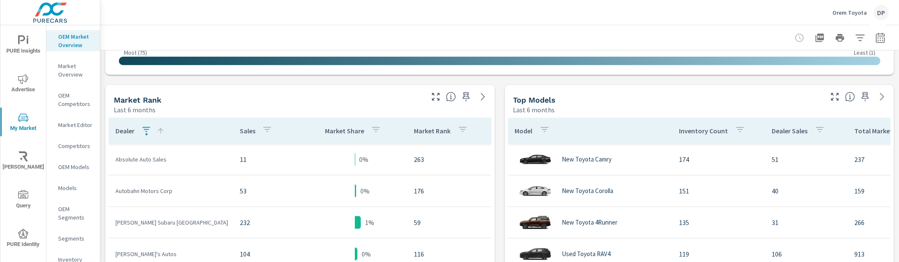
click at [147, 136] on div "button" at bounding box center [146, 131] width 10 height 13
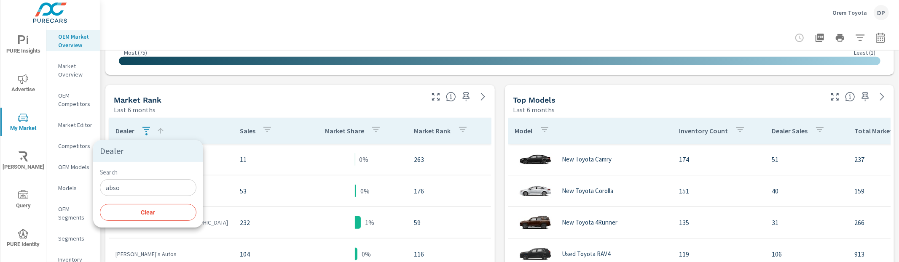
click at [139, 197] on div "Search abso ​ Clear" at bounding box center [148, 195] width 110 height 66
click at [140, 192] on input "abso" at bounding box center [148, 187] width 96 height 17
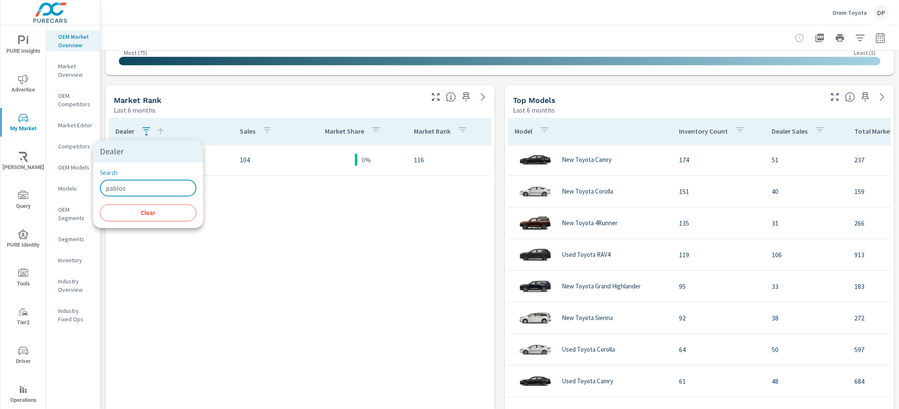
type input "pablos"
click at [278, 107] on div at bounding box center [449, 204] width 899 height 409
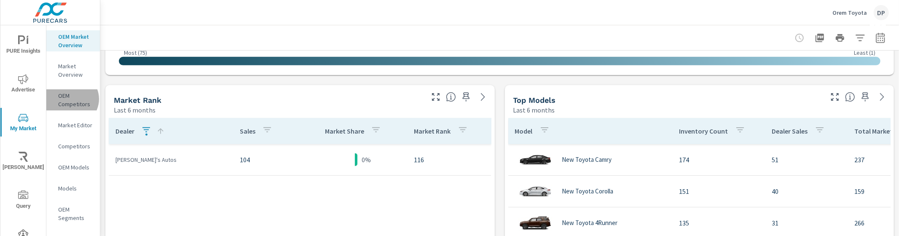
click at [71, 107] on p "OEM Competitors" at bounding box center [75, 99] width 35 height 17
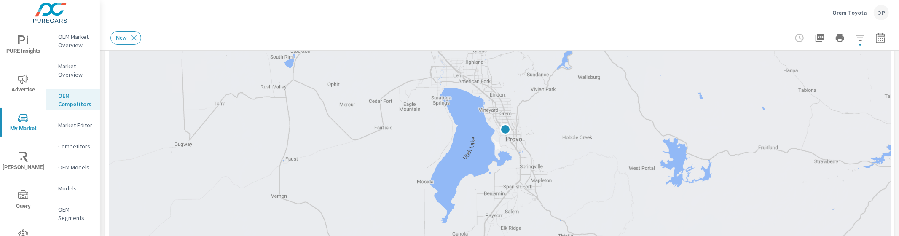
scroll to position [100, 0]
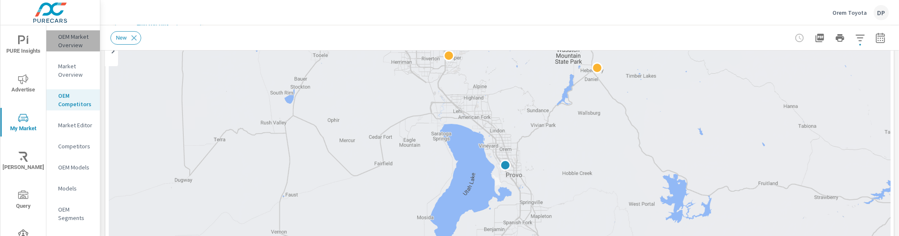
click at [74, 38] on p "OEM Market Overview" at bounding box center [75, 40] width 35 height 17
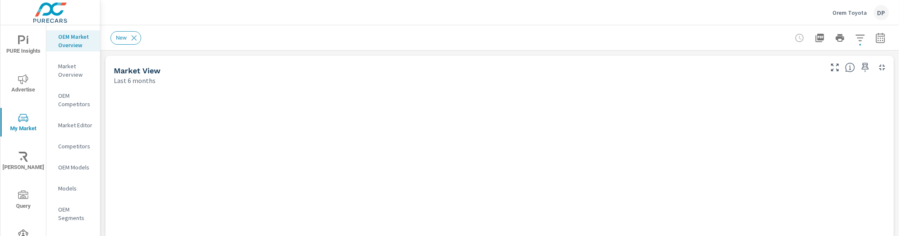
scroll to position [95, 0]
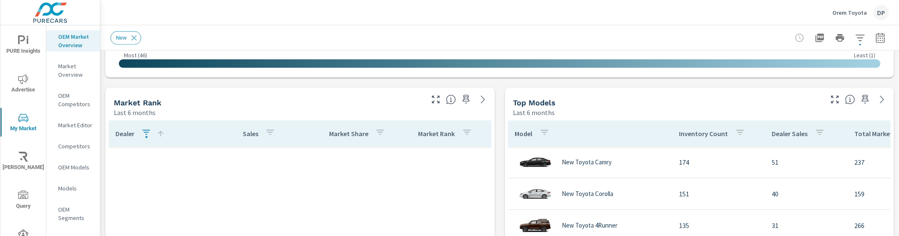
scroll to position [378, 0]
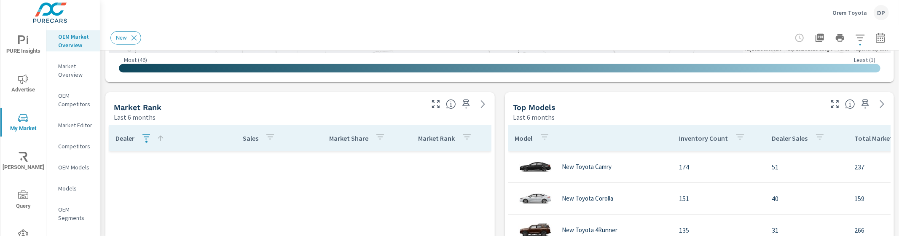
click at [142, 136] on icon "button" at bounding box center [146, 137] width 10 height 10
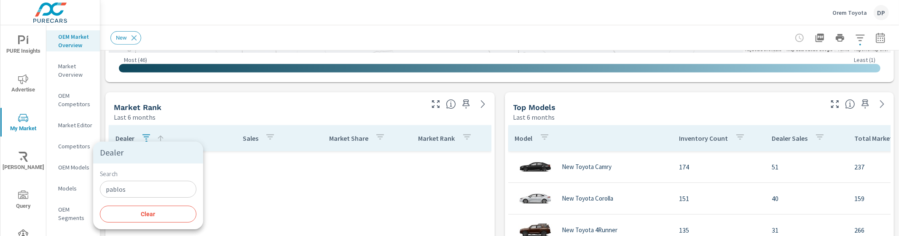
click at [142, 136] on div at bounding box center [449, 118] width 899 height 236
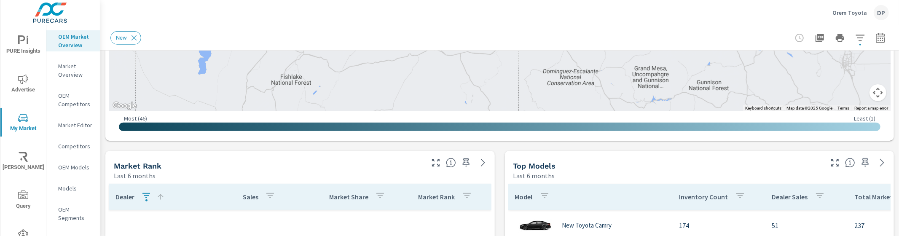
scroll to position [339, 0]
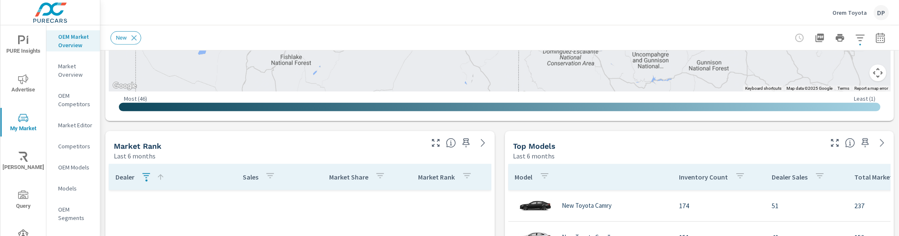
click at [142, 172] on icon "button" at bounding box center [146, 176] width 10 height 10
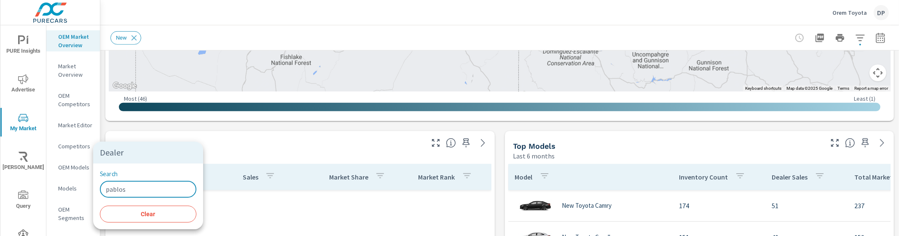
click at [142, 190] on input "pablos" at bounding box center [148, 189] width 96 height 17
type input "pablo"
click at [223, 152] on div at bounding box center [449, 118] width 899 height 236
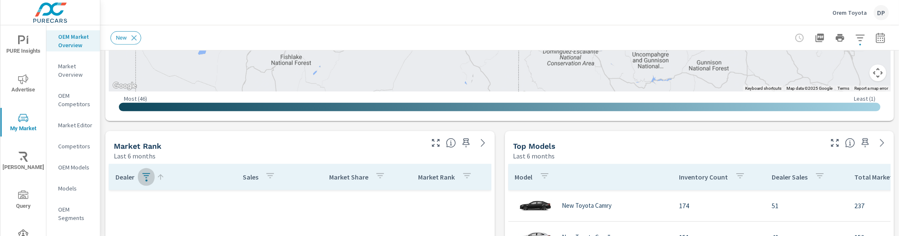
click at [144, 177] on icon "button" at bounding box center [146, 176] width 10 height 10
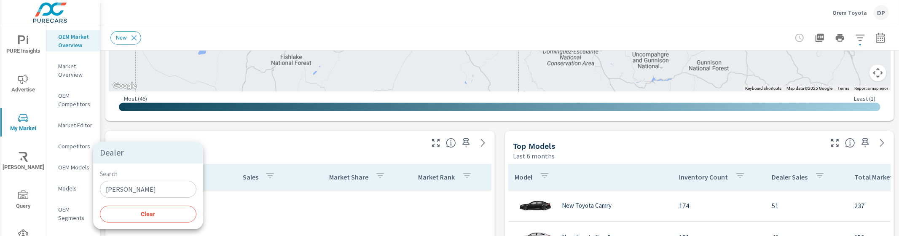
click at [140, 214] on span "Clear" at bounding box center [148, 214] width 86 height 8
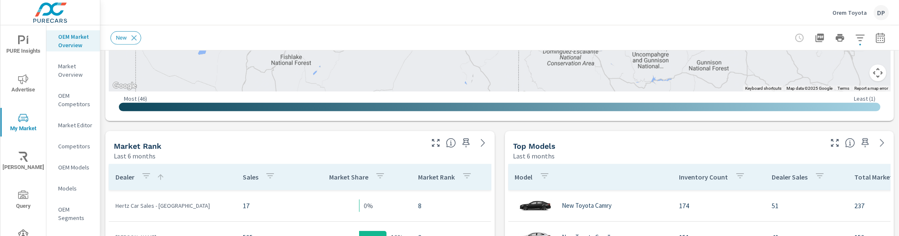
scroll to position [2, 0]
click at [149, 177] on icon "button" at bounding box center [146, 176] width 10 height 10
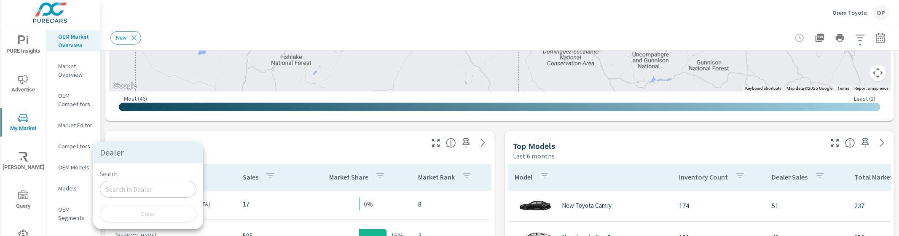
click at [148, 191] on input "Search" at bounding box center [148, 189] width 96 height 17
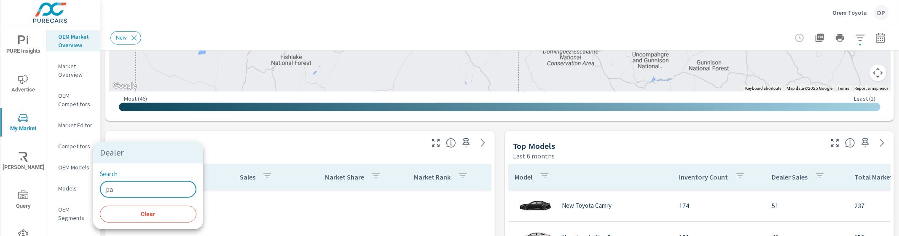
type input "p"
click at [253, 136] on div at bounding box center [449, 118] width 899 height 236
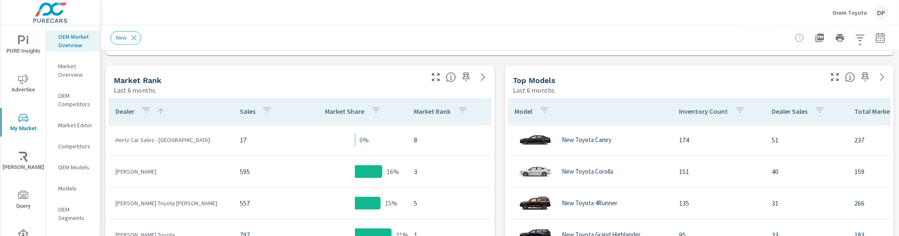
scroll to position [407, 0]
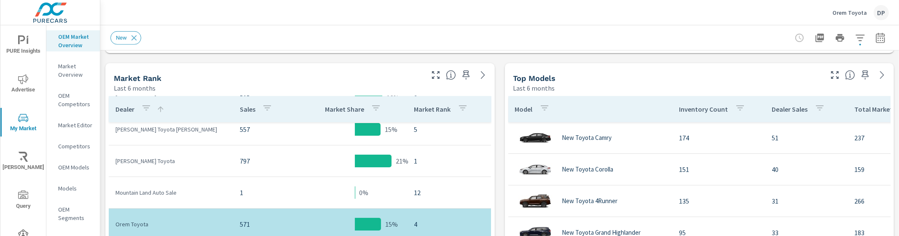
scroll to position [62, 0]
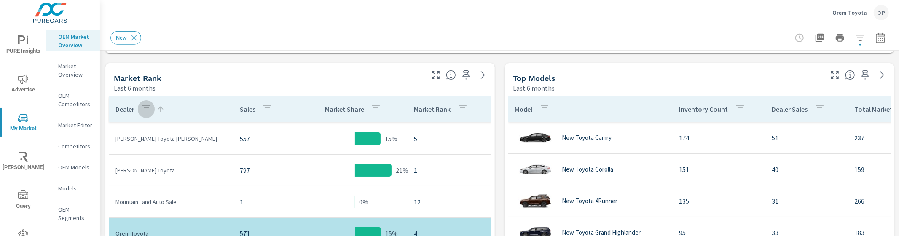
click at [144, 107] on icon "button" at bounding box center [146, 108] width 10 height 10
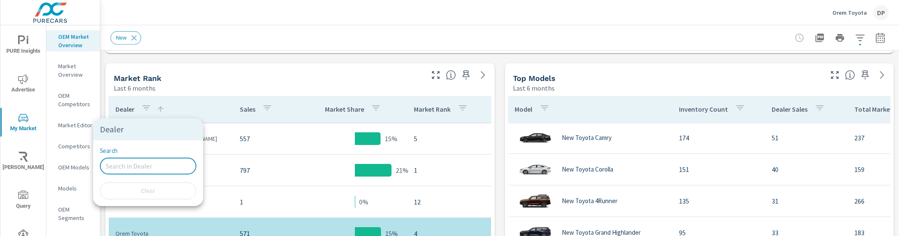
click at [136, 167] on input "Search" at bounding box center [148, 166] width 96 height 17
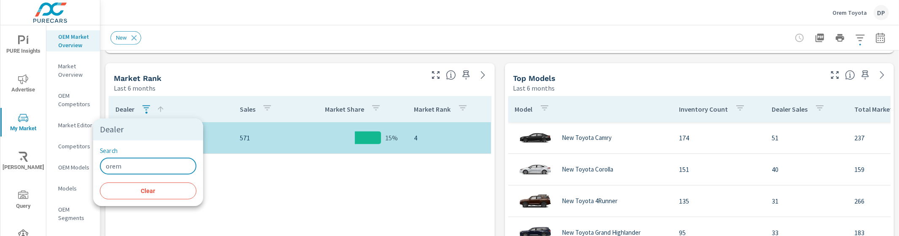
type input "orem"
click at [216, 80] on div at bounding box center [449, 118] width 899 height 236
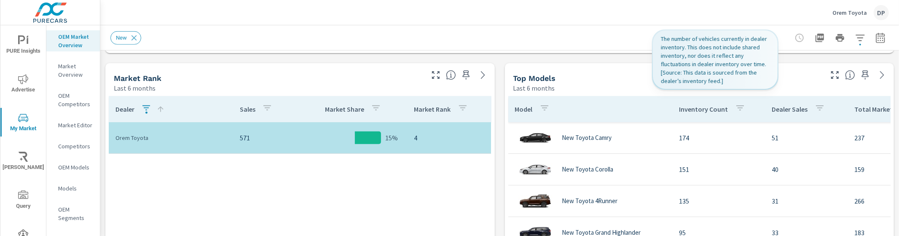
click at [688, 111] on p "Inventory Count" at bounding box center [703, 109] width 49 height 8
click at [682, 111] on p "Inventory Count" at bounding box center [703, 109] width 49 height 8
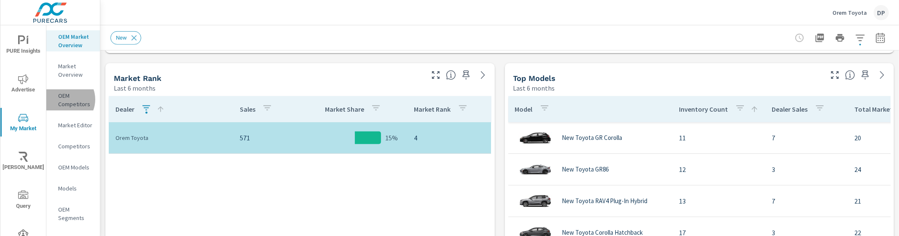
click at [64, 108] on p "OEM Competitors" at bounding box center [75, 99] width 35 height 17
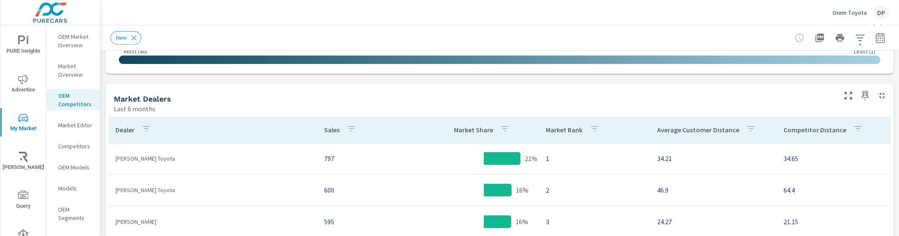
scroll to position [387, 0]
click at [68, 38] on p "OEM Market Overview" at bounding box center [75, 40] width 35 height 17
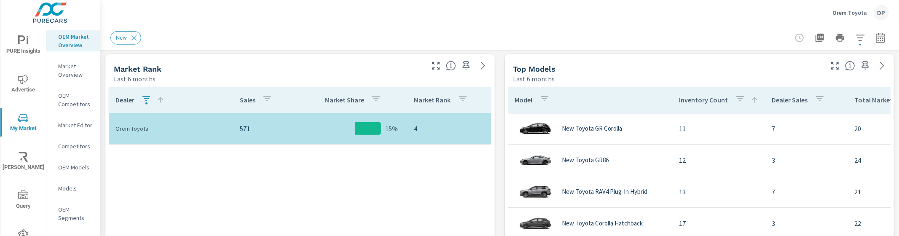
scroll to position [410, 0]
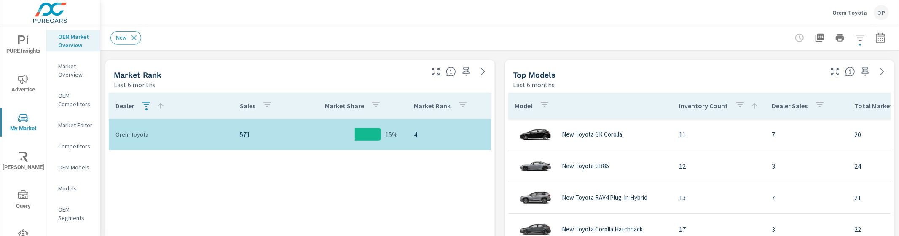
click at [135, 104] on div "Dealer" at bounding box center [139, 105] width 49 height 19
click at [147, 104] on icon "button" at bounding box center [146, 104] width 8 height 5
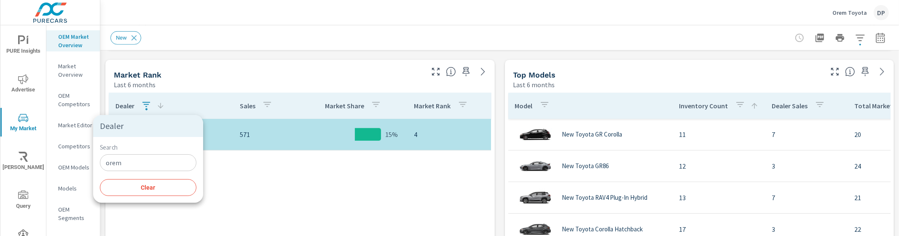
click at [145, 189] on span "Clear" at bounding box center [148, 188] width 86 height 8
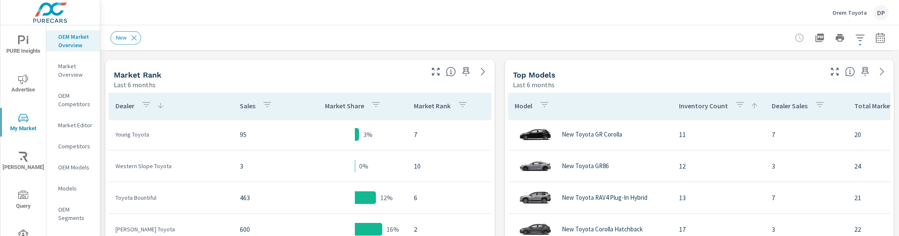
click at [204, 70] on div "Market Rank" at bounding box center [268, 75] width 308 height 10
click at [116, 107] on p "Dealer" at bounding box center [124, 106] width 19 height 8
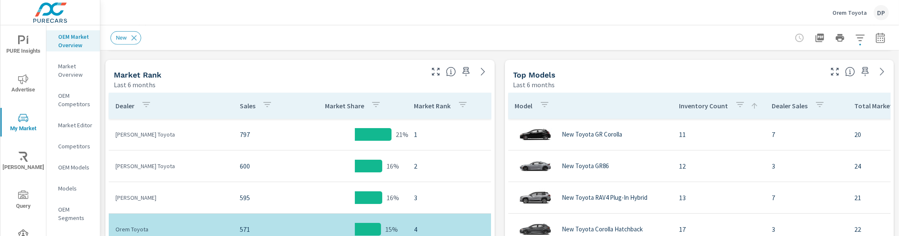
click at [72, 105] on p "OEM Competitors" at bounding box center [75, 99] width 35 height 17
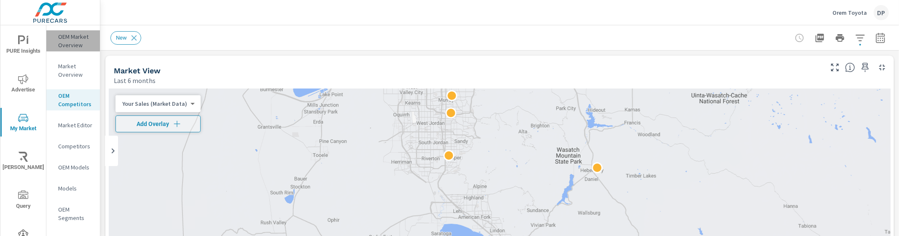
click at [71, 42] on p "OEM Market Overview" at bounding box center [75, 40] width 35 height 17
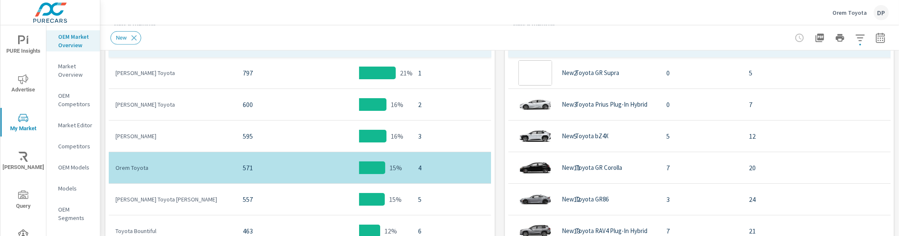
scroll to position [95, 0]
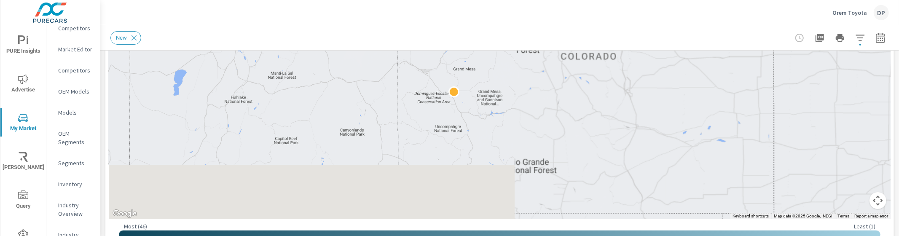
scroll to position [245, 0]
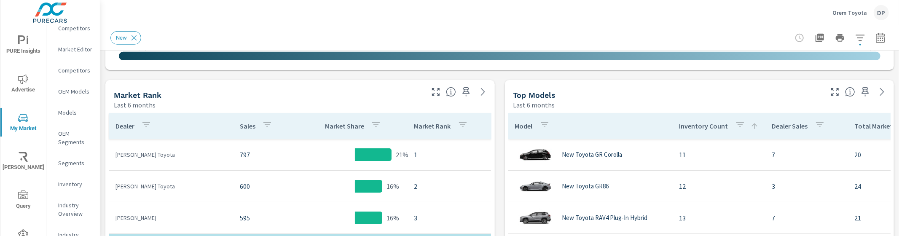
scroll to position [357, 0]
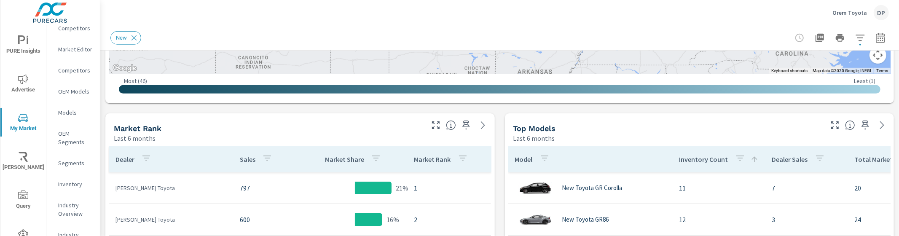
scroll to position [118, 0]
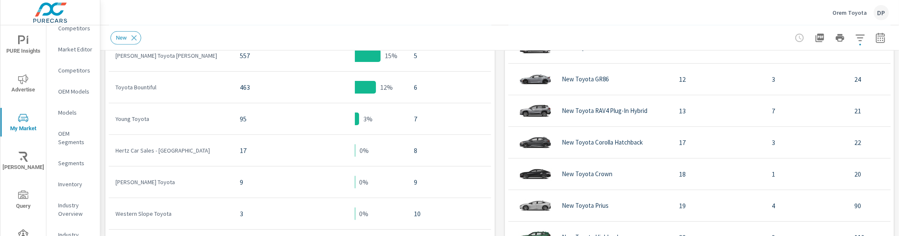
scroll to position [460, 0]
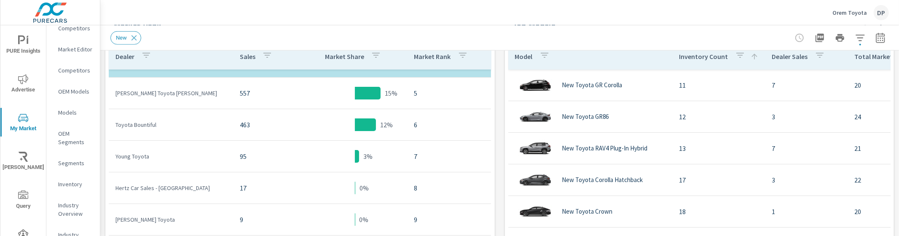
click at [316, 158] on td "3%" at bounding box center [354, 156] width 105 height 13
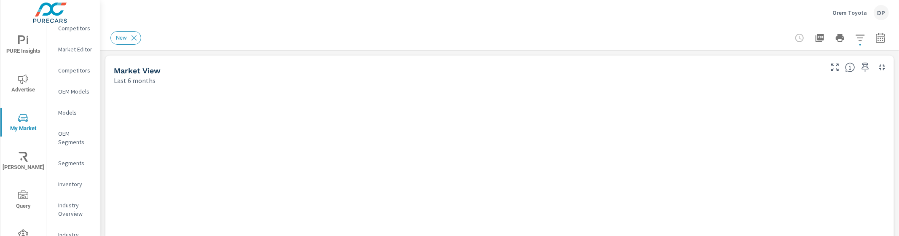
scroll to position [95, 0]
